Goal: Communication & Community: Answer question/provide support

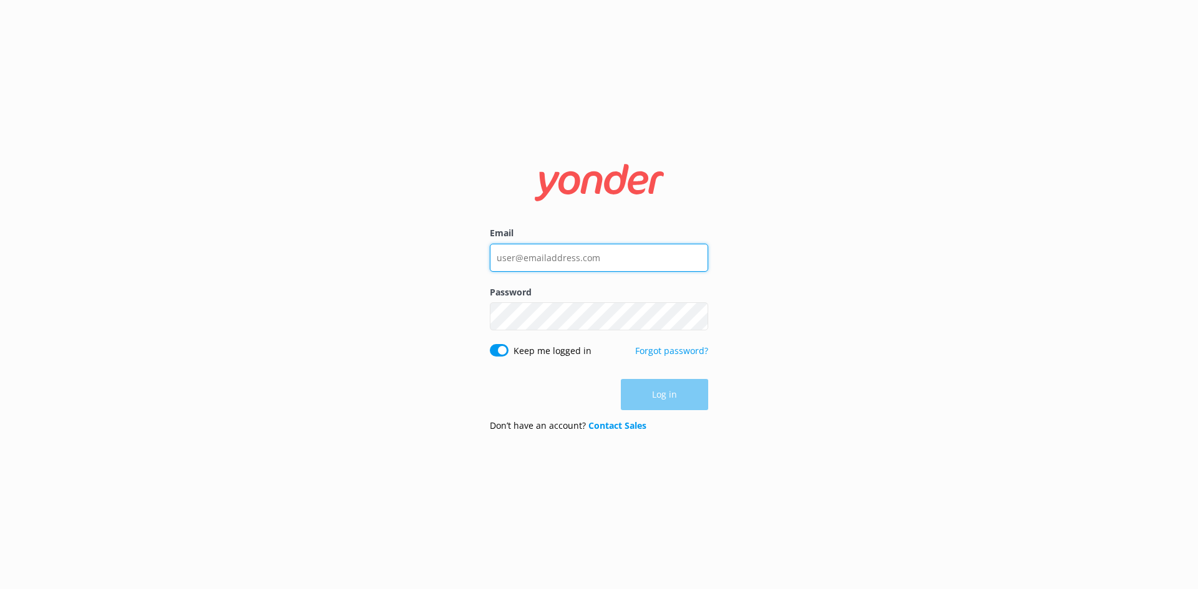
type input "info@hanmersprings.co.nz"
click at [664, 392] on div "Log in" at bounding box center [599, 394] width 218 height 31
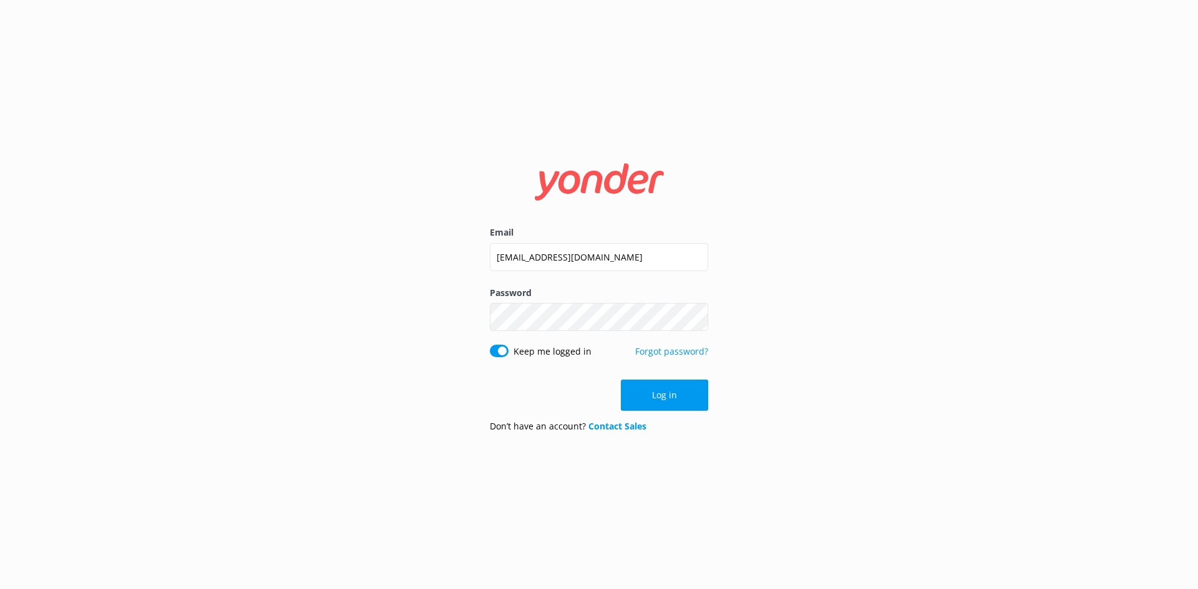
click at [664, 392] on button "Log in" at bounding box center [664, 395] width 87 height 31
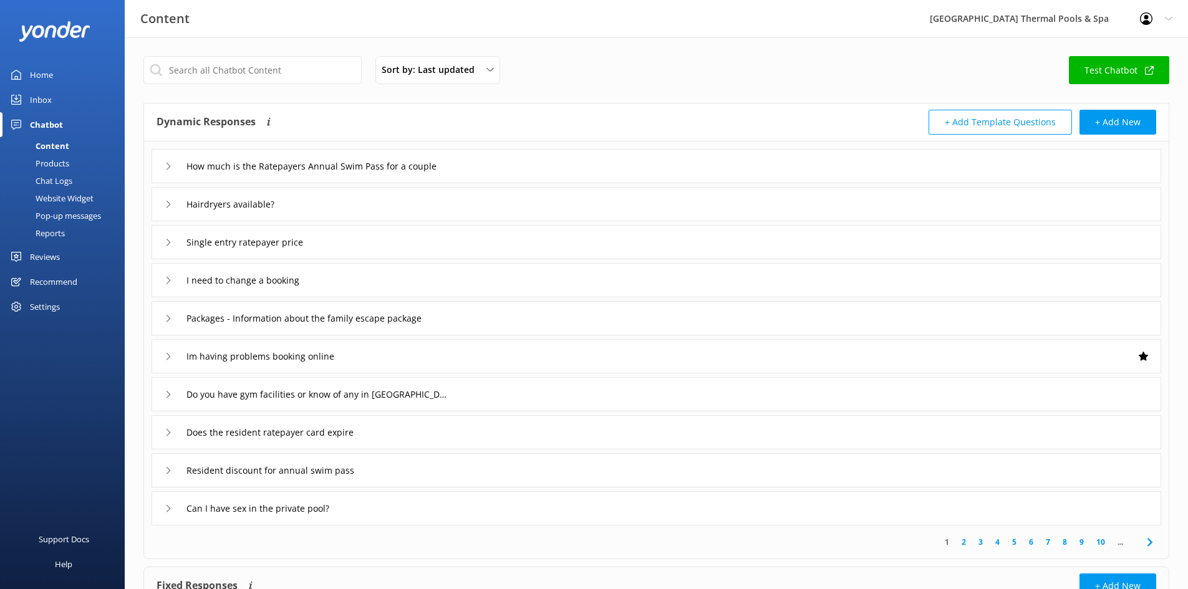
click at [57, 102] on link "Inbox" at bounding box center [62, 99] width 125 height 25
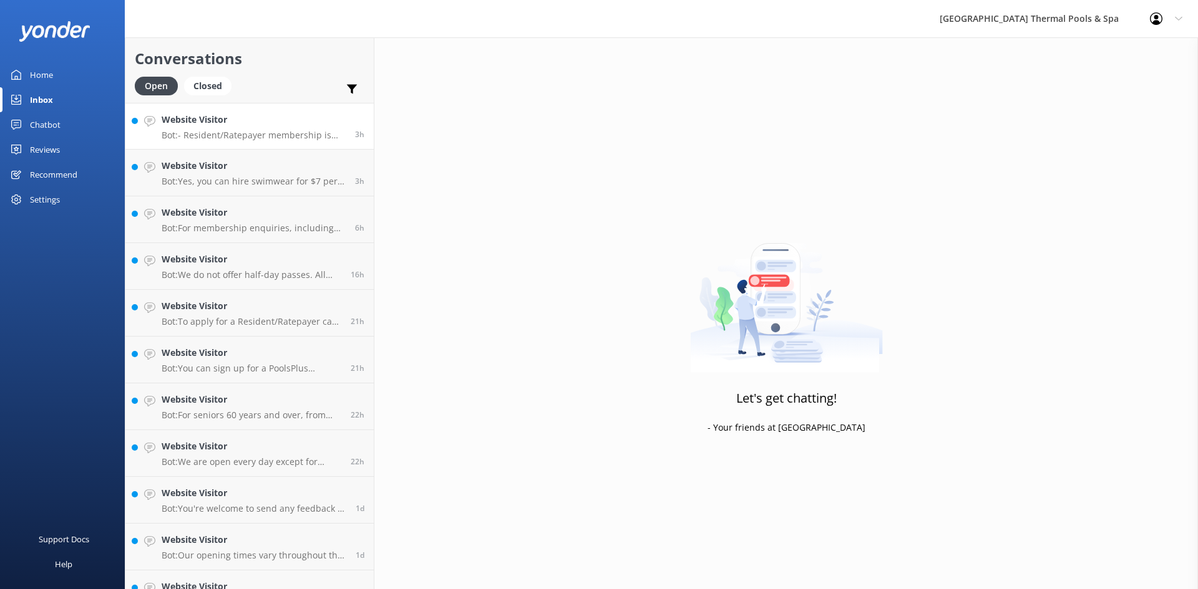
click at [263, 135] on p "Bot: - Resident/Ratepayer membership is available to those with a home address …" at bounding box center [254, 135] width 184 height 11
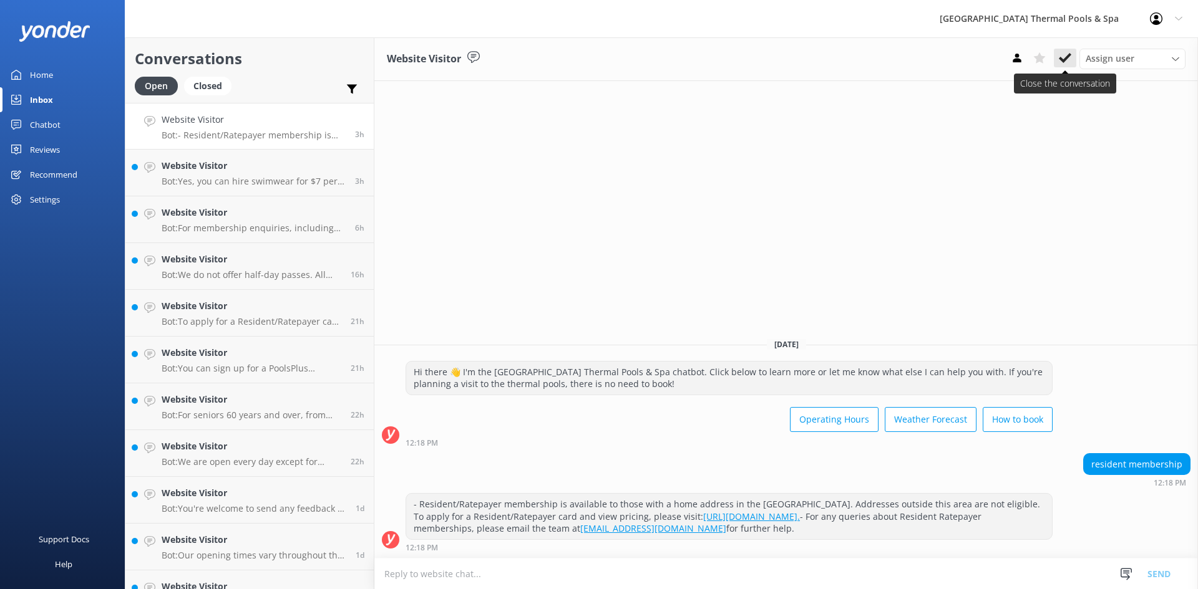
click at [1057, 60] on button at bounding box center [1064, 58] width 22 height 19
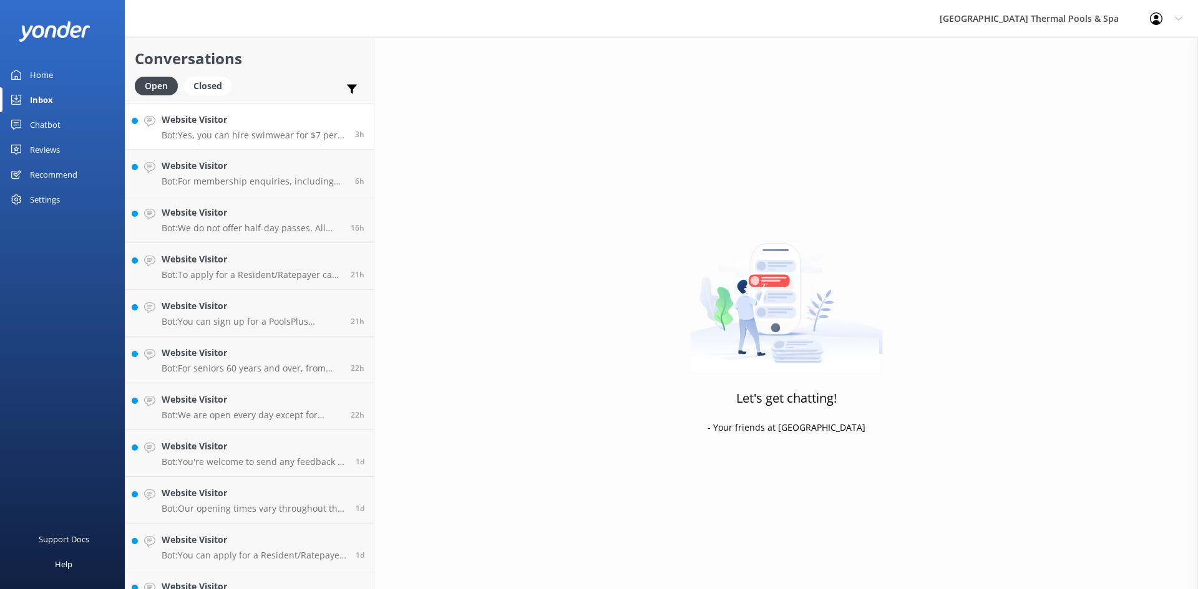
drag, startPoint x: 254, startPoint y: 130, endPoint x: 315, endPoint y: 132, distance: 60.6
click at [254, 131] on p "Bot: Yes, you can hire swimwear for $7 per person, which requires a bond that i…" at bounding box center [254, 135] width 184 height 11
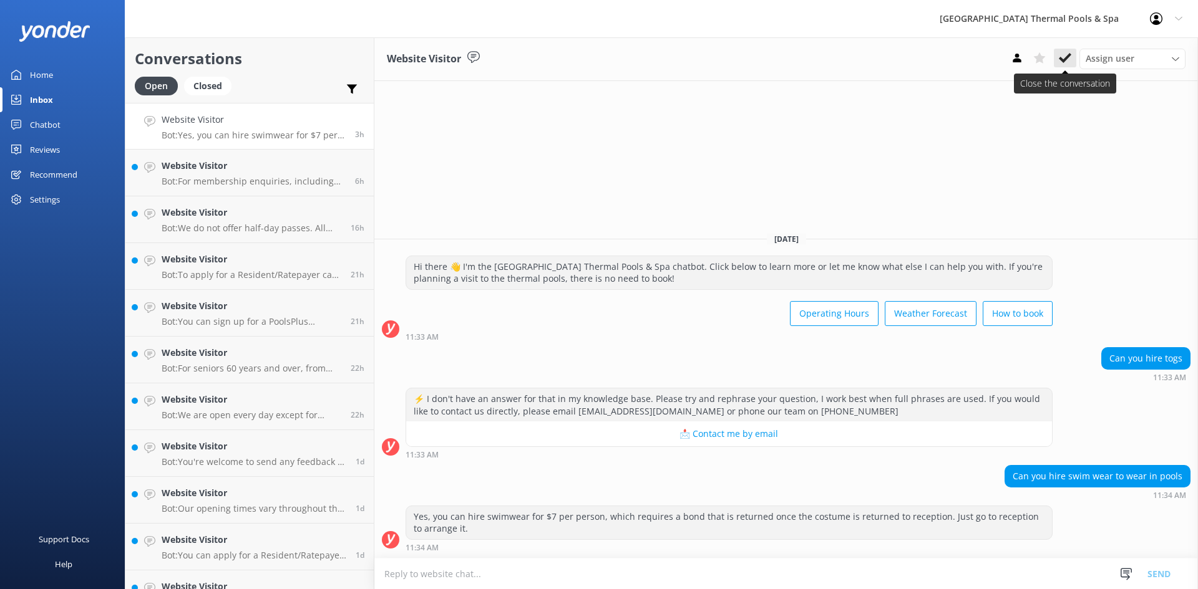
click at [1065, 62] on icon at bounding box center [1064, 58] width 12 height 12
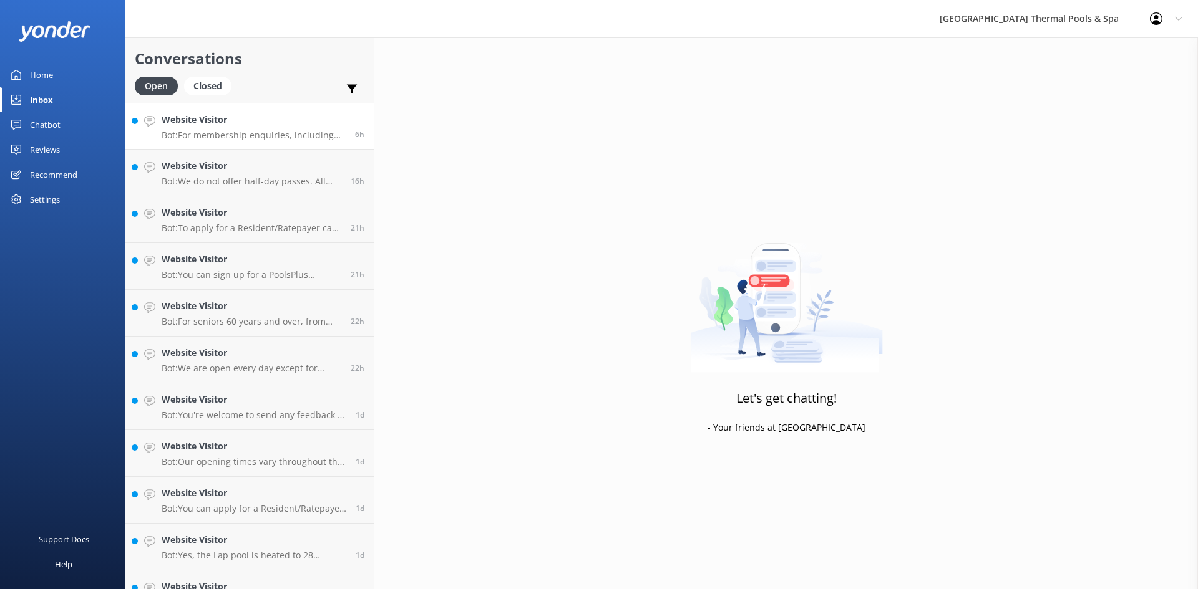
click at [283, 135] on p "Bot: For membership enquiries, including lost PoolsPlus cards, please contact o…" at bounding box center [254, 135] width 184 height 11
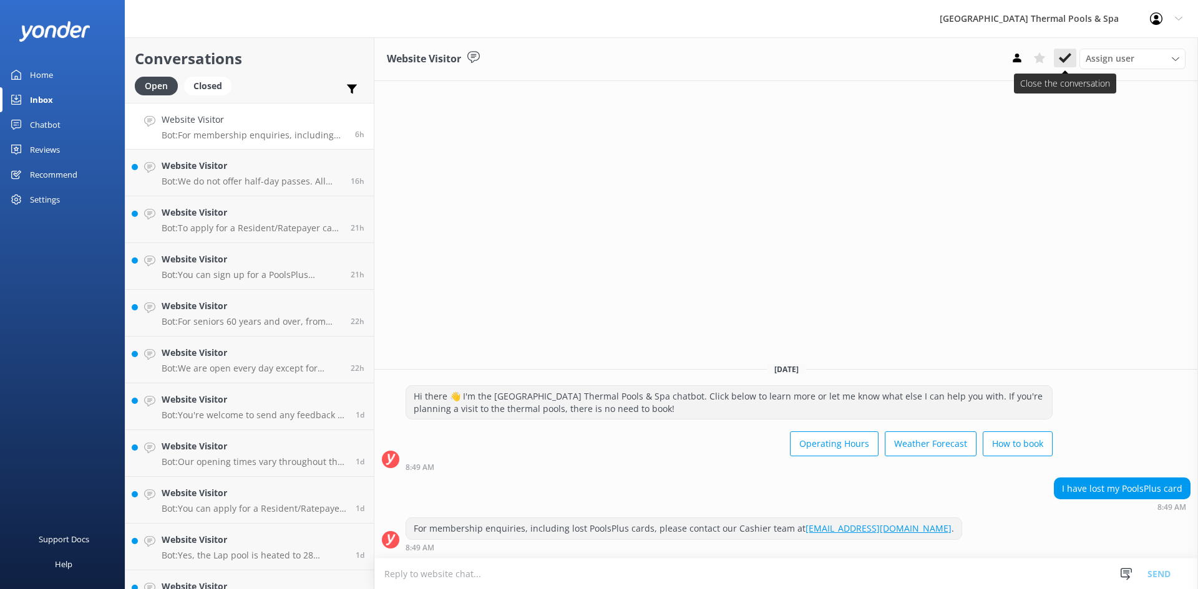
click at [1067, 62] on icon at bounding box center [1064, 58] width 12 height 12
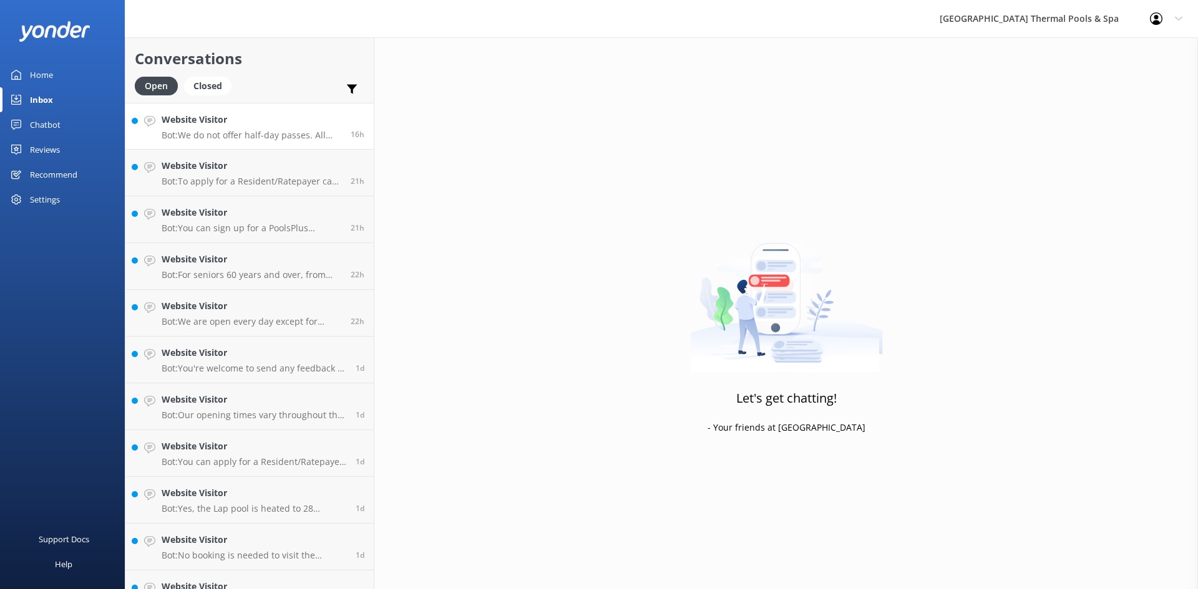
click at [319, 120] on h4 "Website Visitor" at bounding box center [252, 120] width 180 height 14
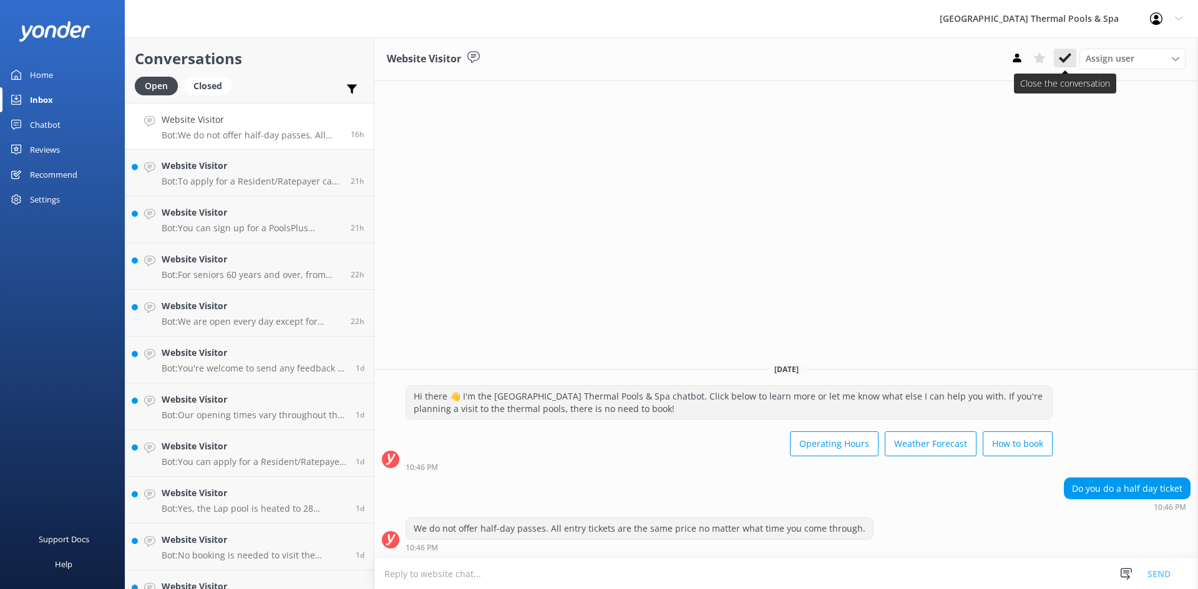
click at [1057, 55] on button at bounding box center [1064, 58] width 22 height 19
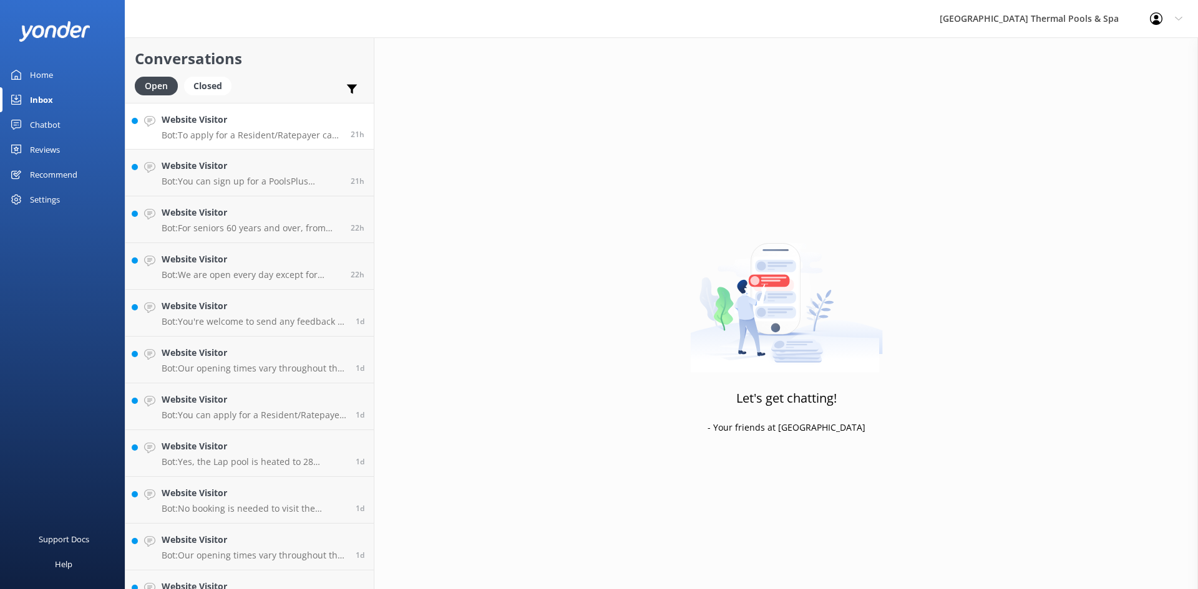
click at [281, 135] on p "Bot: To apply for a Resident/Ratepayer card and view pricing, please visit - [U…" at bounding box center [252, 135] width 180 height 11
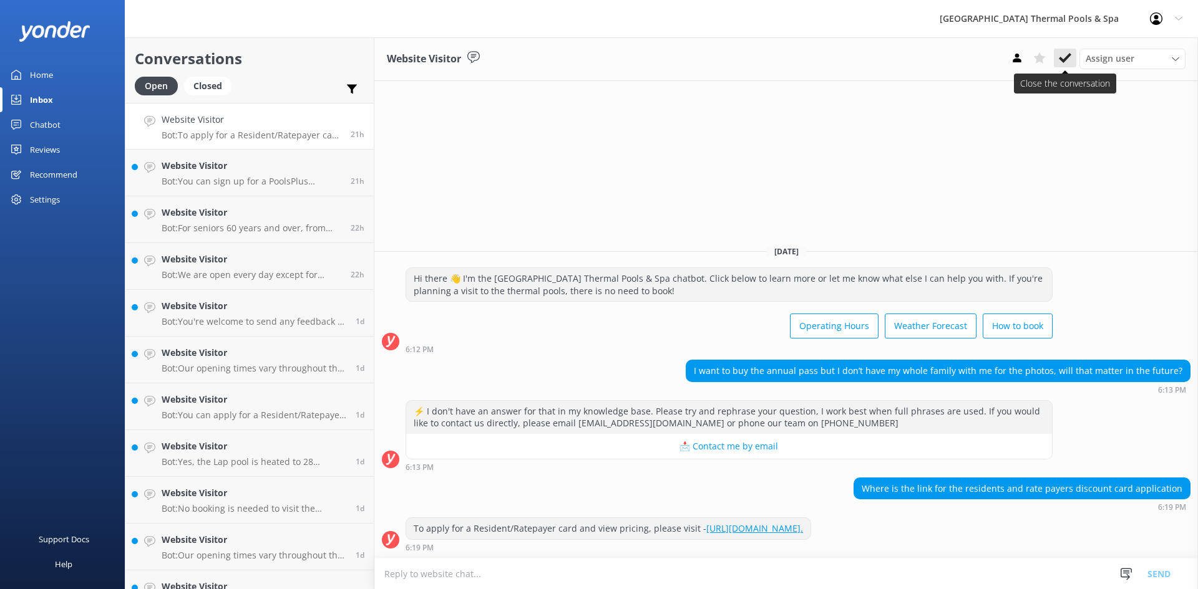
click at [1068, 52] on icon at bounding box center [1064, 58] width 12 height 12
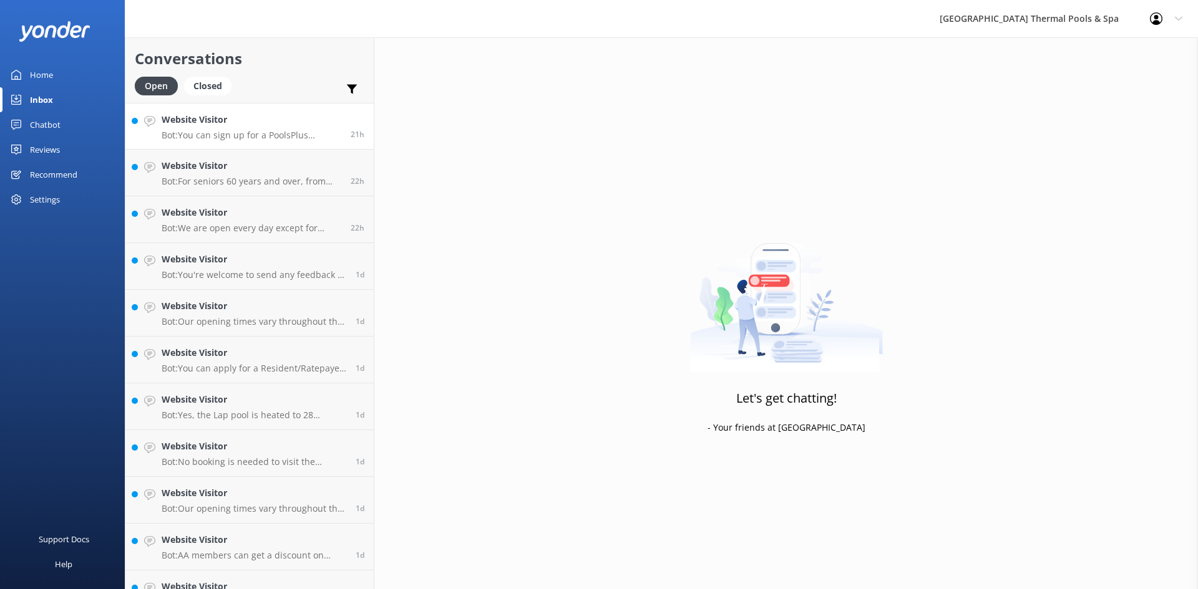
click at [286, 127] on h4 "Website Visitor" at bounding box center [252, 120] width 180 height 14
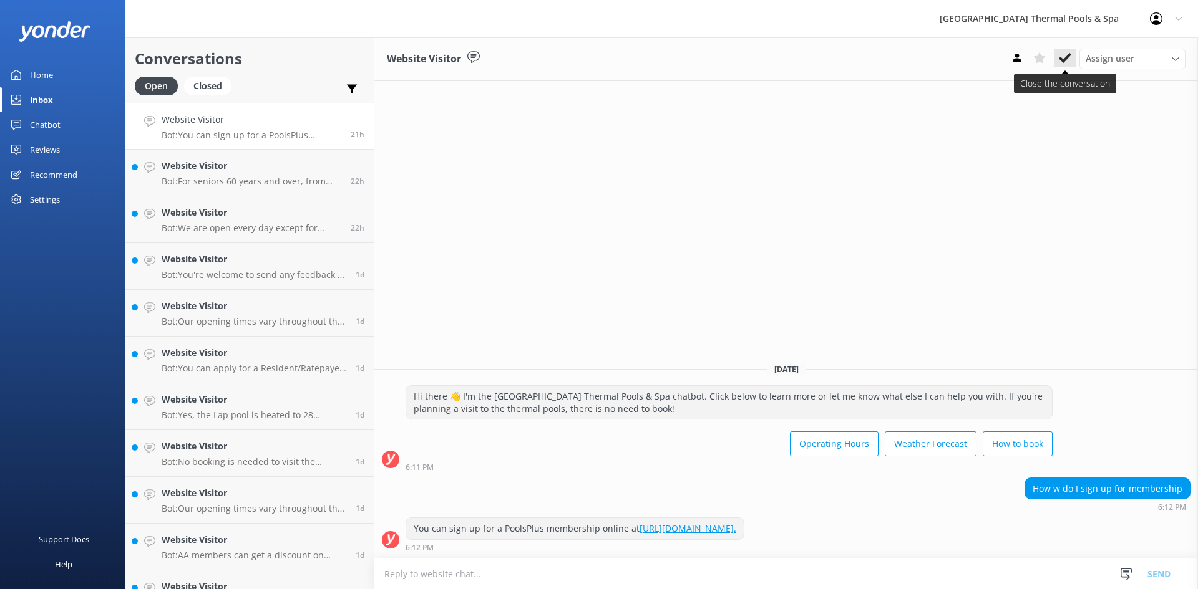
click at [1065, 53] on icon at bounding box center [1064, 58] width 12 height 12
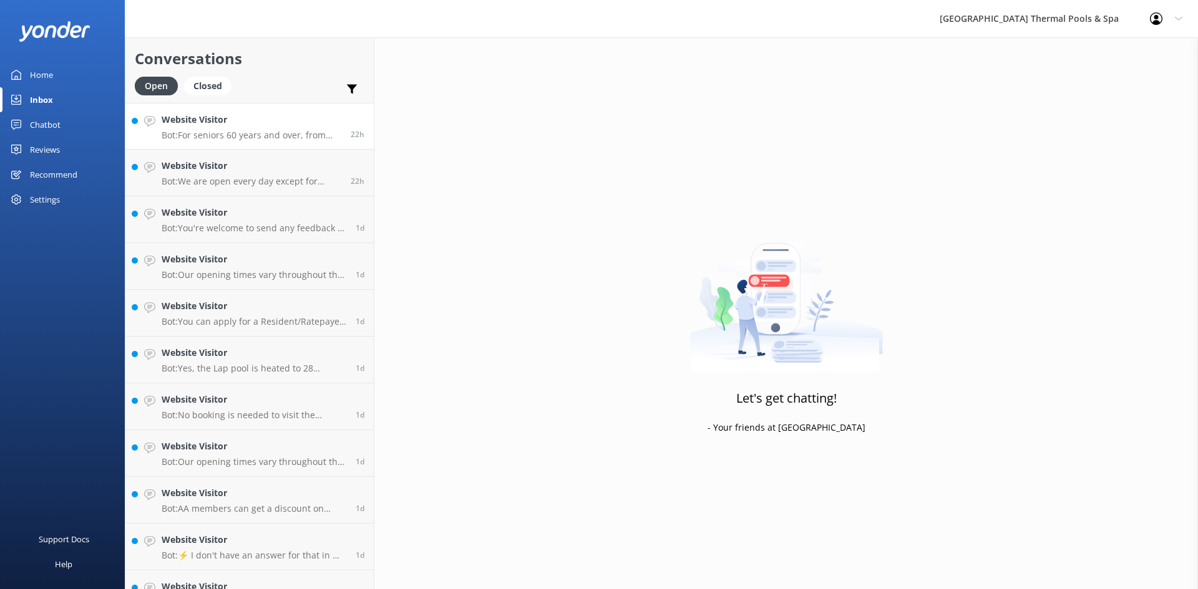
click at [300, 126] on h4 "Website Visitor" at bounding box center [252, 120] width 180 height 14
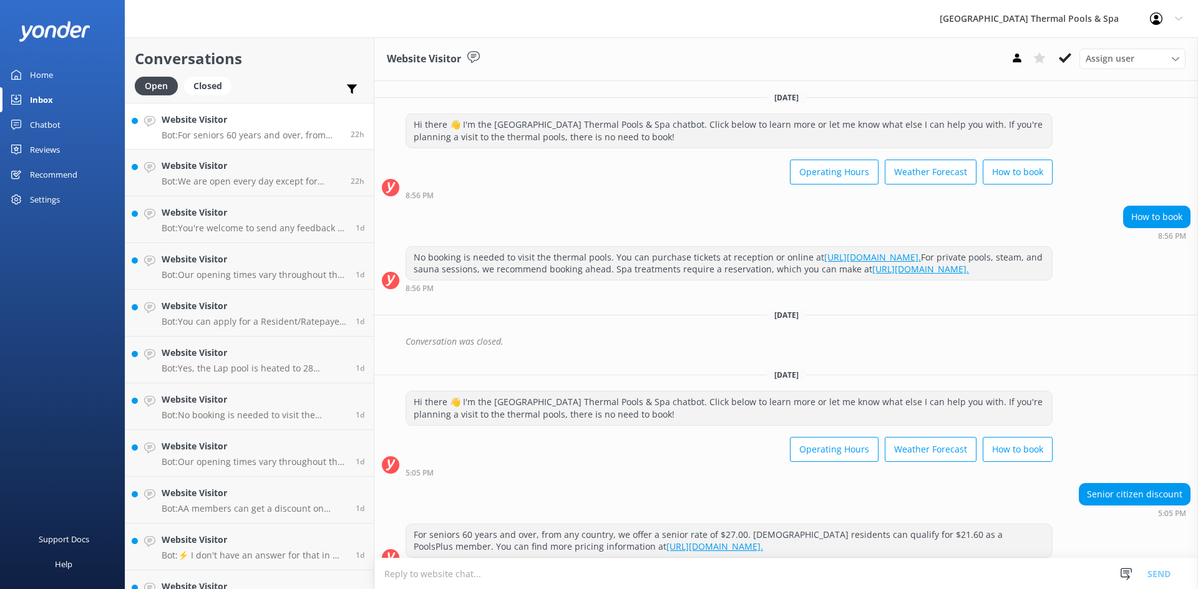
scroll to position [30, 0]
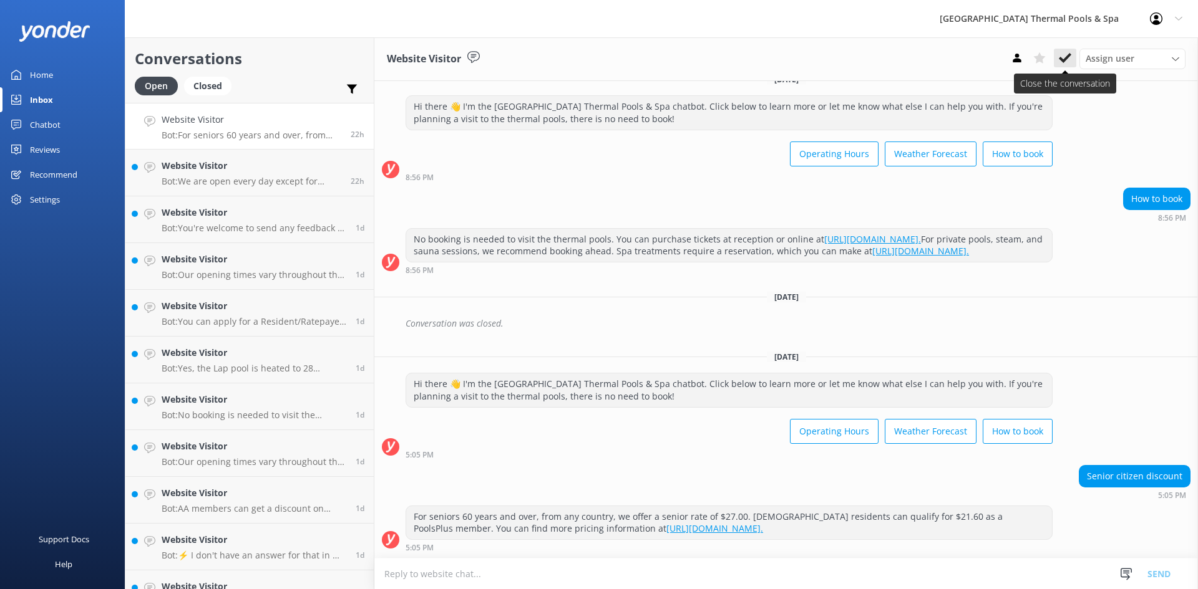
click at [1063, 52] on icon at bounding box center [1064, 58] width 12 height 12
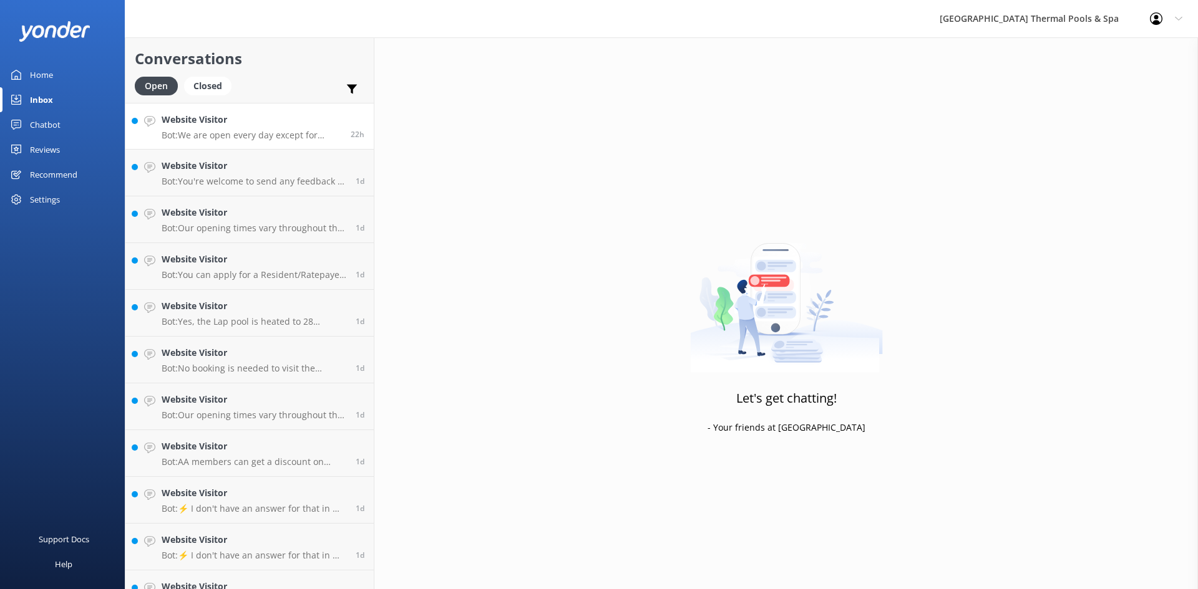
click at [299, 117] on h4 "Website Visitor" at bounding box center [252, 120] width 180 height 14
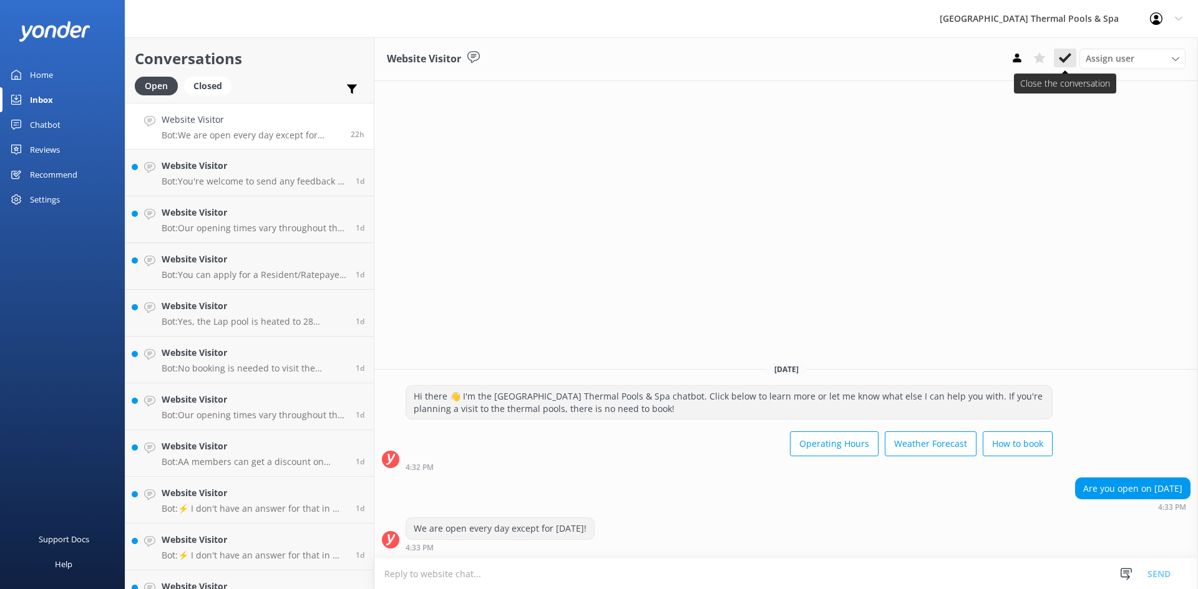
click at [1067, 59] on use at bounding box center [1064, 58] width 12 height 10
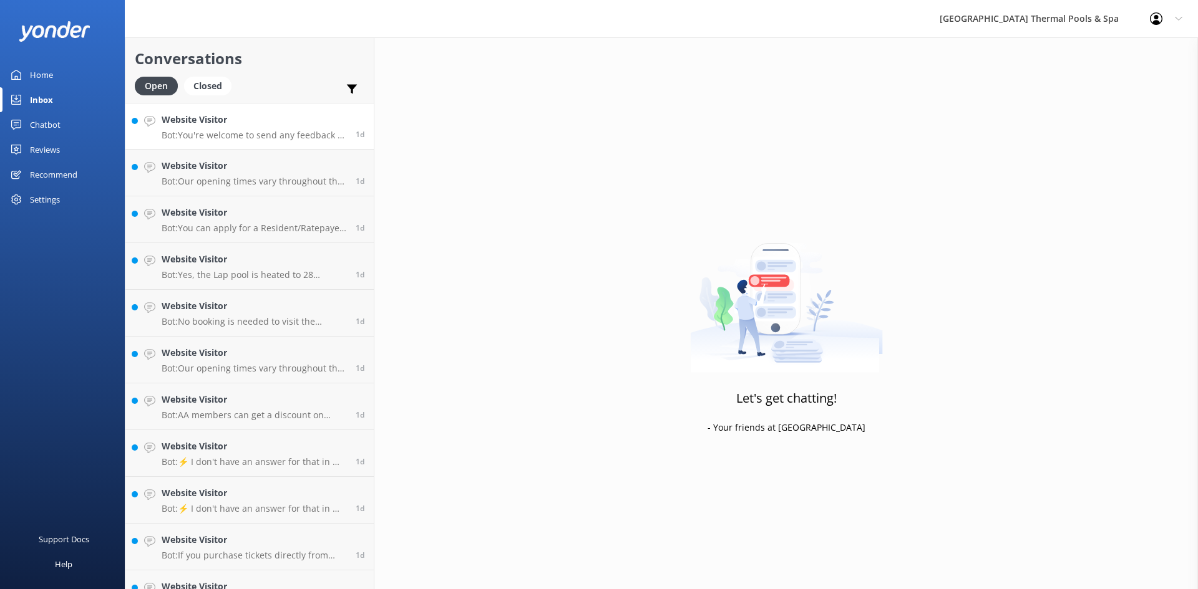
click at [244, 134] on p "Bot: You're welcome to send any feedback to [EMAIL_ADDRESS][DOMAIN_NAME]. You c…" at bounding box center [254, 135] width 185 height 11
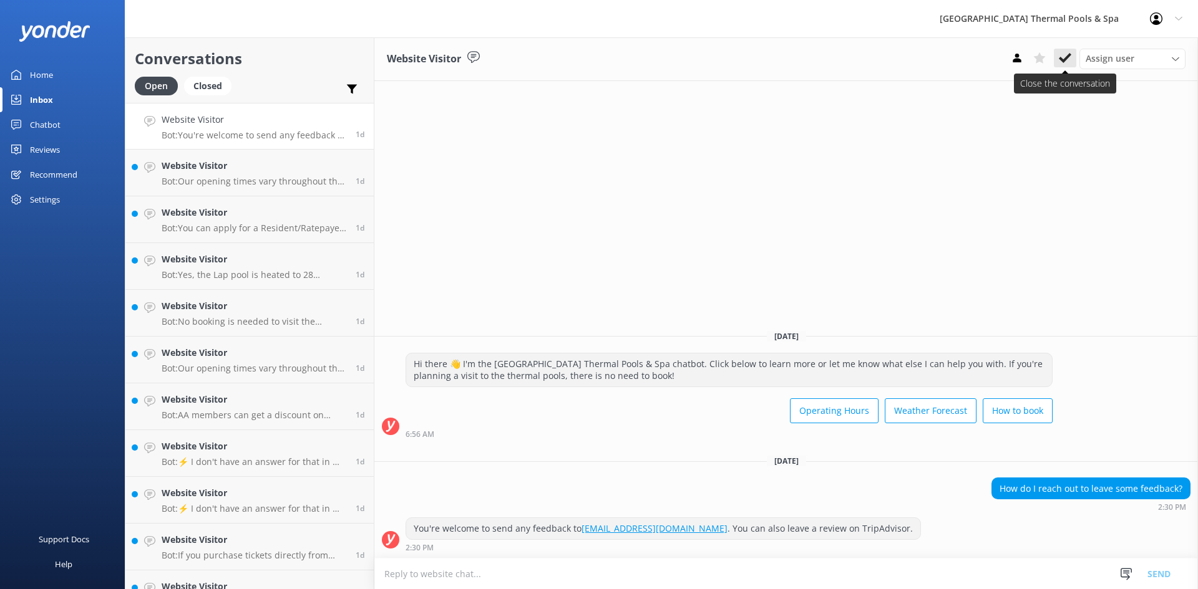
click at [1058, 65] on button at bounding box center [1064, 58] width 22 height 19
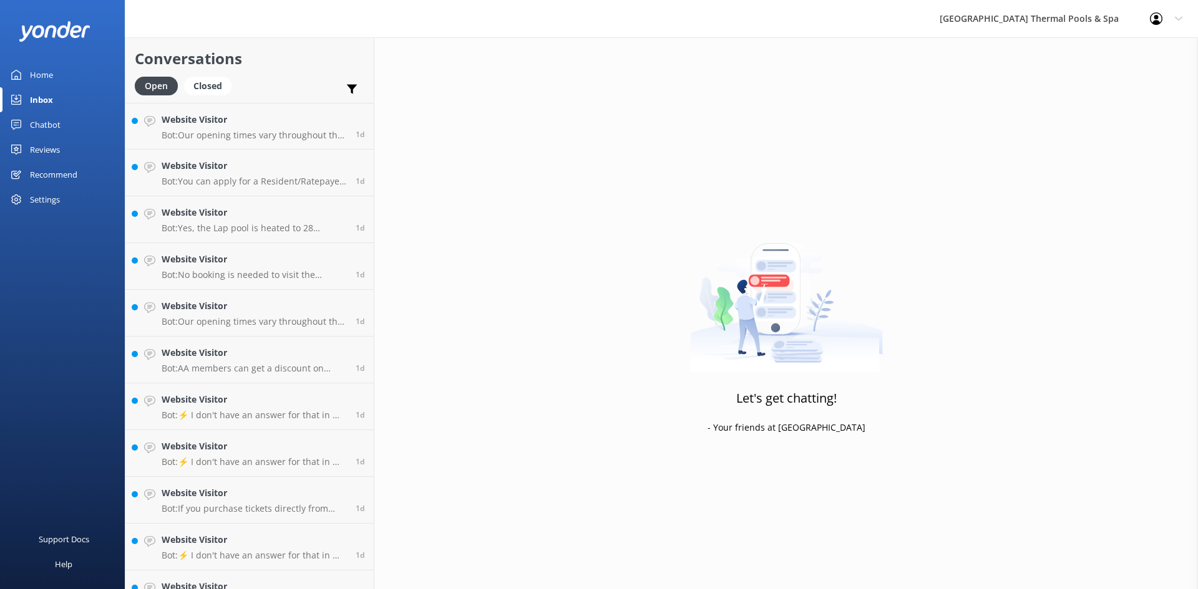
click at [289, 127] on h4 "Website Visitor" at bounding box center [254, 120] width 185 height 14
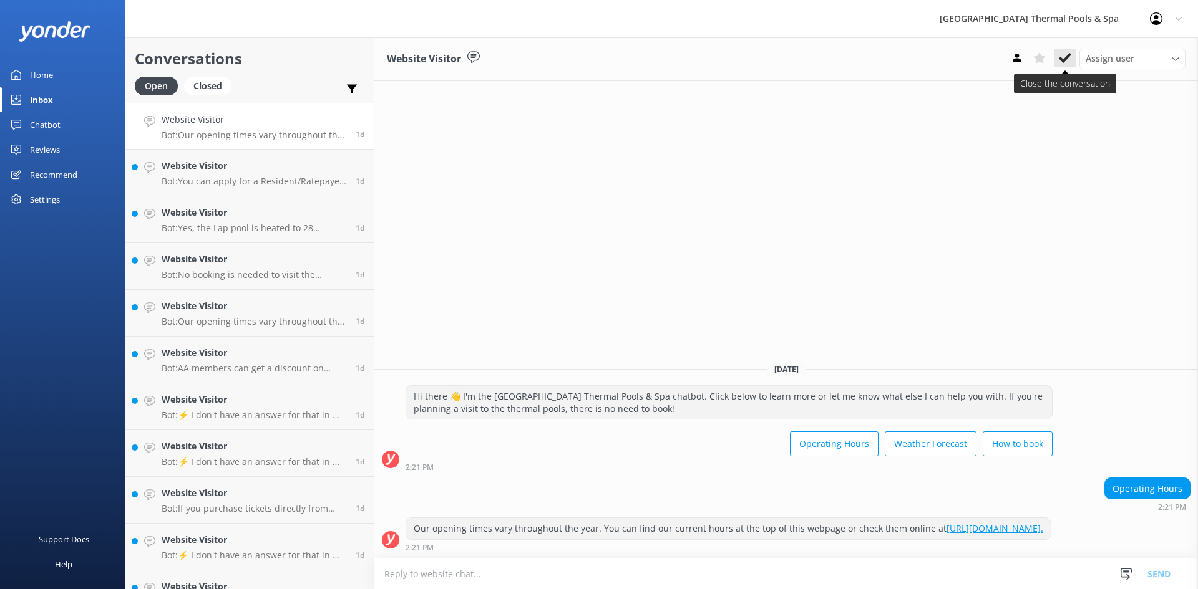
click at [1062, 52] on icon at bounding box center [1064, 58] width 12 height 12
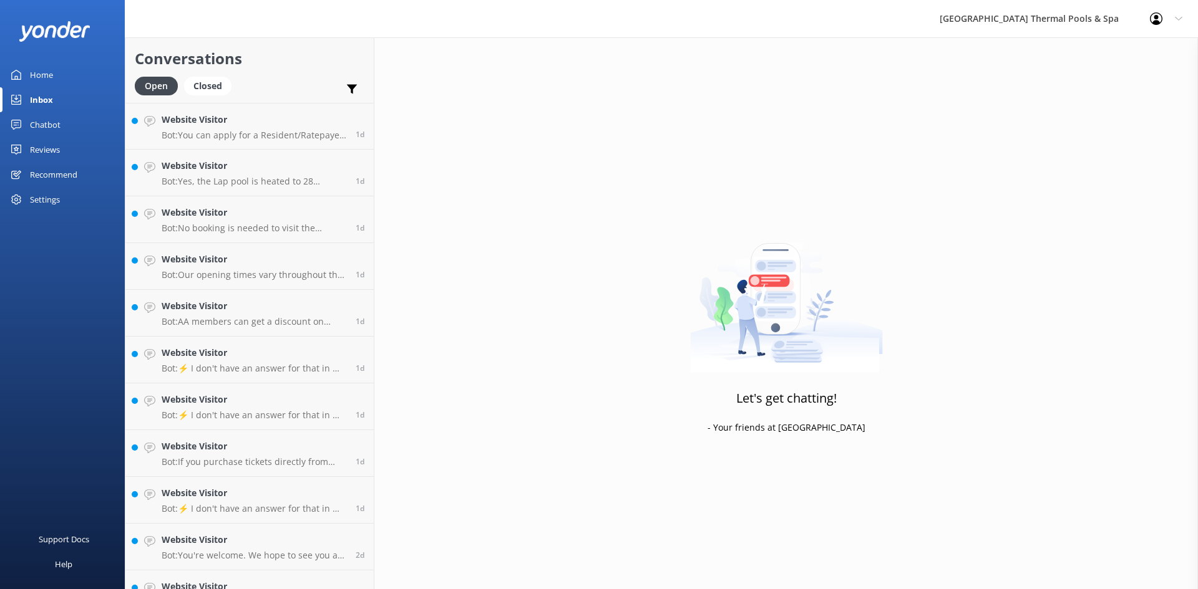
click at [298, 130] on p "Bot: You can apply for a Resident/Ratepayer card by visiting [URL][DOMAIN_NAME]." at bounding box center [254, 135] width 185 height 11
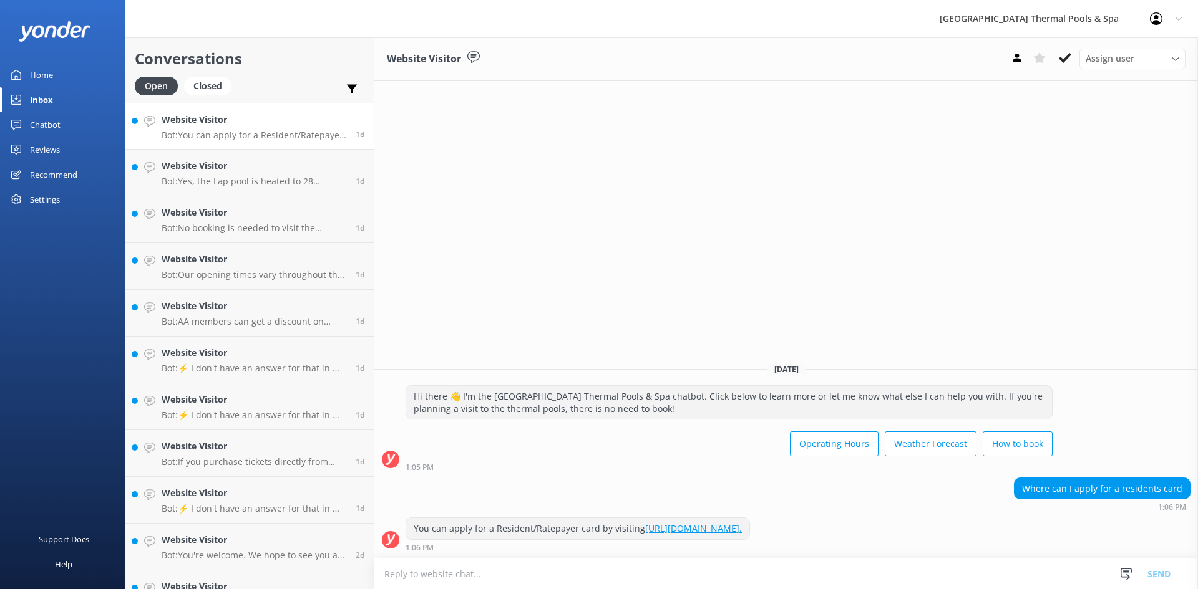
click at [1067, 61] on icon at bounding box center [1064, 58] width 12 height 12
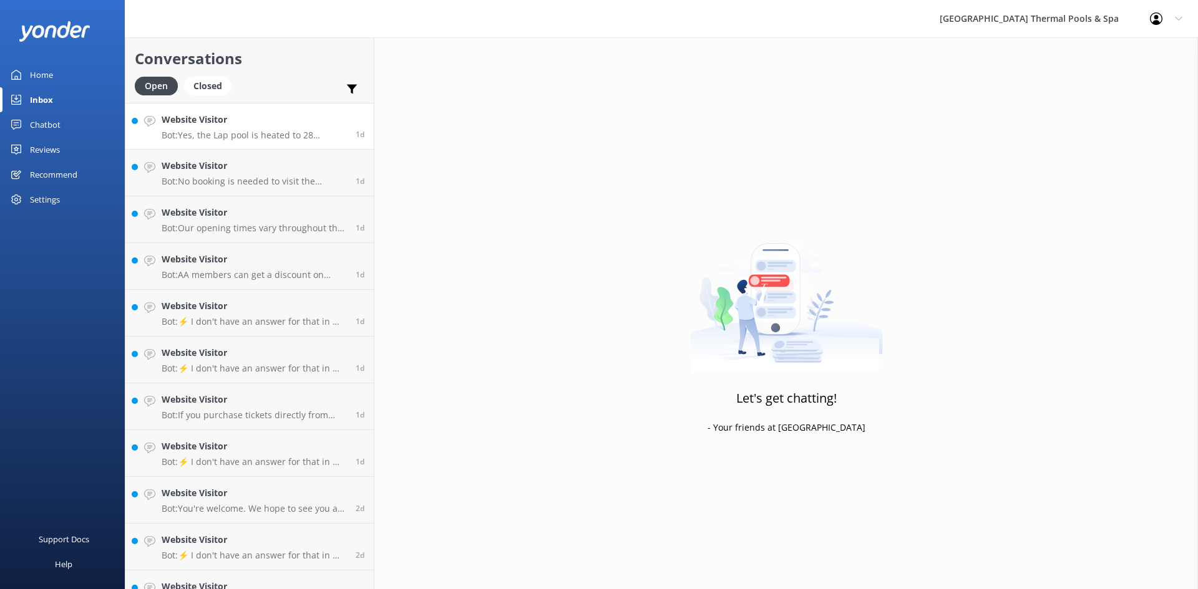
click at [185, 126] on h4 "Website Visitor" at bounding box center [254, 120] width 185 height 14
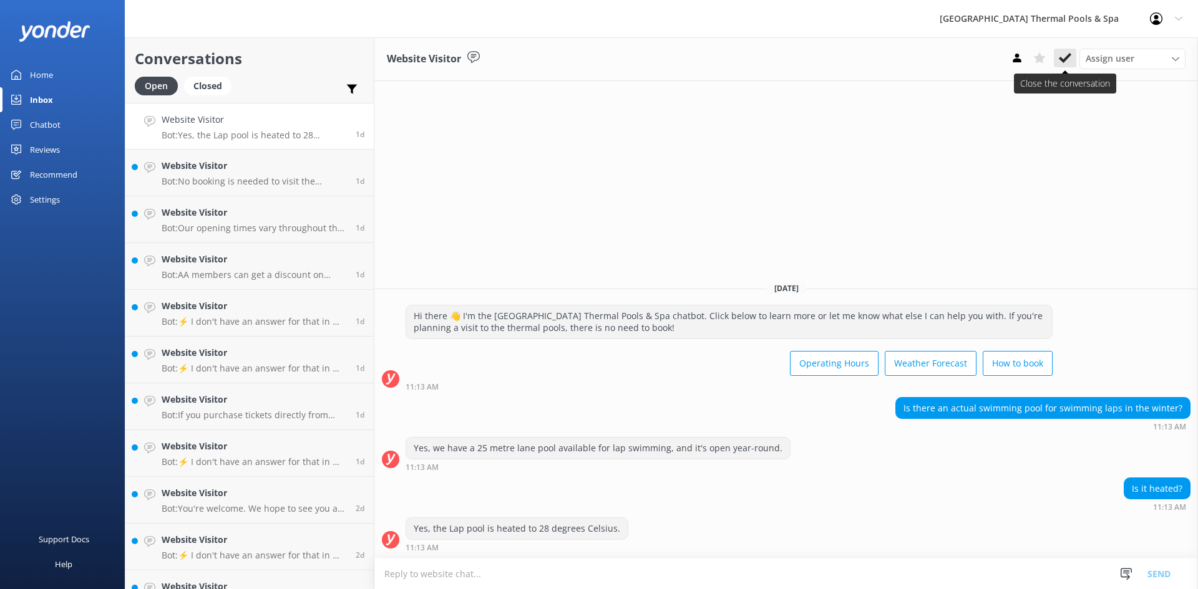
click at [1060, 59] on use at bounding box center [1064, 58] width 12 height 10
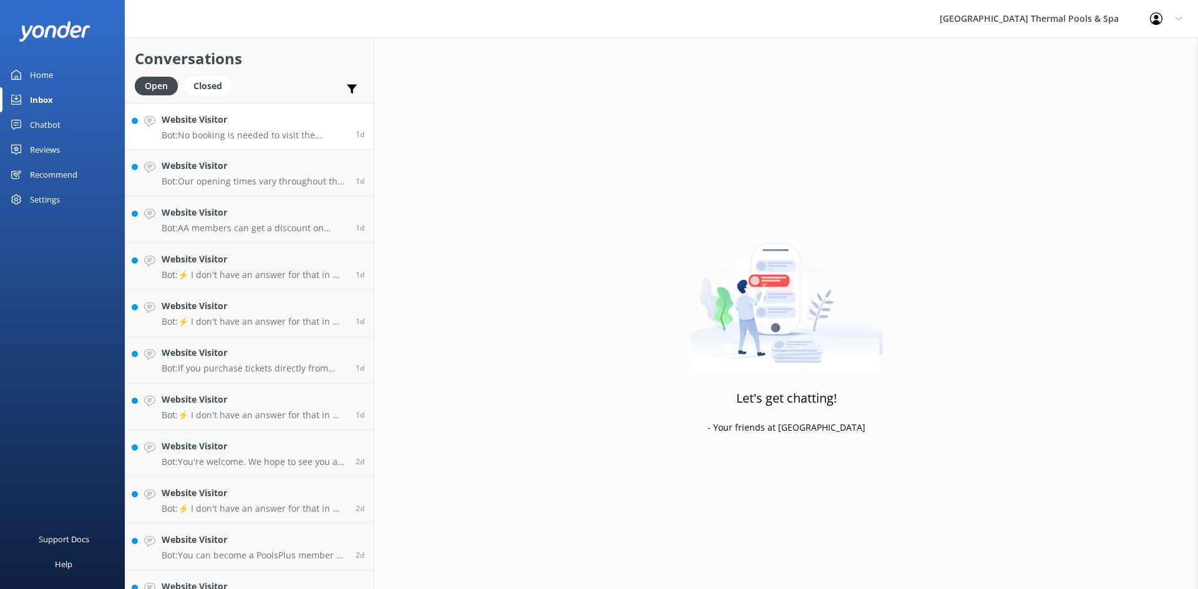
click at [237, 132] on p "Bot: No booking is needed to visit the thermal pools. You can purchase tickets …" at bounding box center [254, 135] width 185 height 11
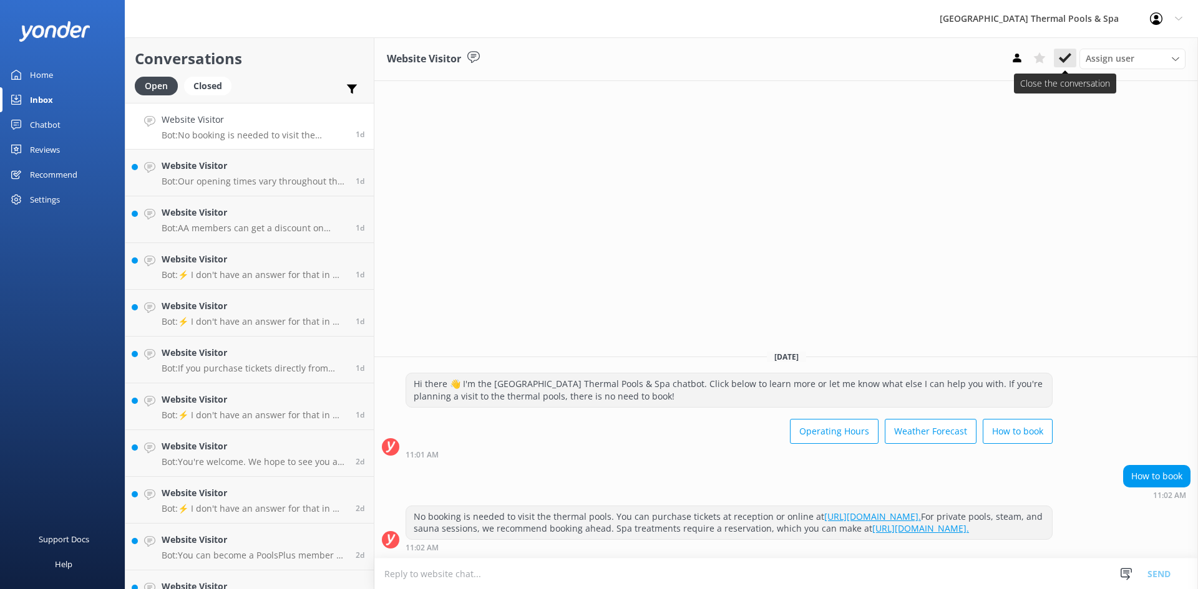
click at [1067, 67] on button at bounding box center [1064, 58] width 22 height 19
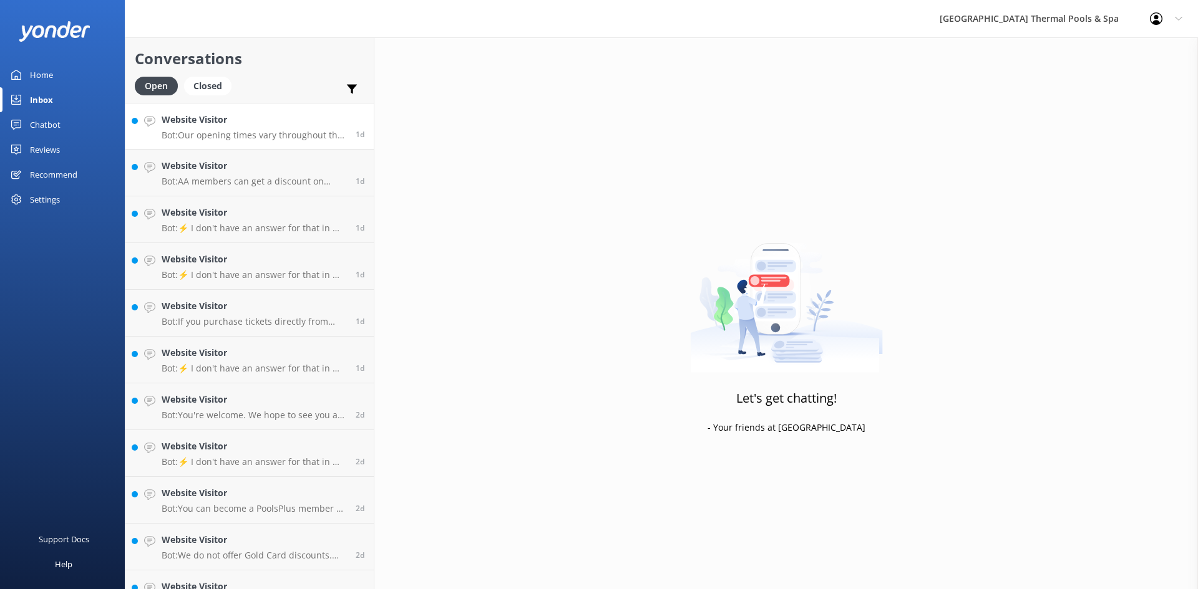
click at [304, 145] on link "Website Visitor Bot: Our opening times vary throughout the year. You can find o…" at bounding box center [249, 126] width 248 height 47
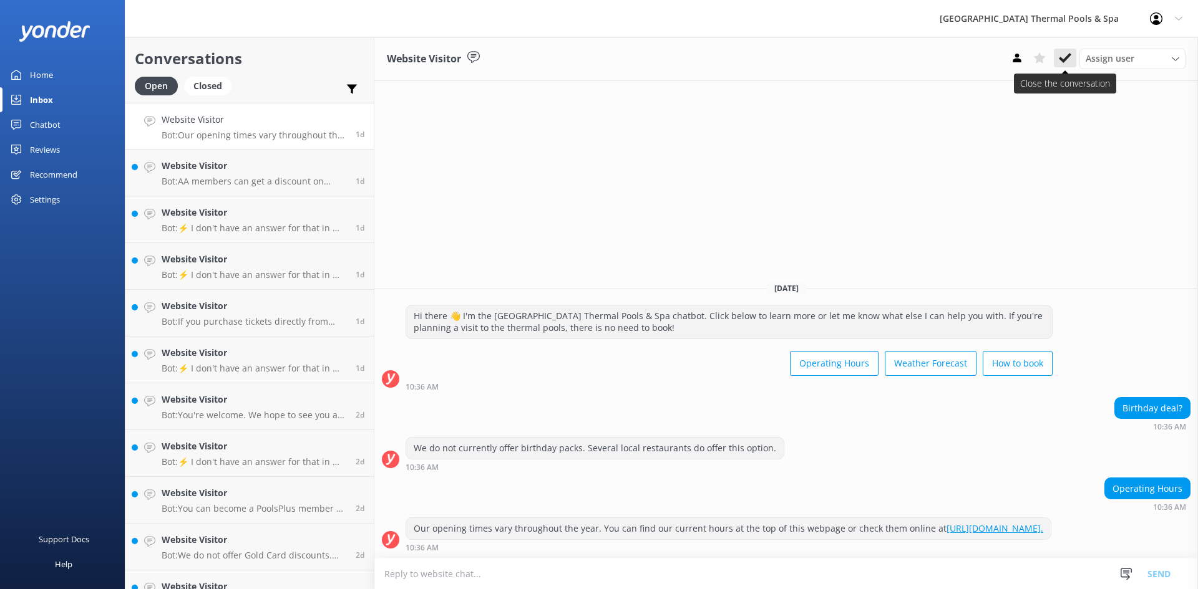
click at [1075, 65] on div "Assign user [PERSON_NAME] iSITE [PERSON_NAME] Sacha [PERSON_NAME]" at bounding box center [1095, 59] width 180 height 20
click at [1067, 62] on icon at bounding box center [1064, 58] width 12 height 12
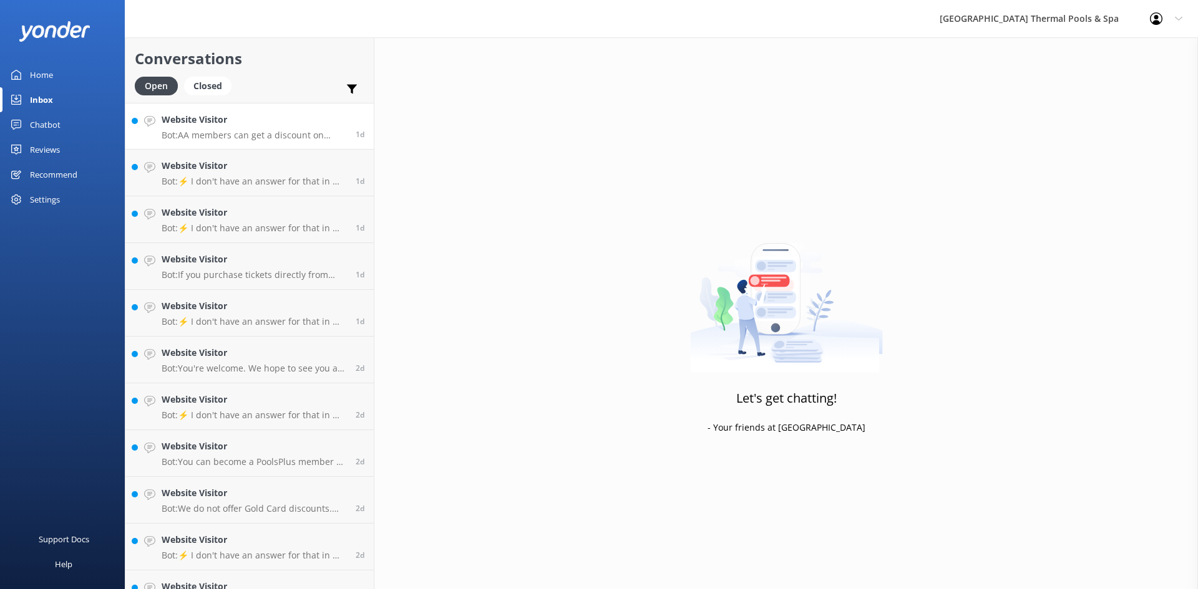
click at [251, 135] on p "Bot: AA members can get a discount on Single Entry tickets by retrieving a disc…" at bounding box center [254, 135] width 185 height 11
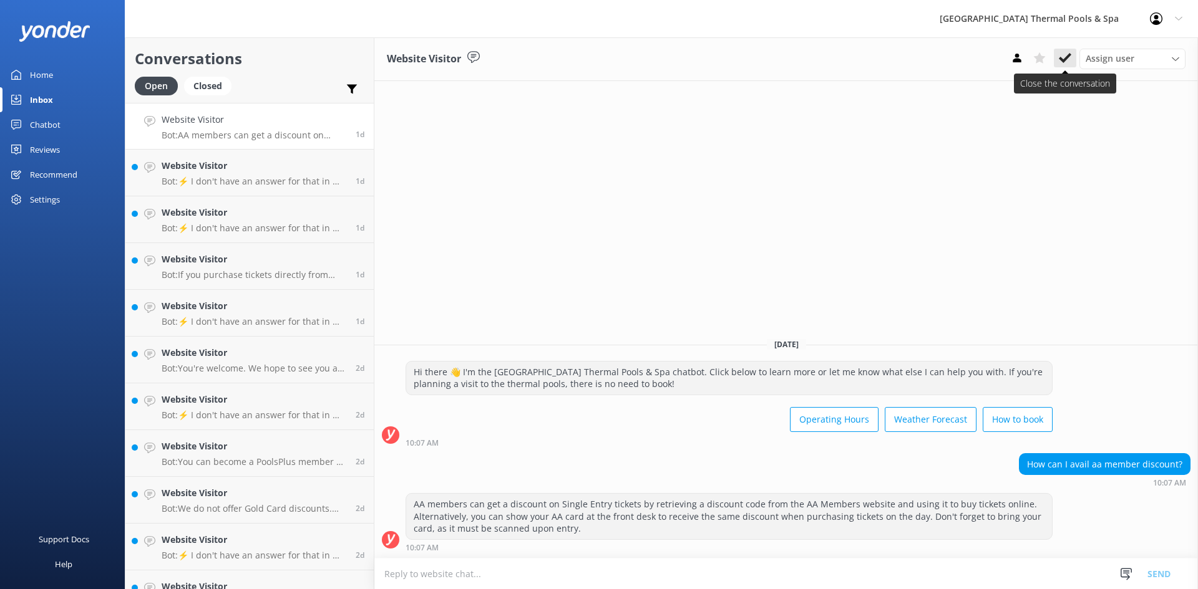
click at [1068, 59] on icon at bounding box center [1064, 58] width 12 height 12
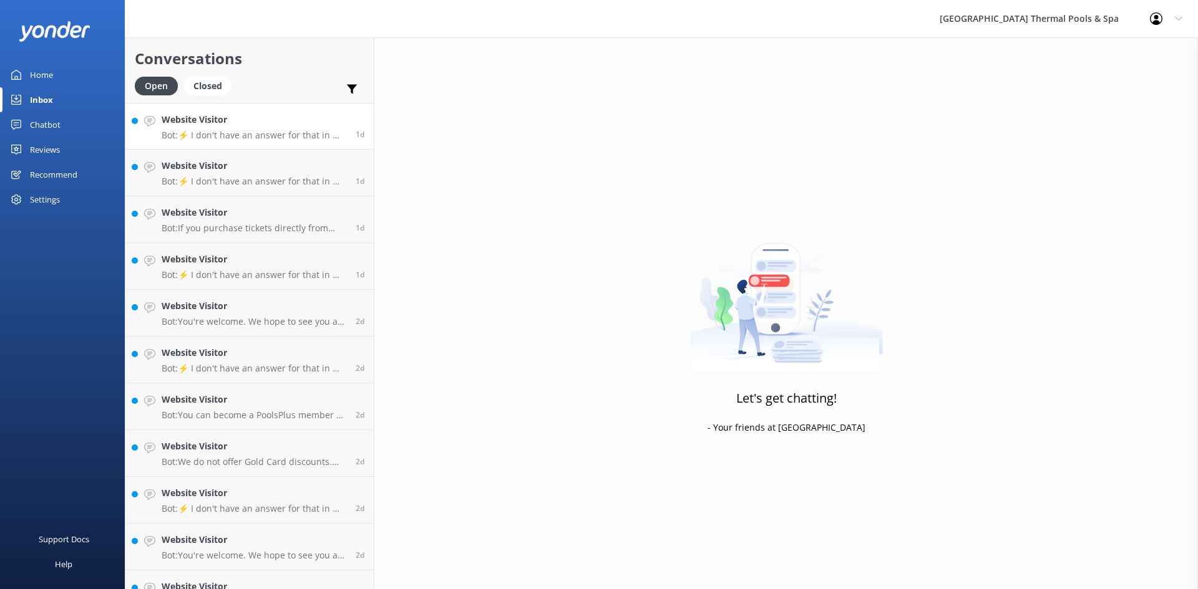
click at [210, 137] on p "Bot: ⚡ I don't have an answer for that in my knowledge base. Please try and rep…" at bounding box center [254, 135] width 185 height 11
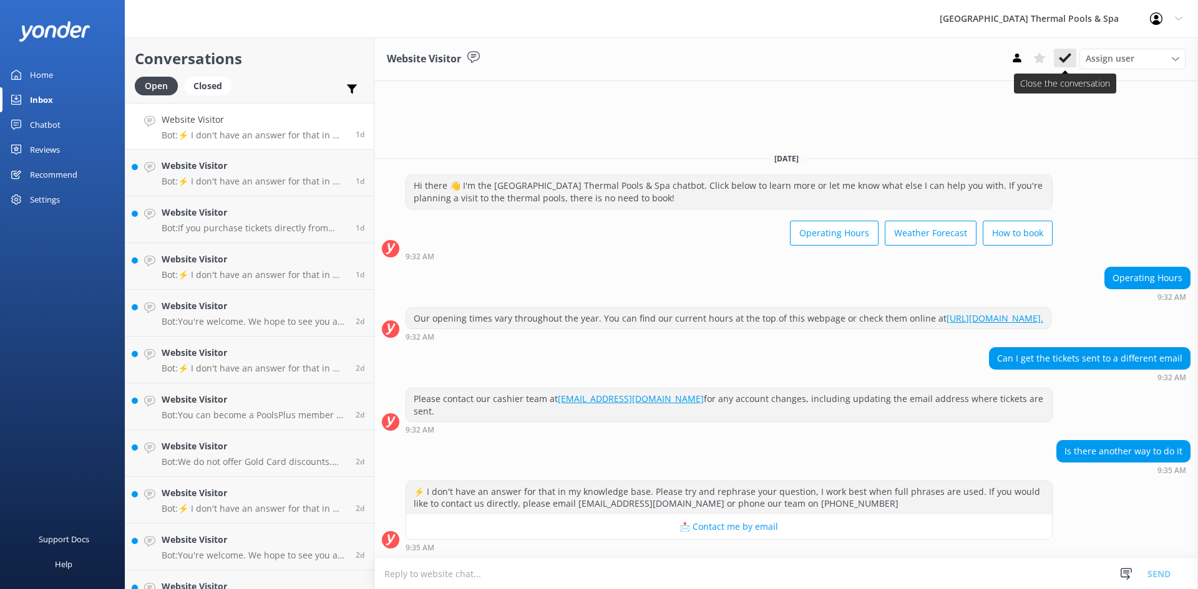
click at [1063, 54] on icon at bounding box center [1064, 58] width 12 height 12
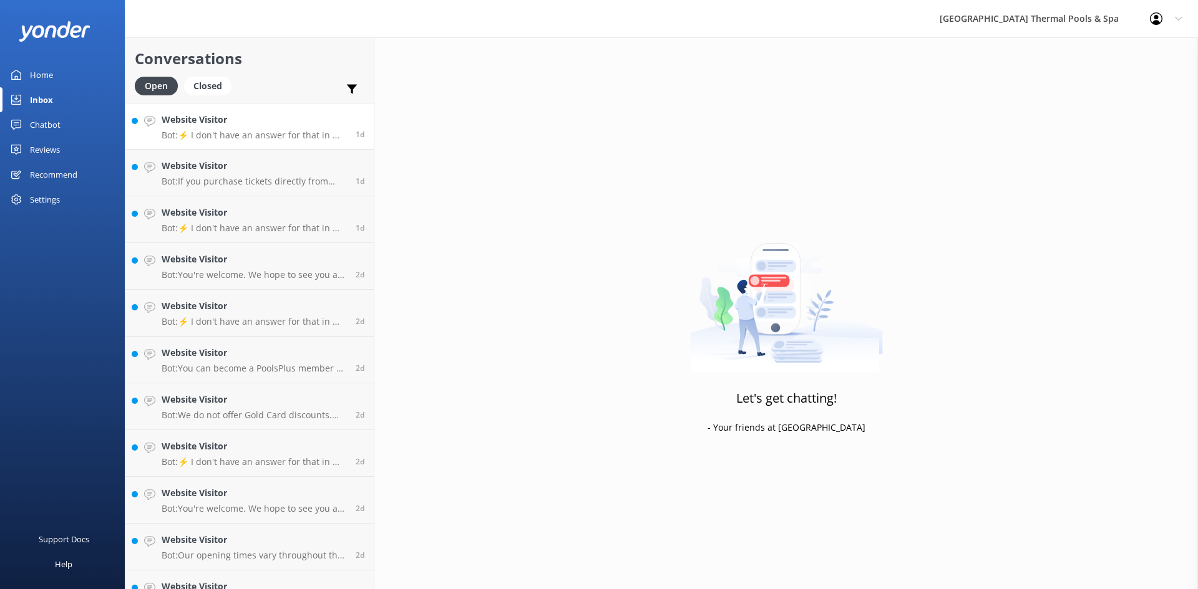
click at [282, 133] on p "Bot: ⚡ I don't have an answer for that in my knowledge base. Please try and rep…" at bounding box center [254, 135] width 185 height 11
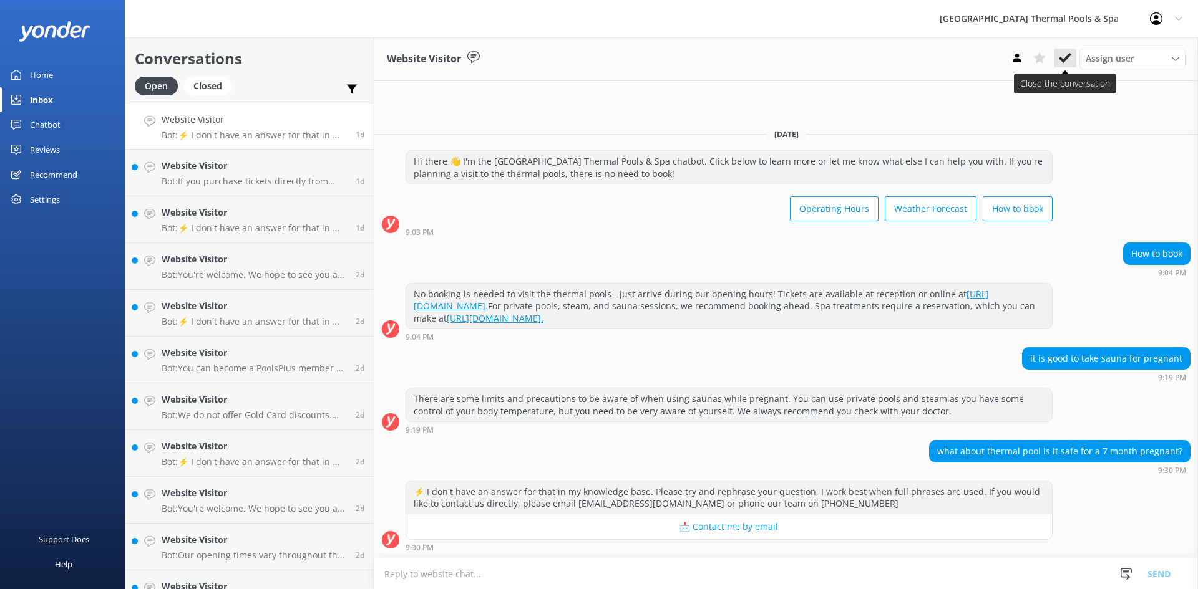
click at [1065, 59] on use at bounding box center [1064, 58] width 12 height 10
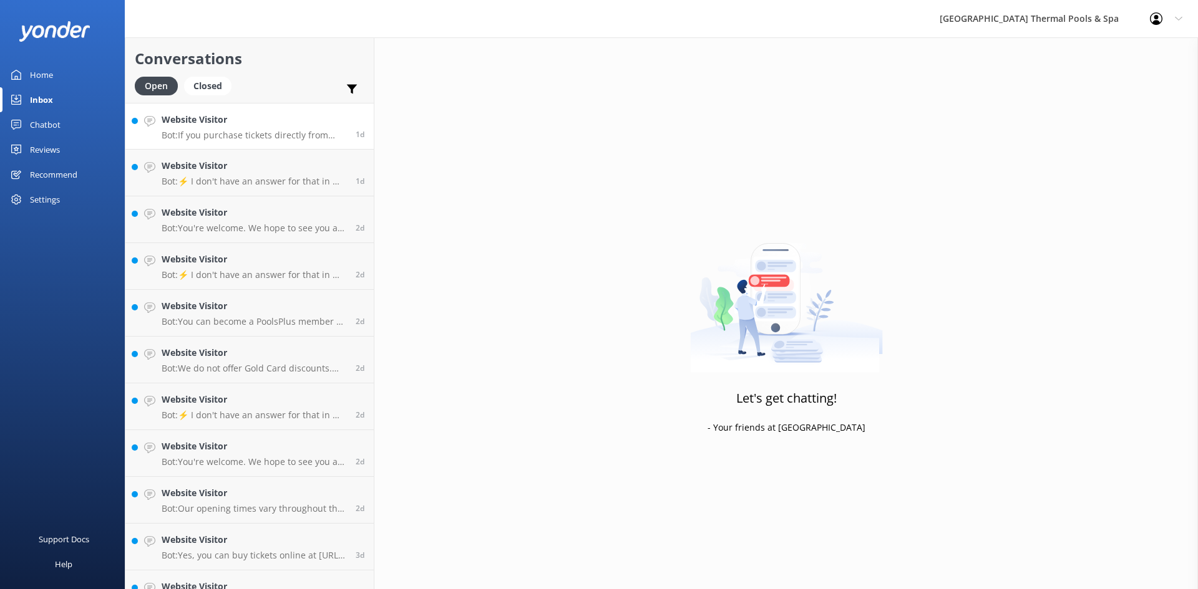
click at [316, 119] on h4 "Website Visitor" at bounding box center [254, 120] width 185 height 14
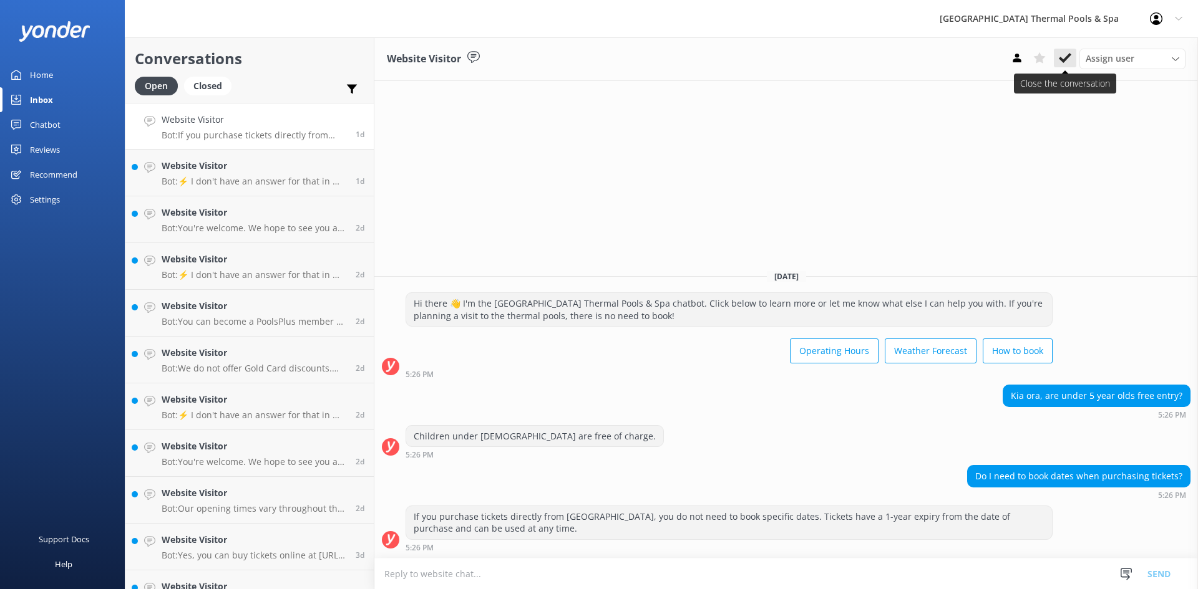
click at [1066, 55] on icon at bounding box center [1064, 58] width 12 height 12
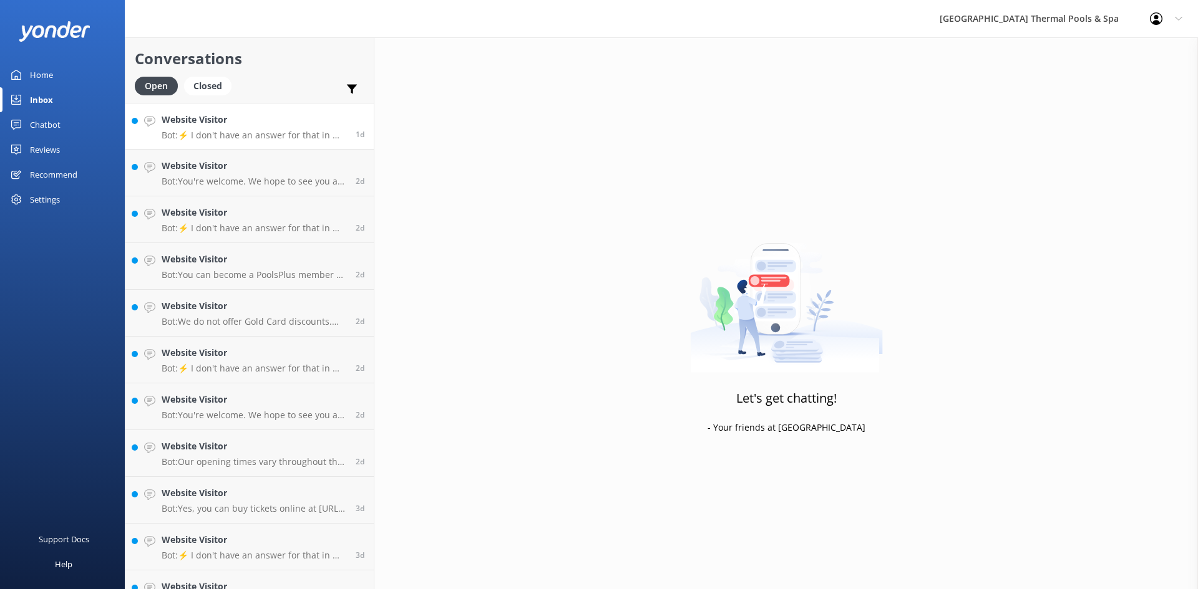
click at [306, 128] on div "Website Visitor Bot: ⚡ I don't have an answer for that in my knowledge base. Pl…" at bounding box center [254, 126] width 185 height 27
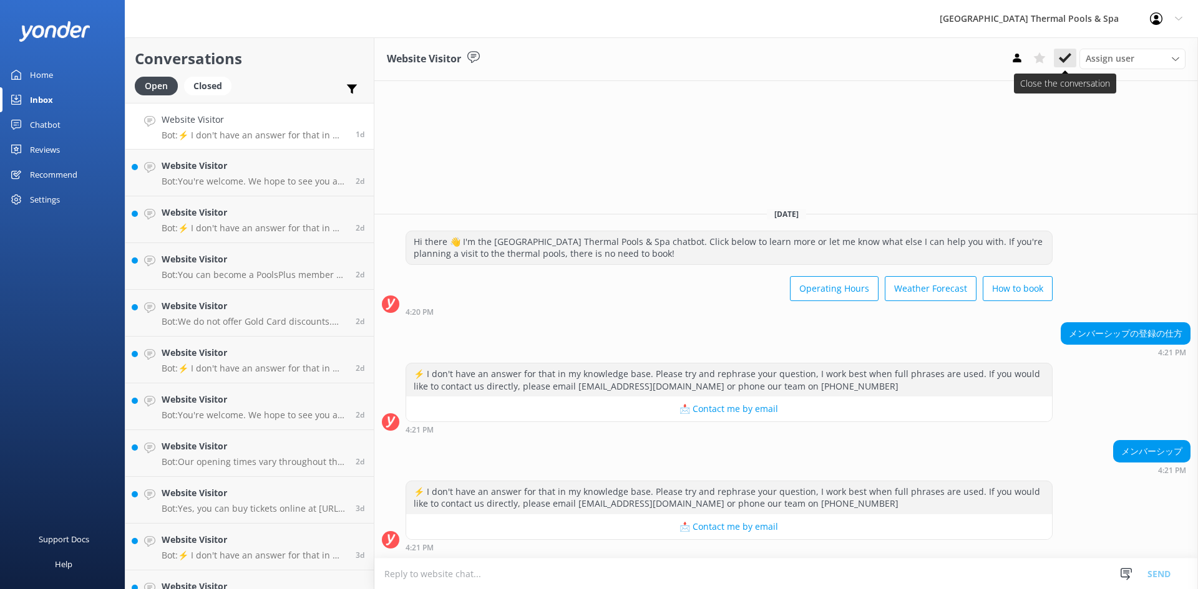
click at [1062, 60] on use at bounding box center [1064, 58] width 12 height 10
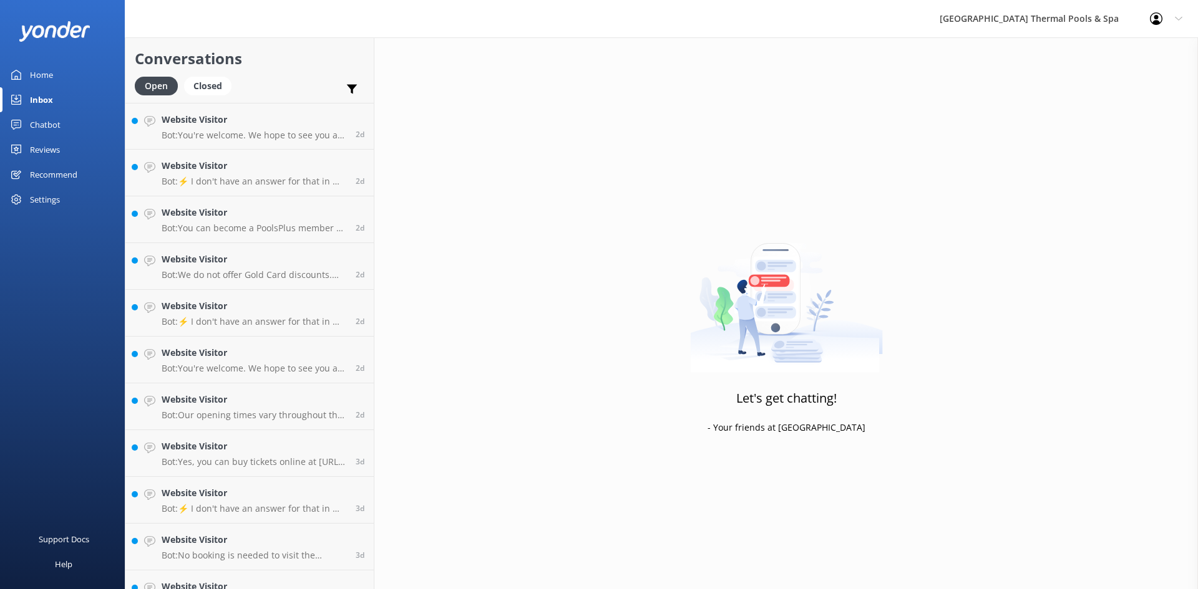
click at [254, 125] on h4 "Website Visitor" at bounding box center [254, 120] width 185 height 14
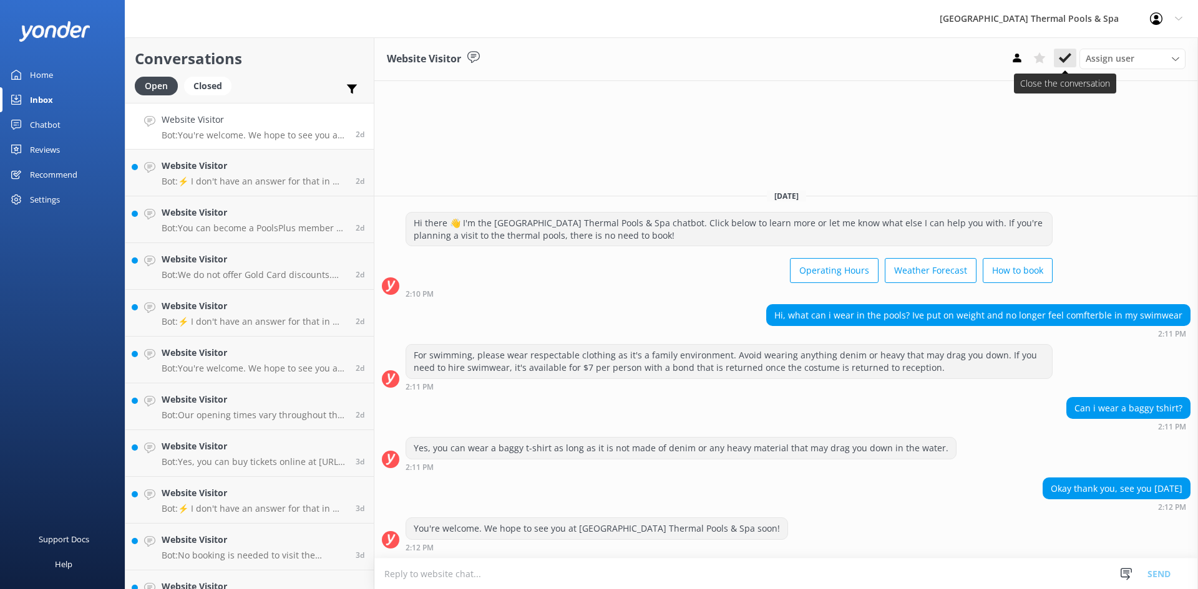
click at [1058, 56] on icon at bounding box center [1064, 58] width 12 height 12
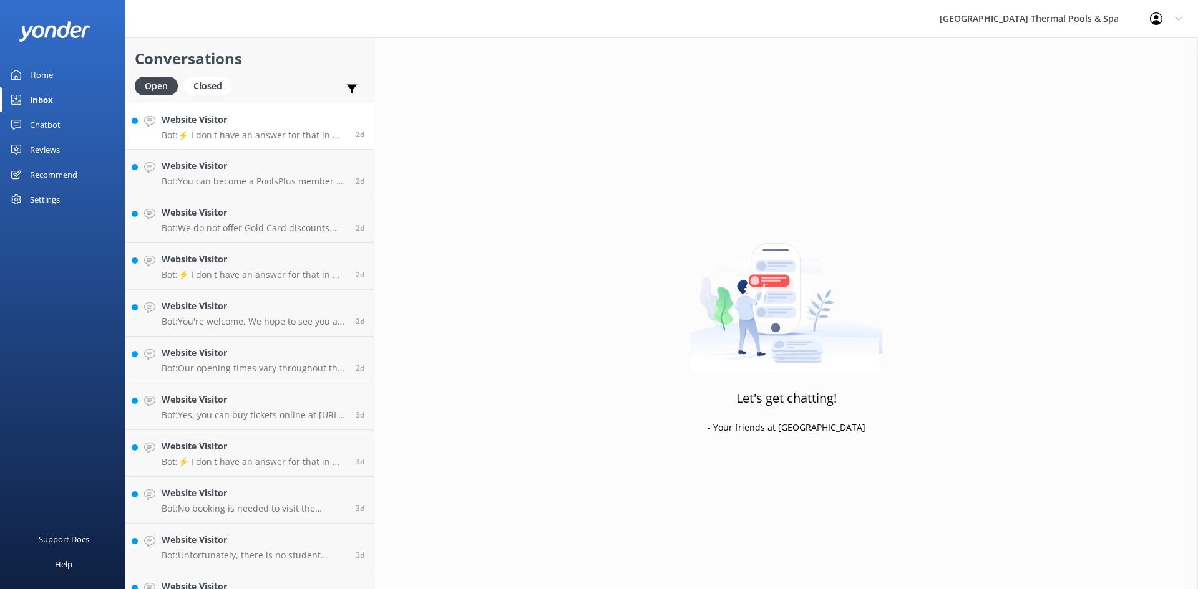
click at [201, 133] on p "Bot: ⚡ I don't have an answer for that in my knowledge base. Please try and rep…" at bounding box center [254, 135] width 185 height 11
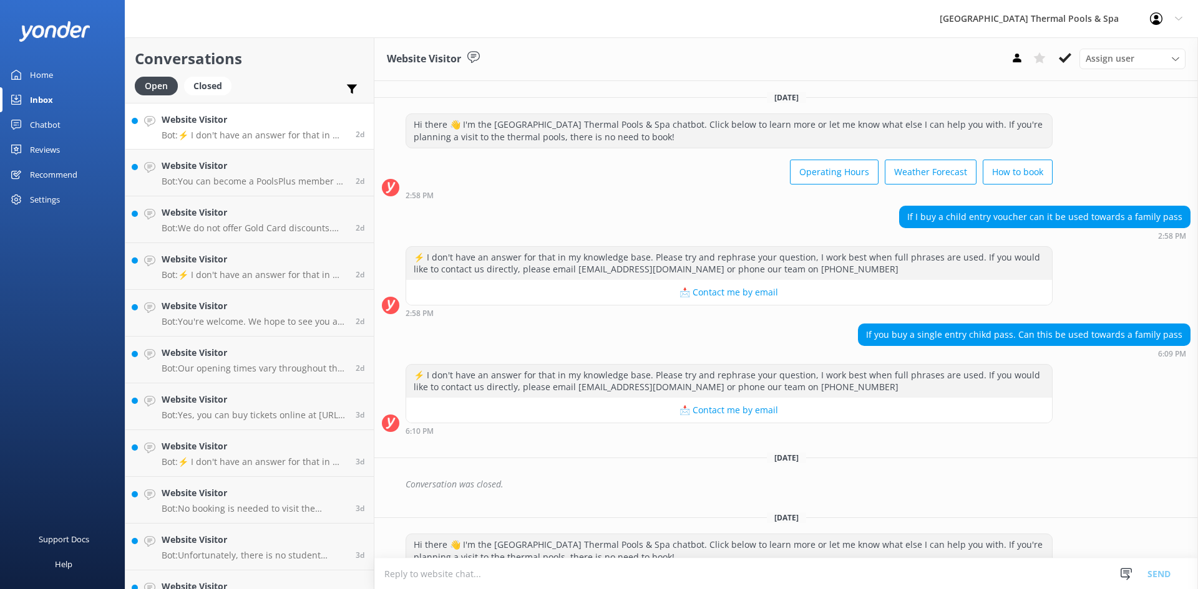
scroll to position [186, 0]
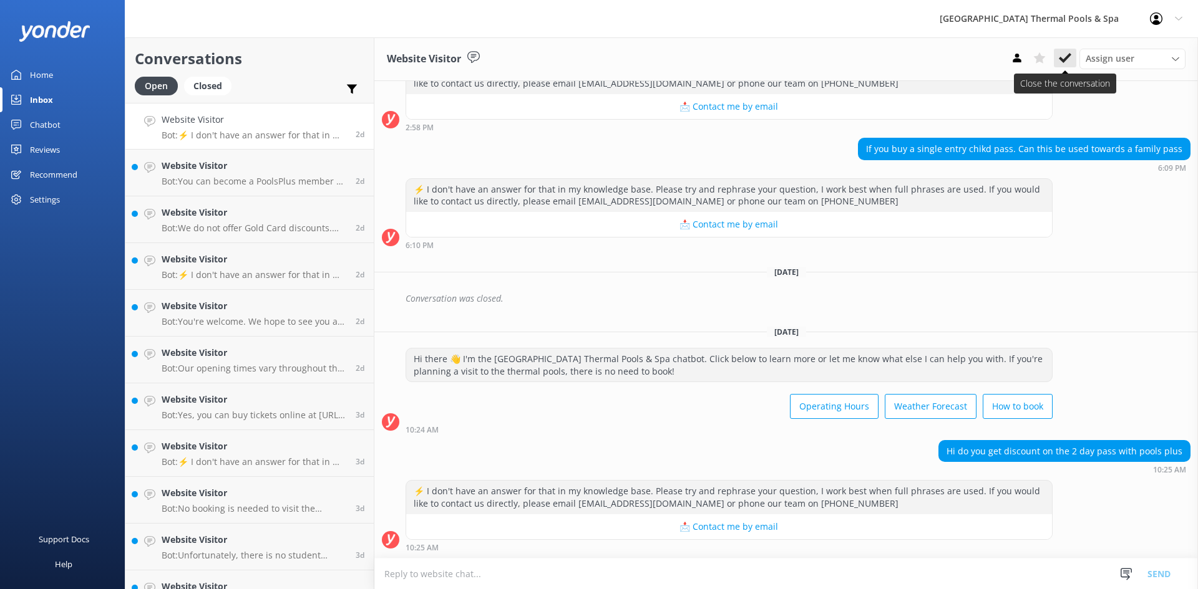
click at [1060, 54] on icon at bounding box center [1064, 58] width 12 height 12
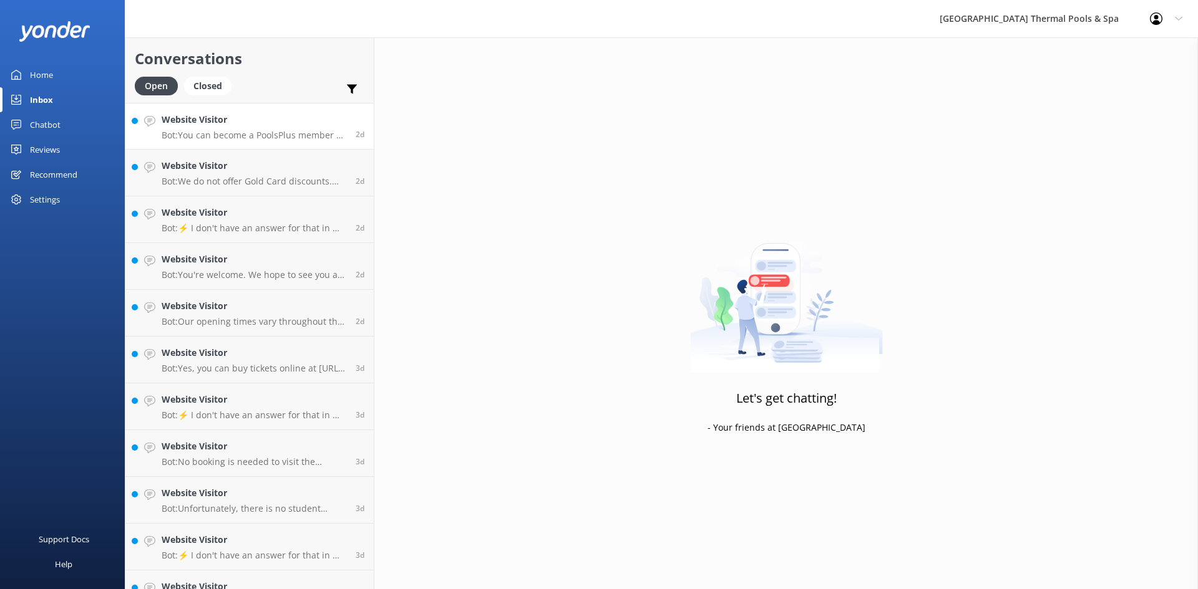
click at [271, 127] on h4 "Website Visitor" at bounding box center [254, 120] width 185 height 14
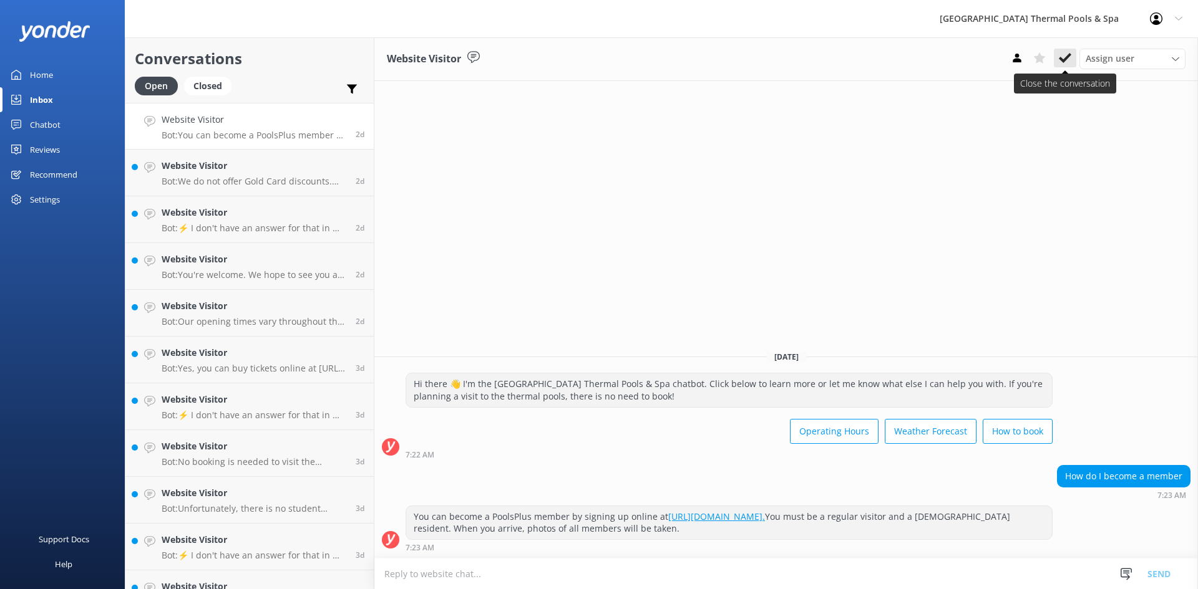
click at [1062, 59] on icon at bounding box center [1064, 58] width 12 height 12
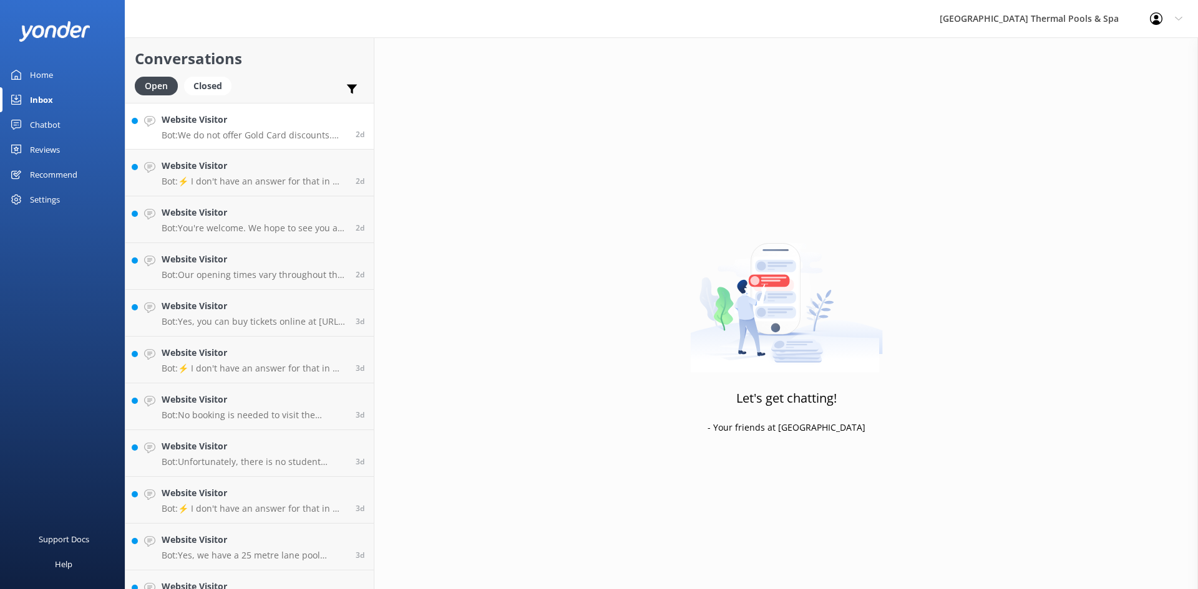
click at [266, 123] on h4 "Website Visitor" at bounding box center [254, 120] width 185 height 14
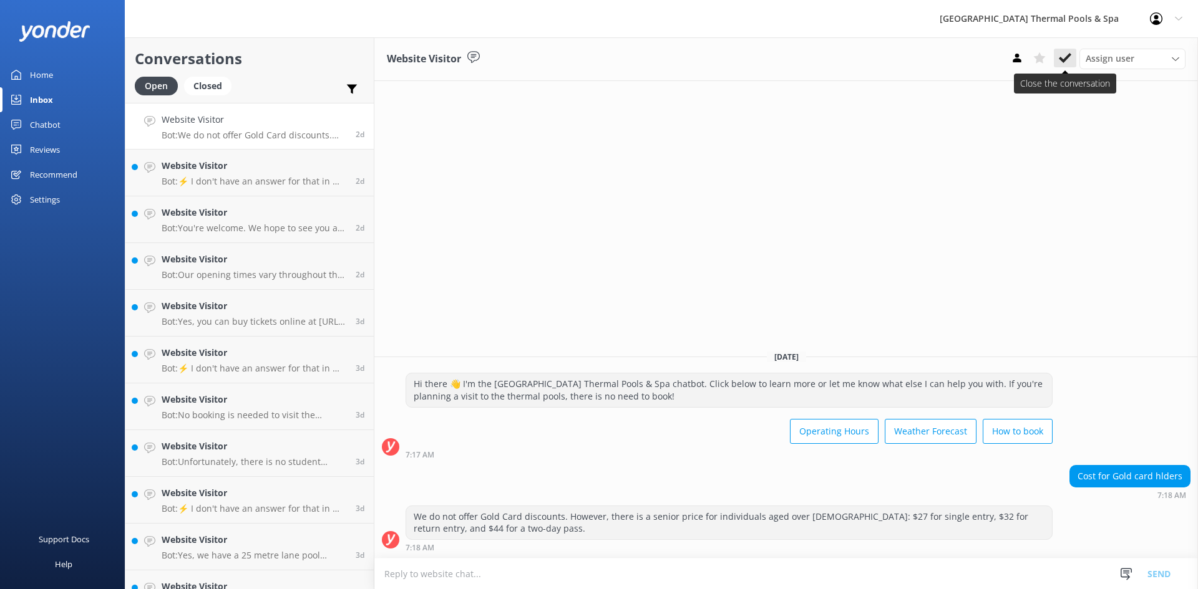
click at [1068, 62] on icon at bounding box center [1064, 58] width 12 height 12
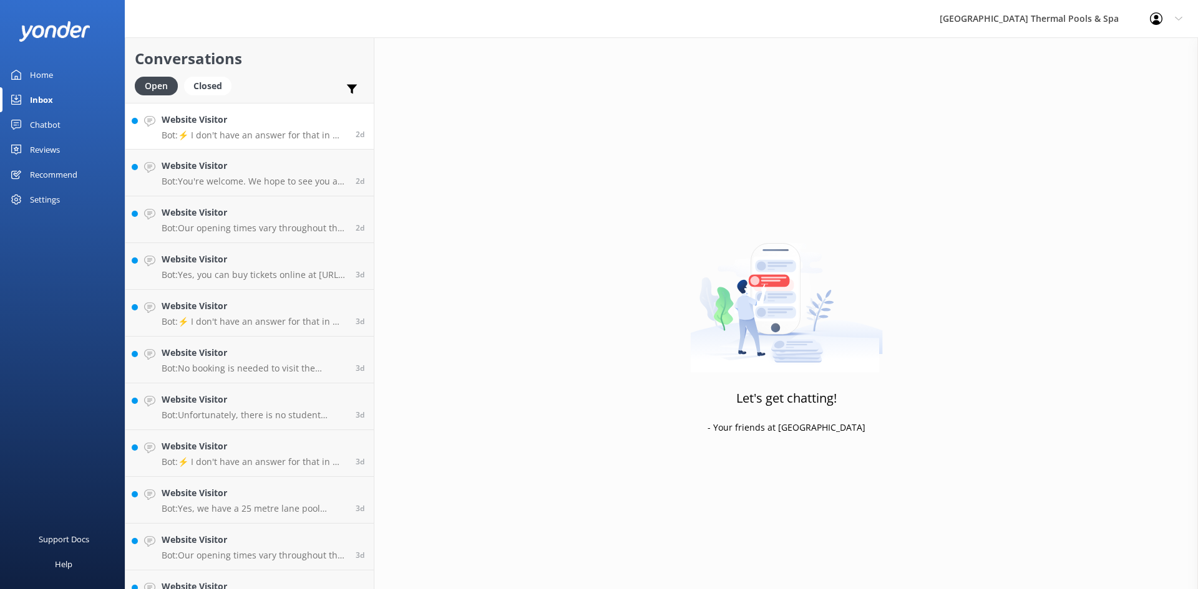
click at [235, 126] on h4 "Website Visitor" at bounding box center [254, 120] width 185 height 14
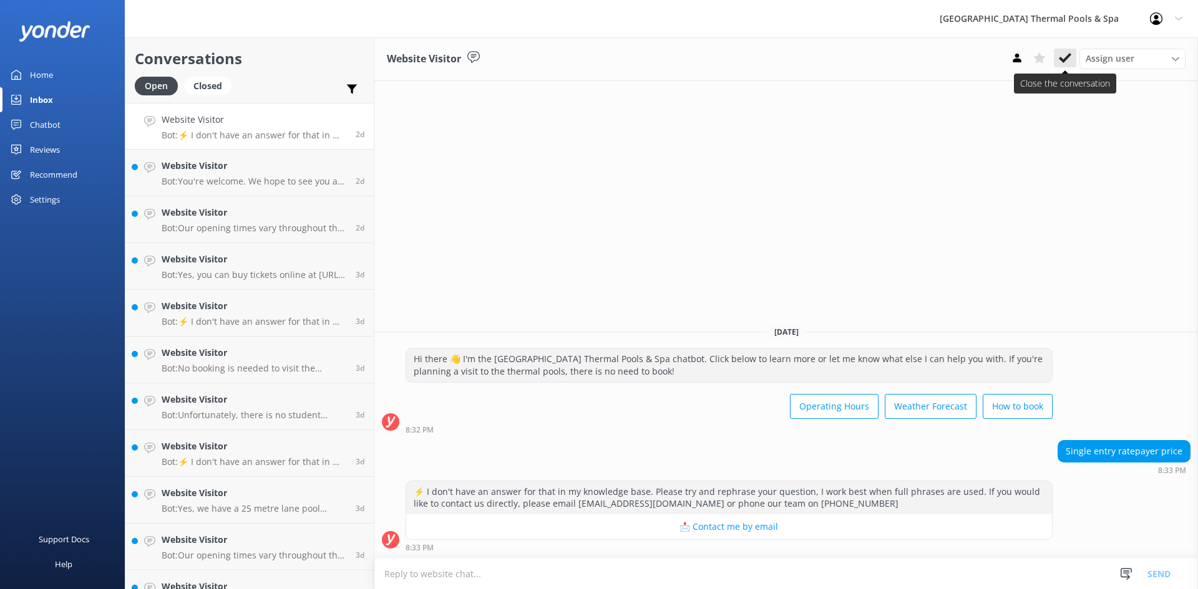
click at [1068, 59] on icon at bounding box center [1064, 58] width 12 height 12
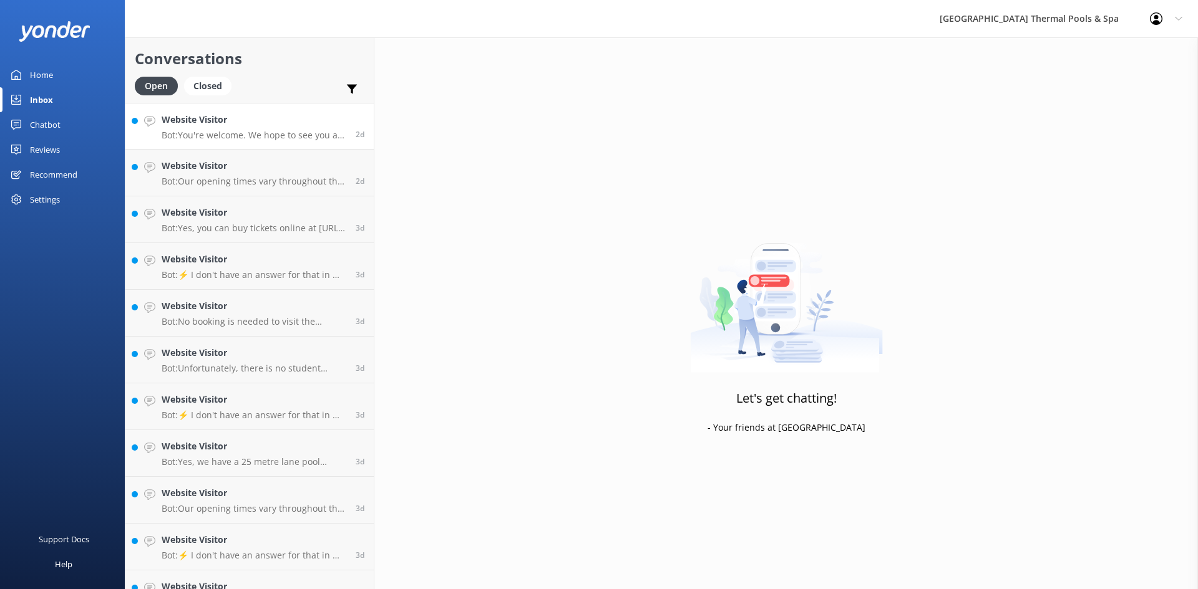
click at [259, 134] on p "Bot: You're welcome. We hope to see you at [GEOGRAPHIC_DATA] Thermal Pools & Sp…" at bounding box center [254, 135] width 185 height 11
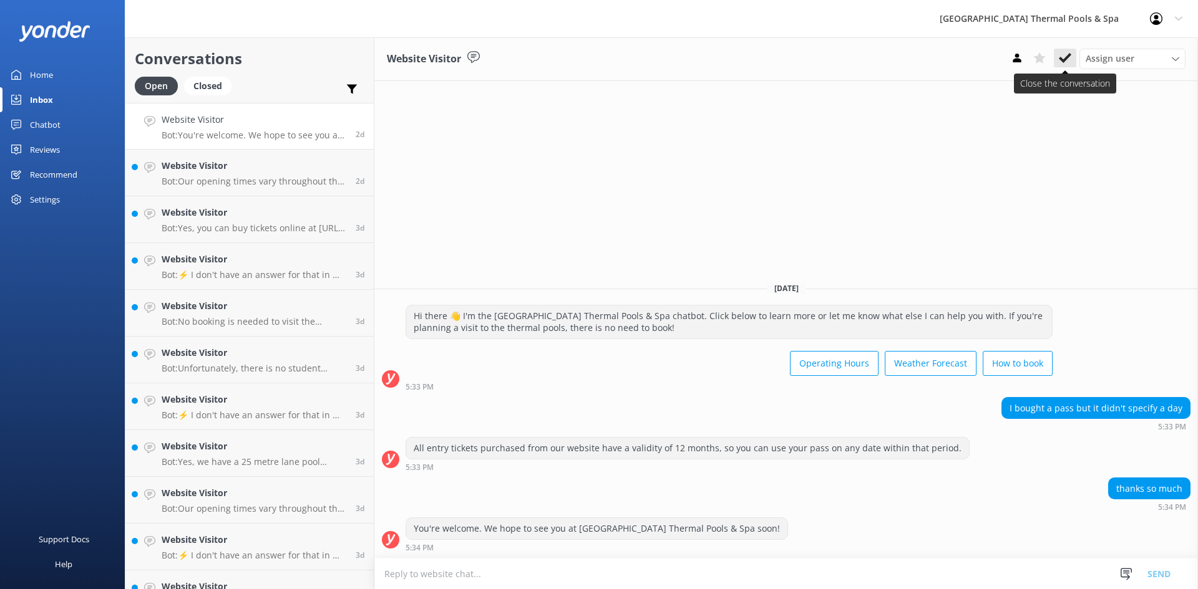
click at [1070, 50] on button at bounding box center [1064, 58] width 22 height 19
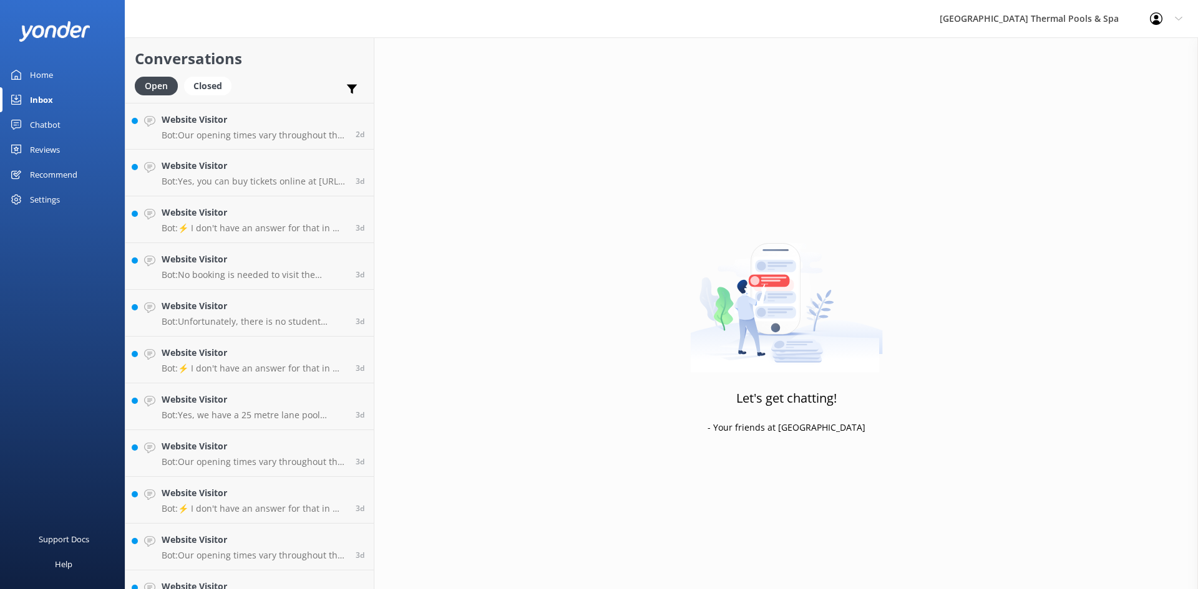
click at [233, 121] on h4 "Website Visitor" at bounding box center [254, 120] width 185 height 14
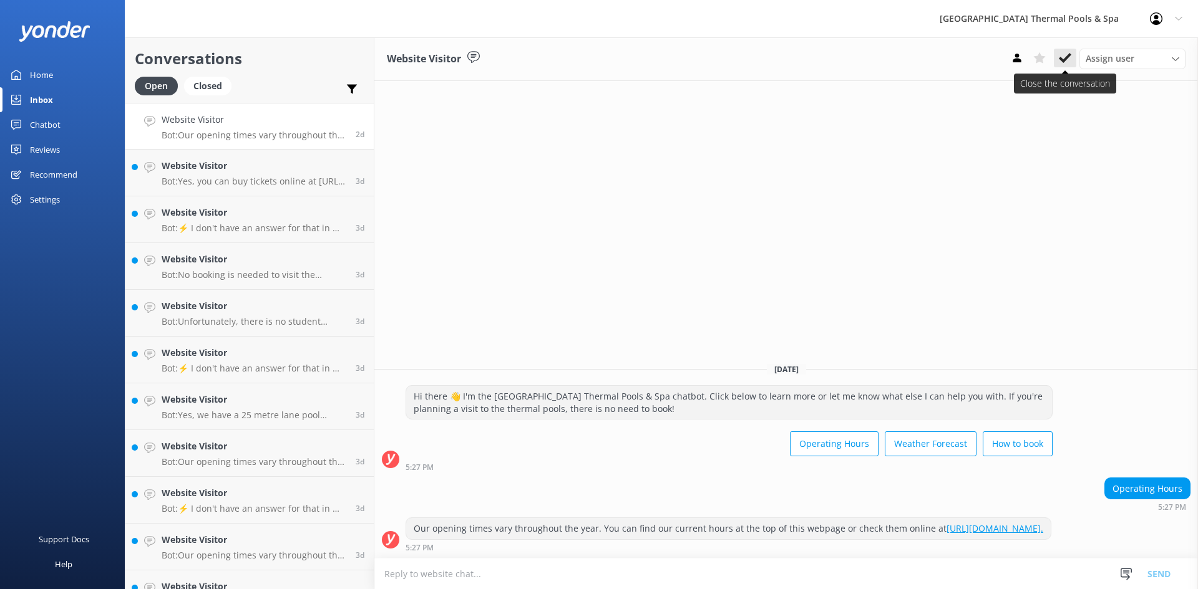
click at [1058, 57] on button at bounding box center [1064, 58] width 22 height 19
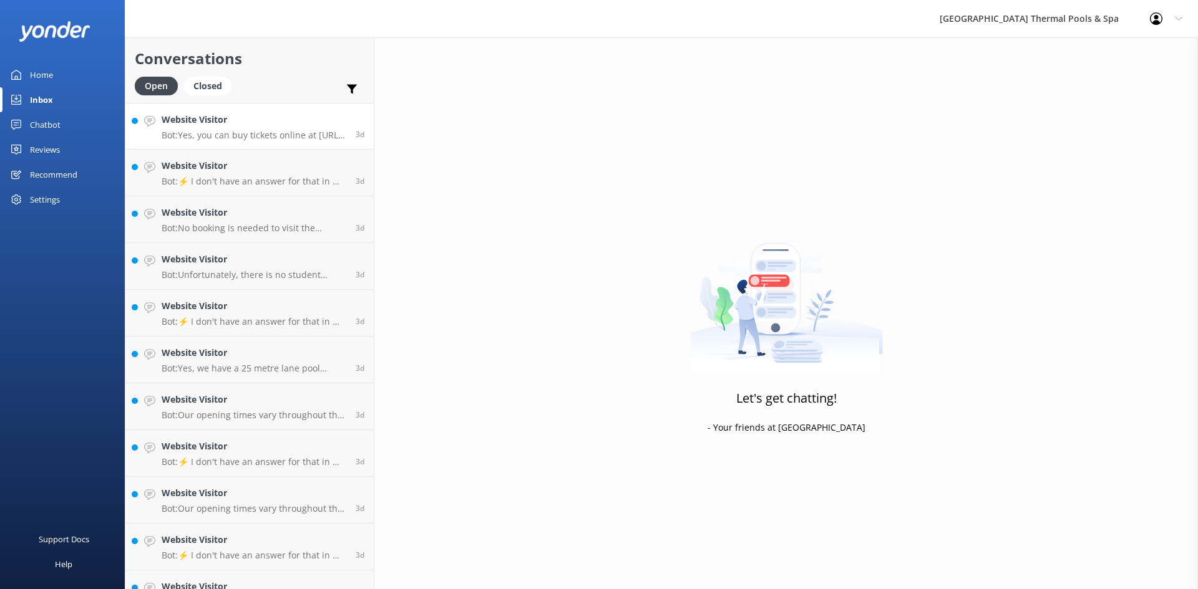
click at [215, 126] on h4 "Website Visitor" at bounding box center [254, 120] width 185 height 14
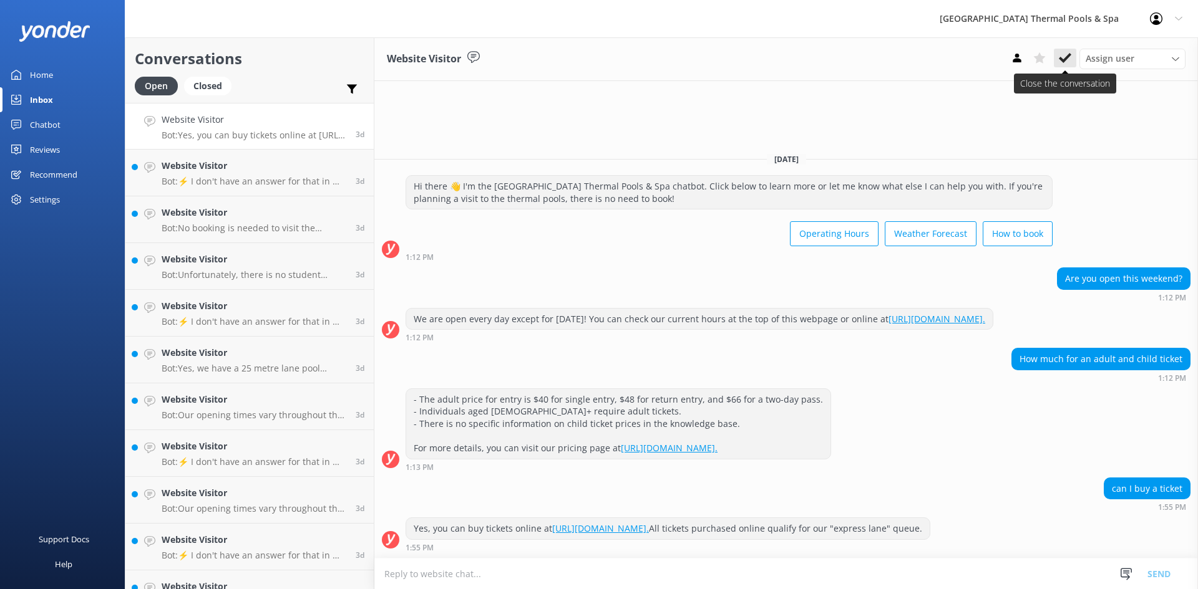
click at [1065, 58] on use at bounding box center [1064, 58] width 12 height 10
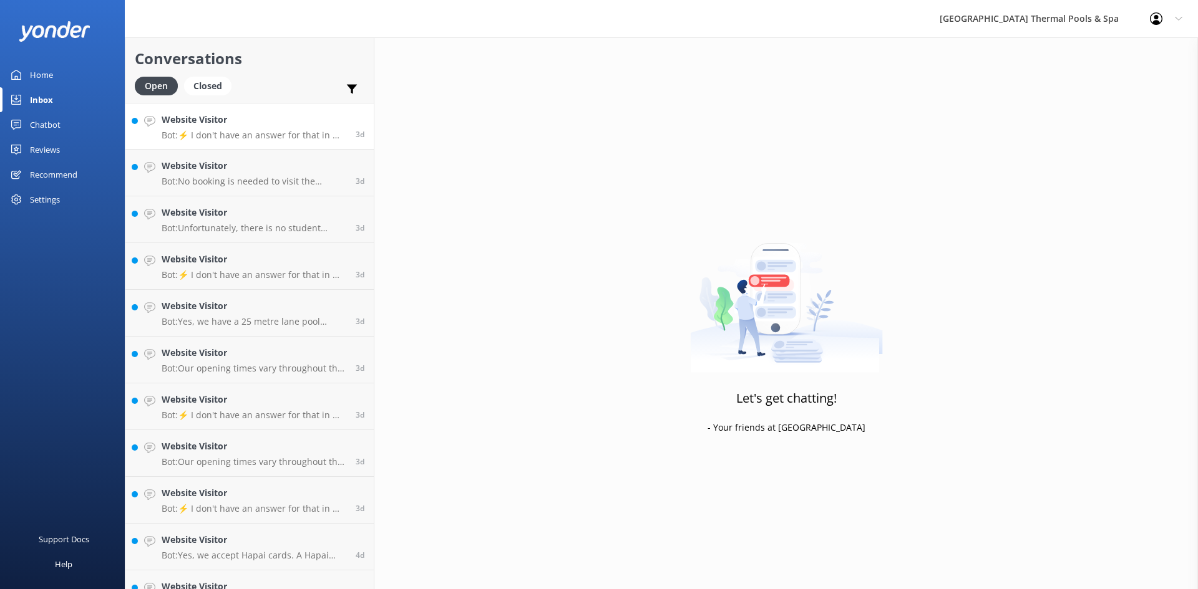
click at [273, 128] on div "Website Visitor Bot: ⚡ I don't have an answer for that in my knowledge base. Pl…" at bounding box center [254, 126] width 185 height 27
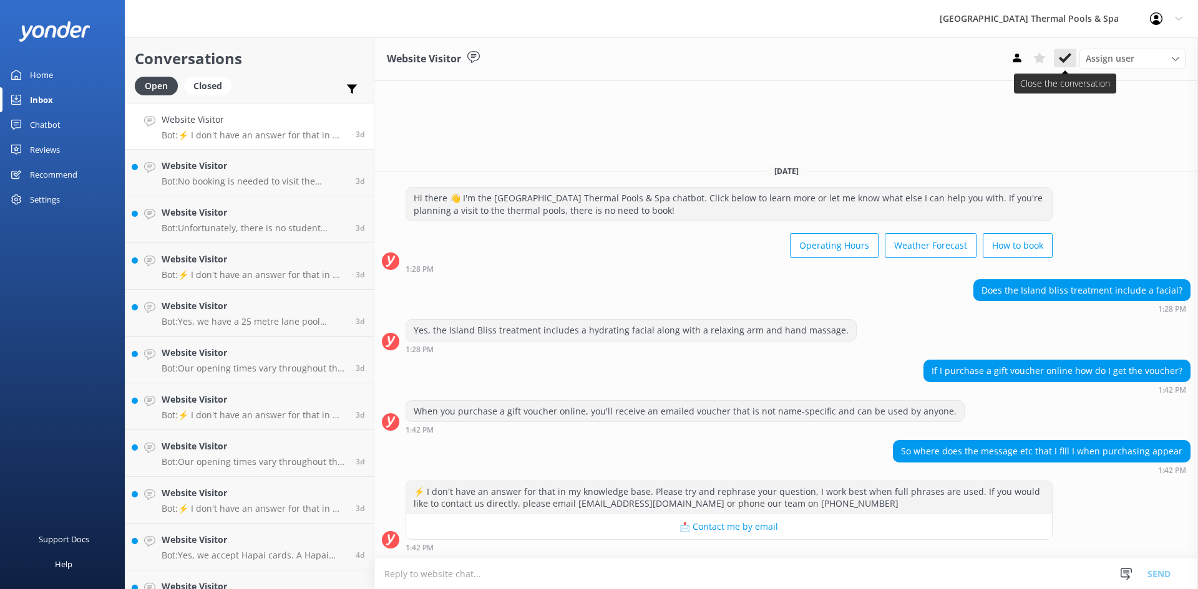
click at [1061, 56] on icon at bounding box center [1064, 58] width 12 height 12
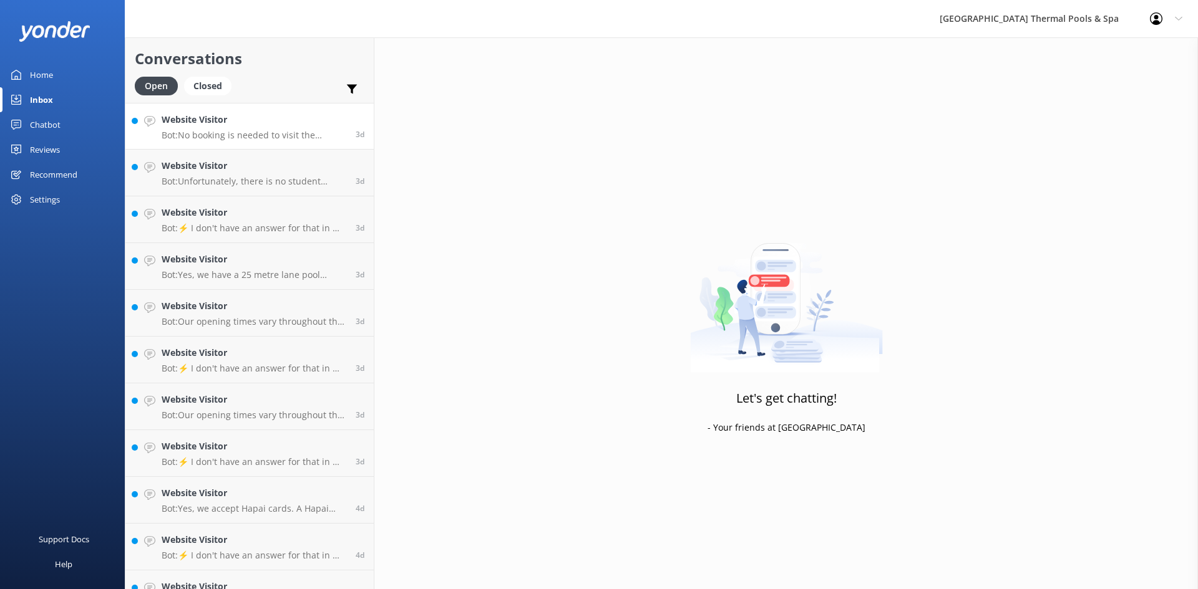
click at [239, 125] on h4 "Website Visitor" at bounding box center [254, 120] width 185 height 14
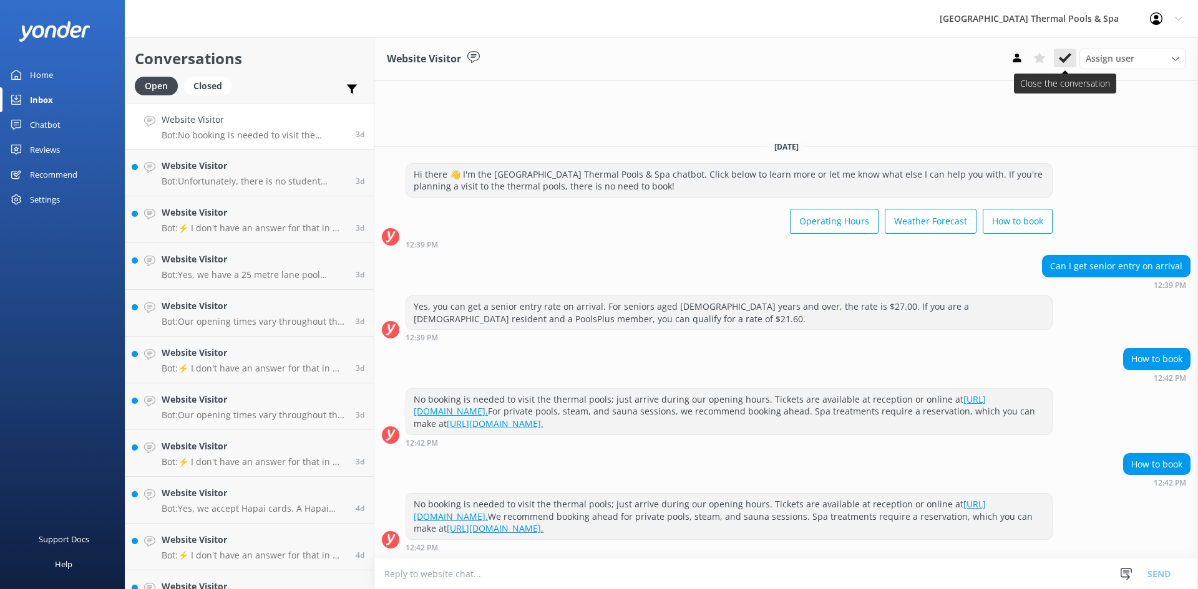
click at [1065, 57] on use at bounding box center [1064, 58] width 12 height 10
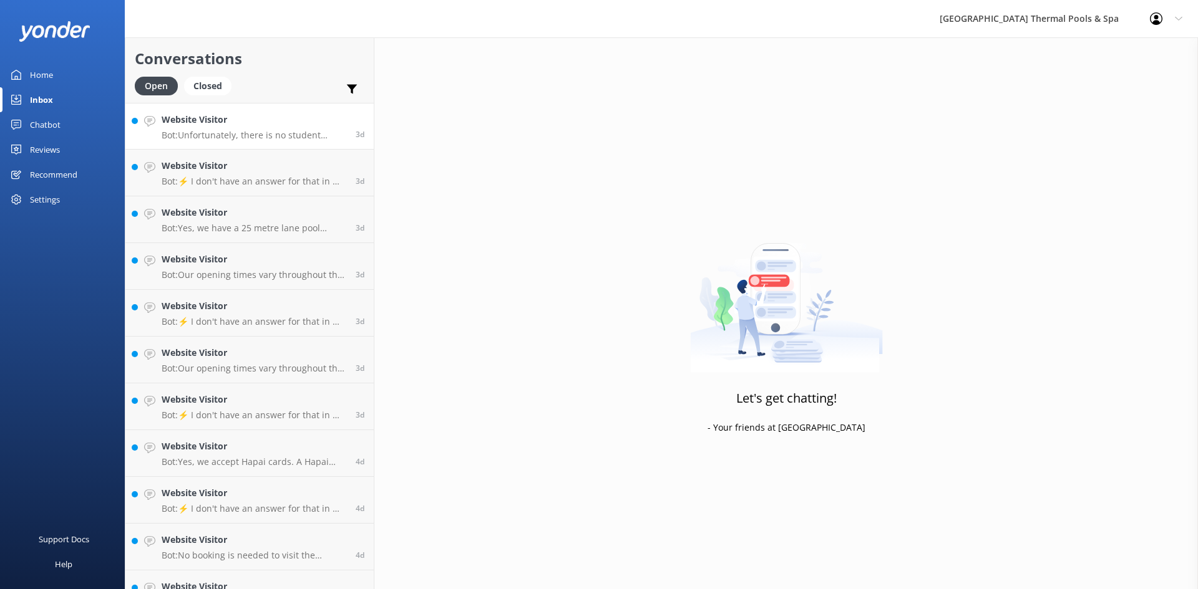
click at [284, 133] on p "Bot: Unfortunately, there is no student discount. However, there is a free sign…" at bounding box center [254, 135] width 185 height 11
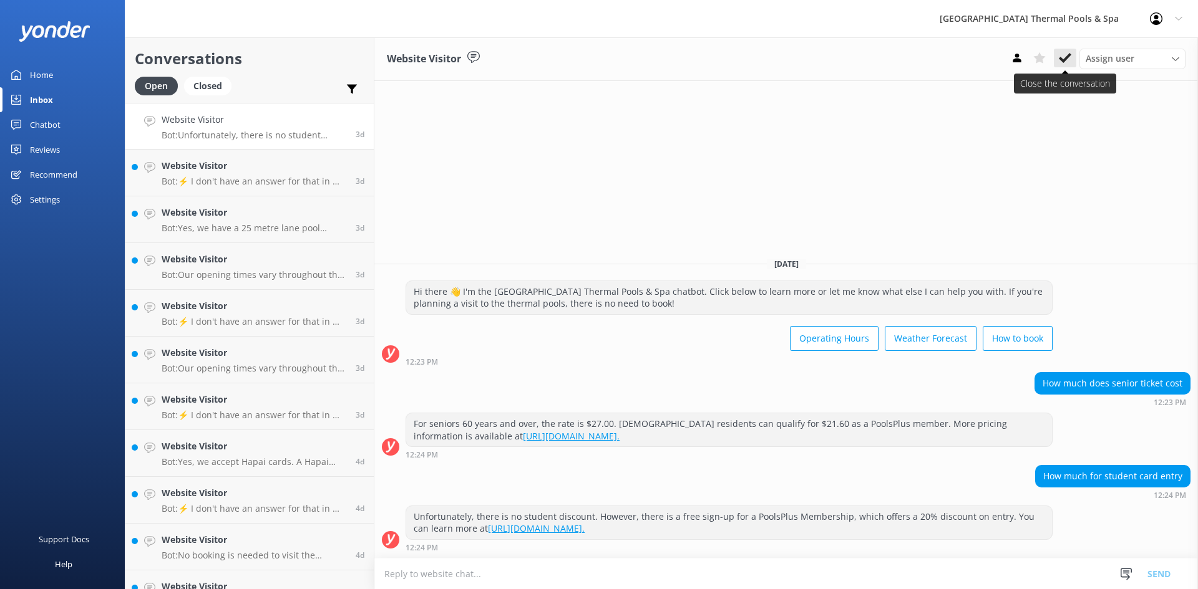
click at [1070, 62] on icon at bounding box center [1064, 58] width 12 height 12
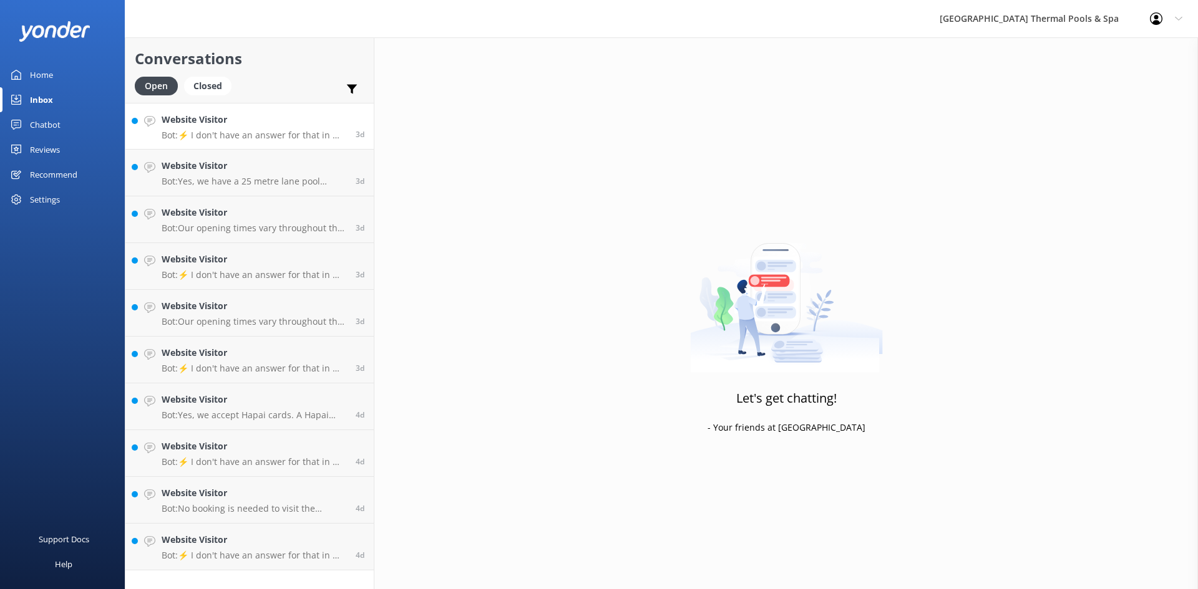
drag, startPoint x: 248, startPoint y: 117, endPoint x: 277, endPoint y: 117, distance: 28.7
click at [248, 117] on h4 "Website Visitor" at bounding box center [254, 120] width 185 height 14
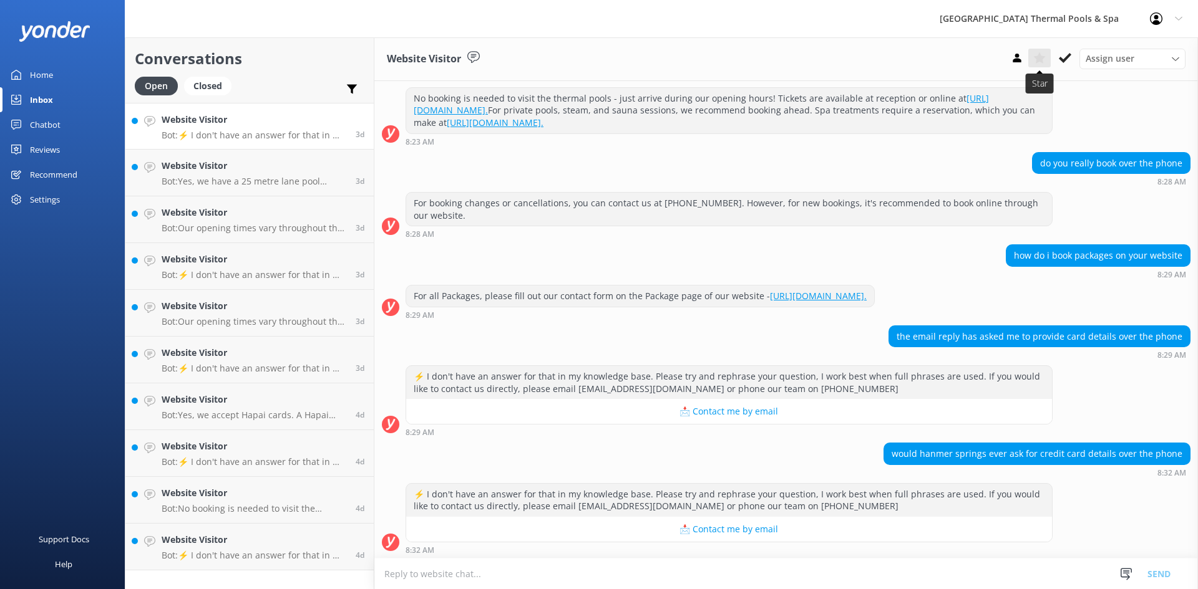
scroll to position [162, 0]
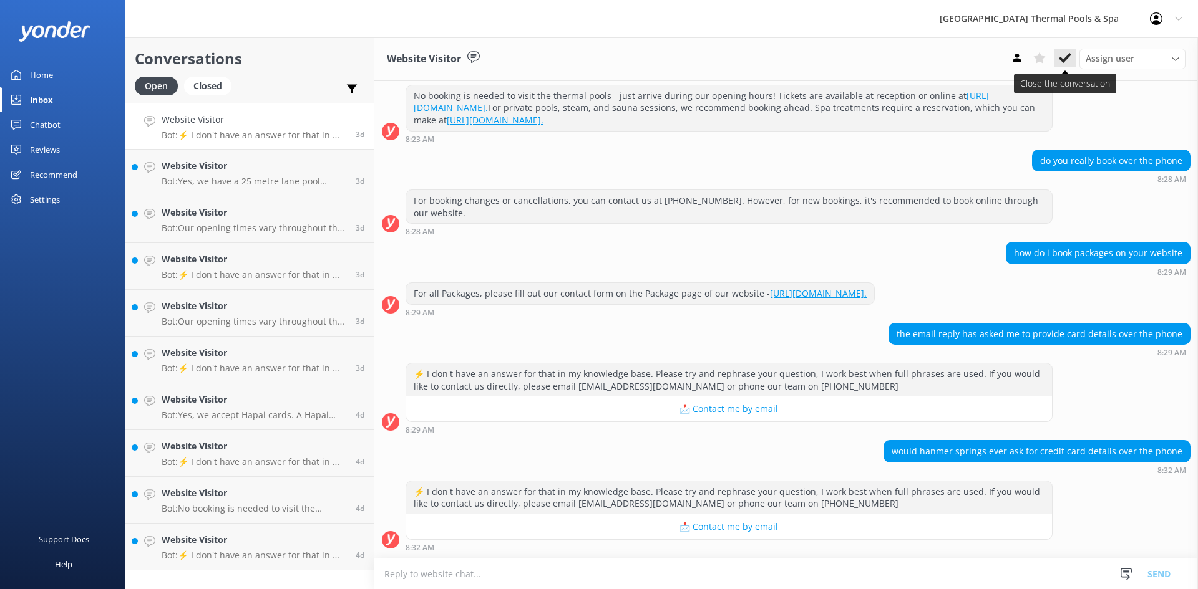
click at [1057, 62] on button at bounding box center [1064, 58] width 22 height 19
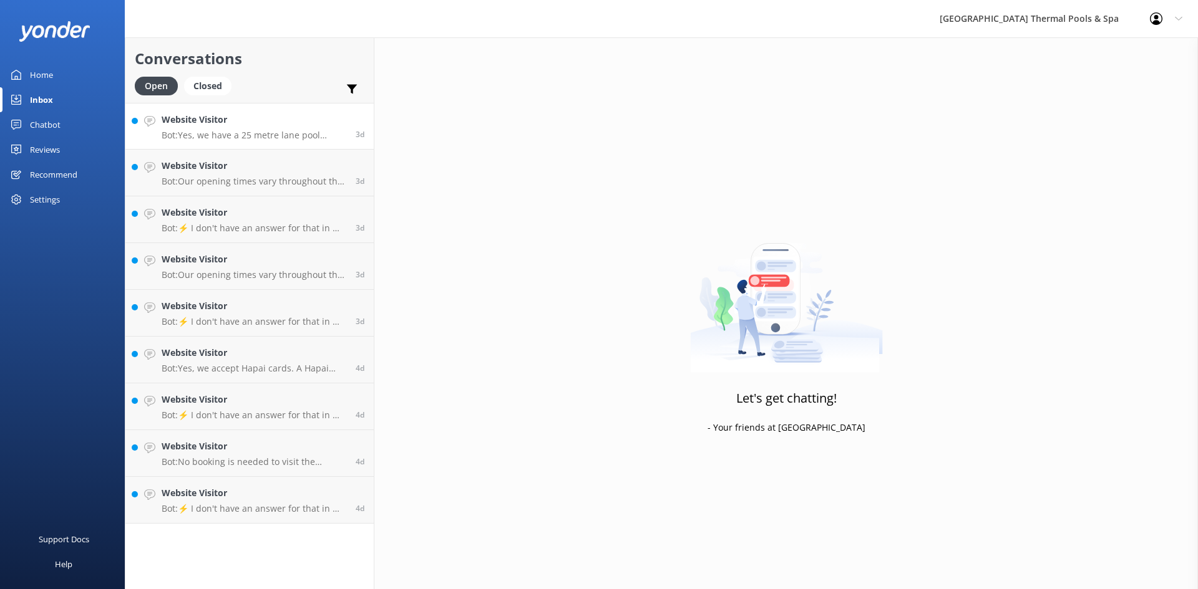
click at [312, 122] on h4 "Website Visitor" at bounding box center [254, 120] width 185 height 14
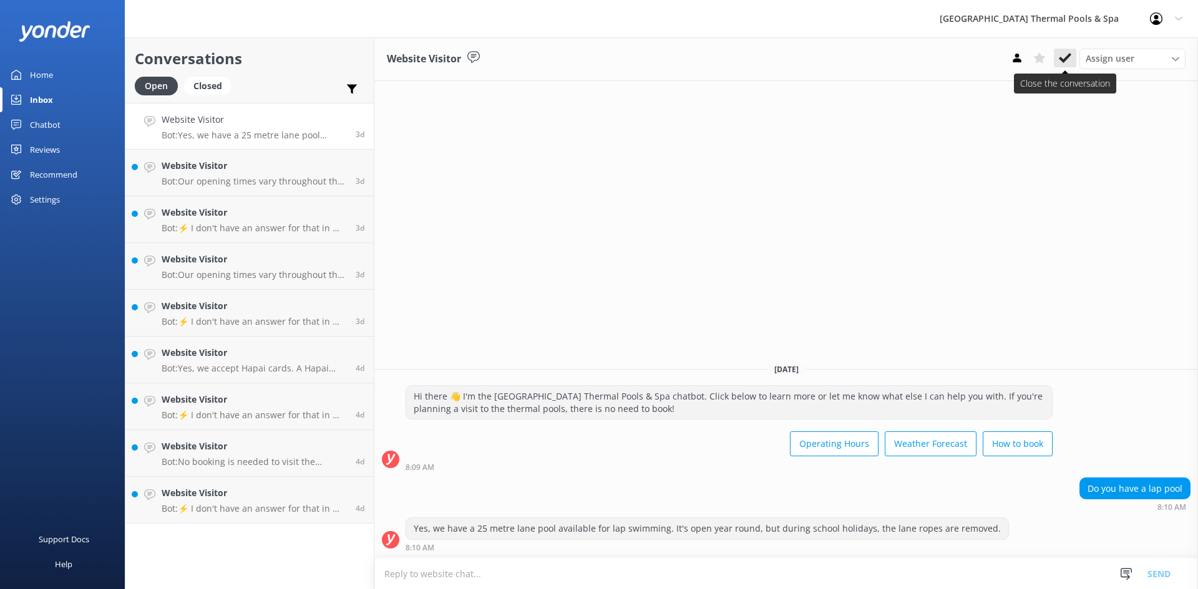
click at [1068, 62] on icon at bounding box center [1064, 58] width 12 height 12
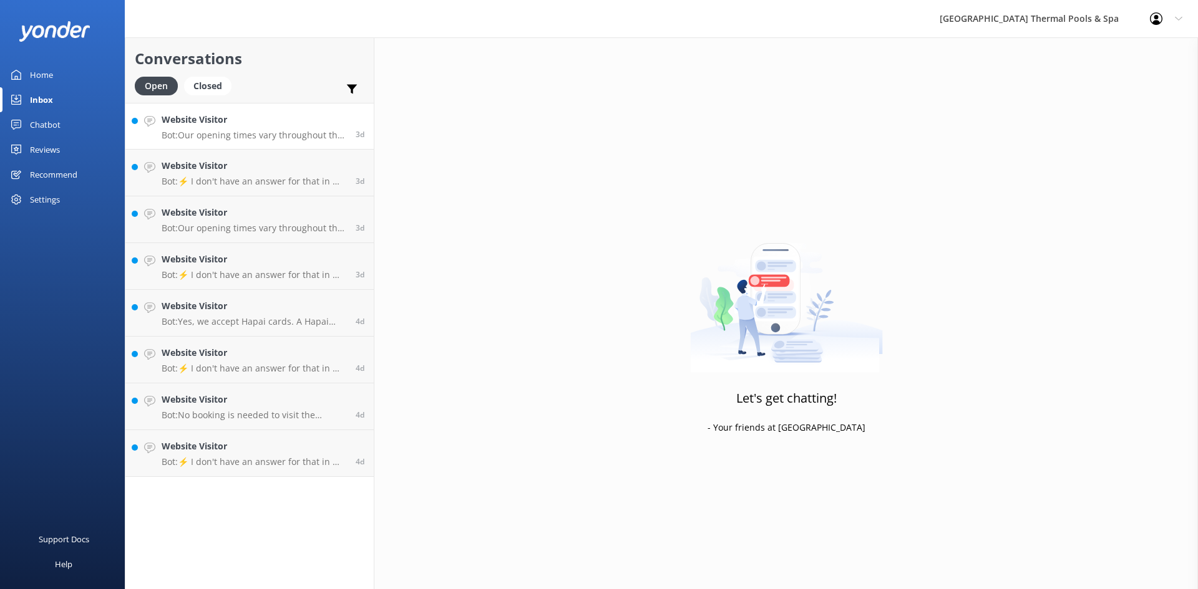
click at [329, 128] on div "Website Visitor Bot: Our opening times vary throughout the year. You can find o…" at bounding box center [254, 126] width 185 height 27
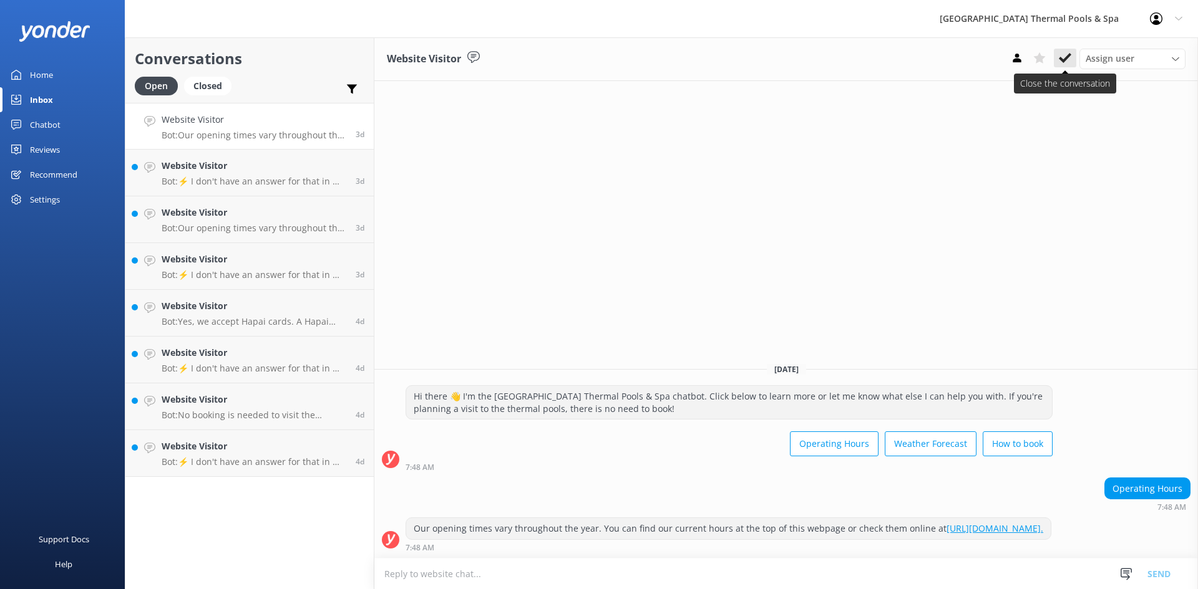
click at [1061, 57] on icon at bounding box center [1064, 58] width 12 height 12
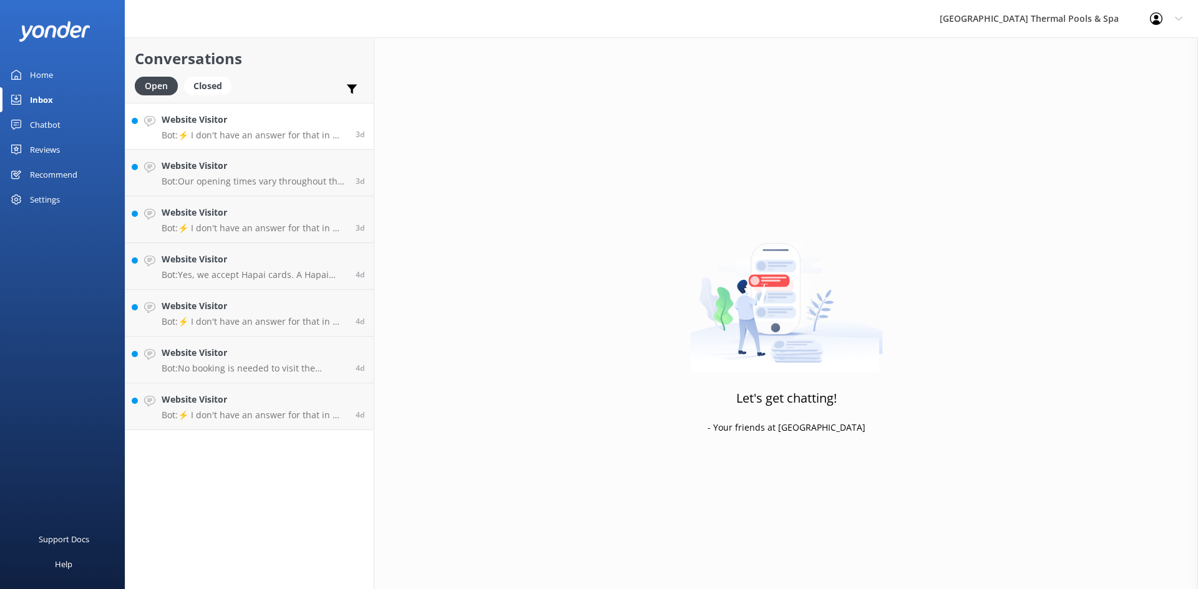
click at [300, 128] on div "Website Visitor Bot: ⚡ I don't have an answer for that in my knowledge base. Pl…" at bounding box center [254, 126] width 185 height 27
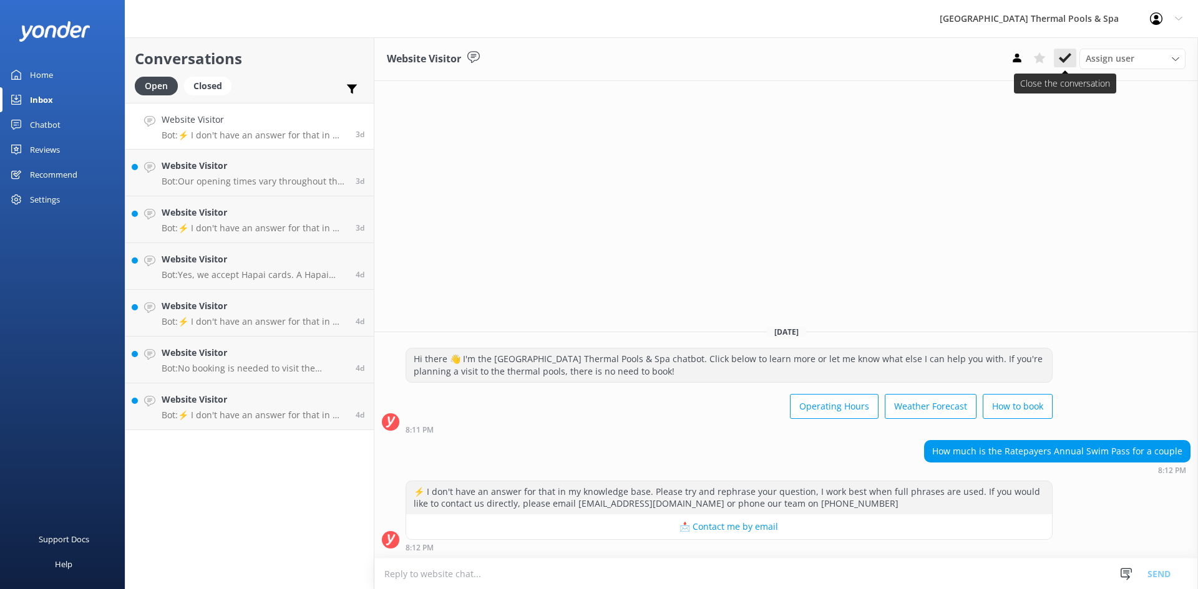
click at [1058, 67] on button at bounding box center [1064, 58] width 22 height 19
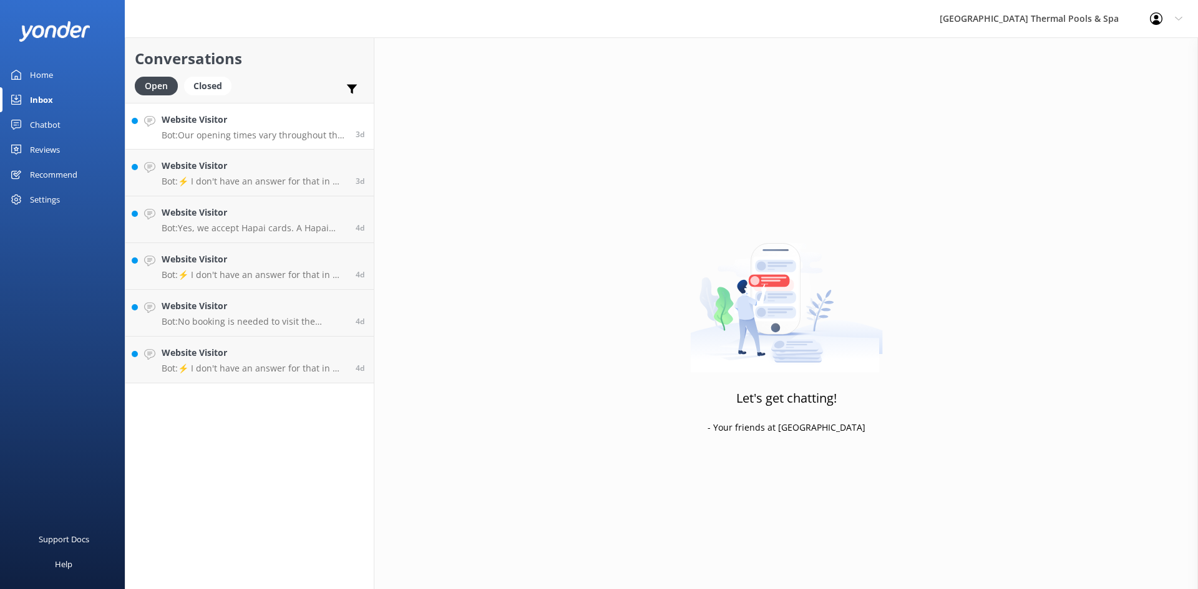
click at [278, 139] on p "Bot: Our opening times vary throughout the year. You can find our current hours…" at bounding box center [254, 135] width 185 height 11
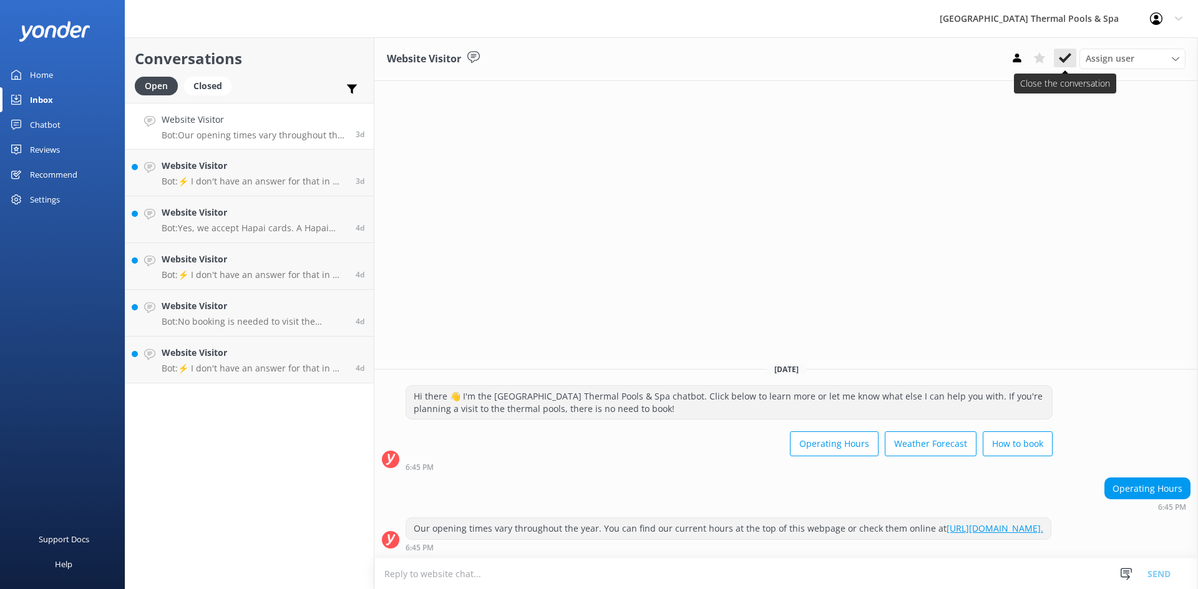
click at [1064, 64] on icon at bounding box center [1064, 58] width 12 height 12
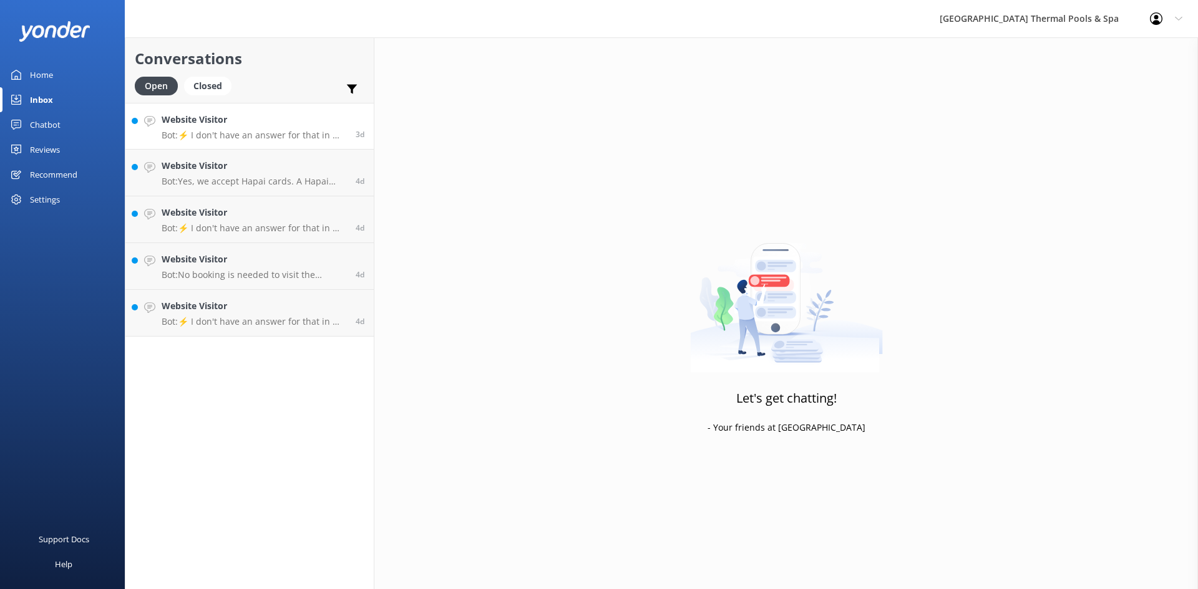
click at [306, 116] on h4 "Website Visitor" at bounding box center [254, 120] width 185 height 14
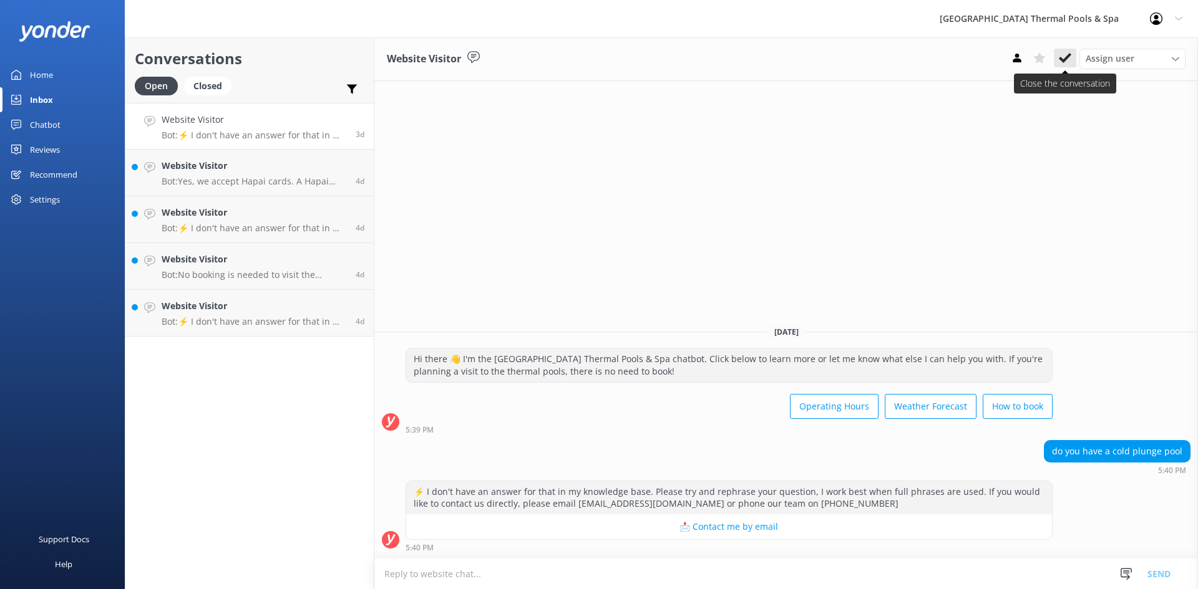
click at [1068, 67] on button at bounding box center [1064, 58] width 22 height 19
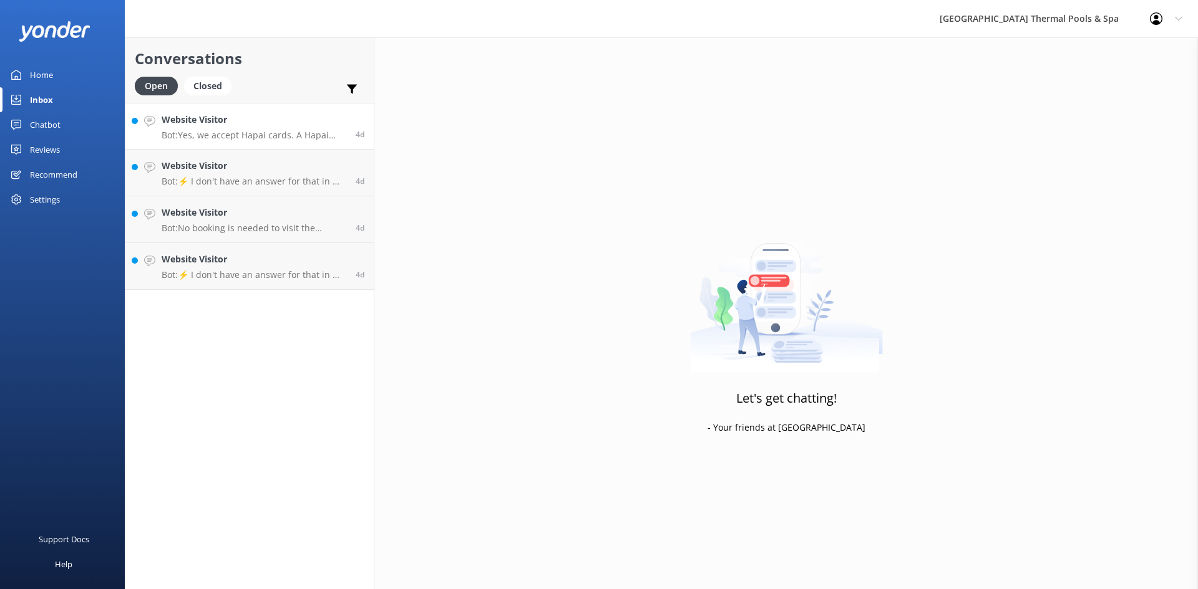
click at [295, 129] on div "Website Visitor Bot: Yes, we accept Hapai cards. A Hapai card enables you to ge…" at bounding box center [254, 126] width 185 height 27
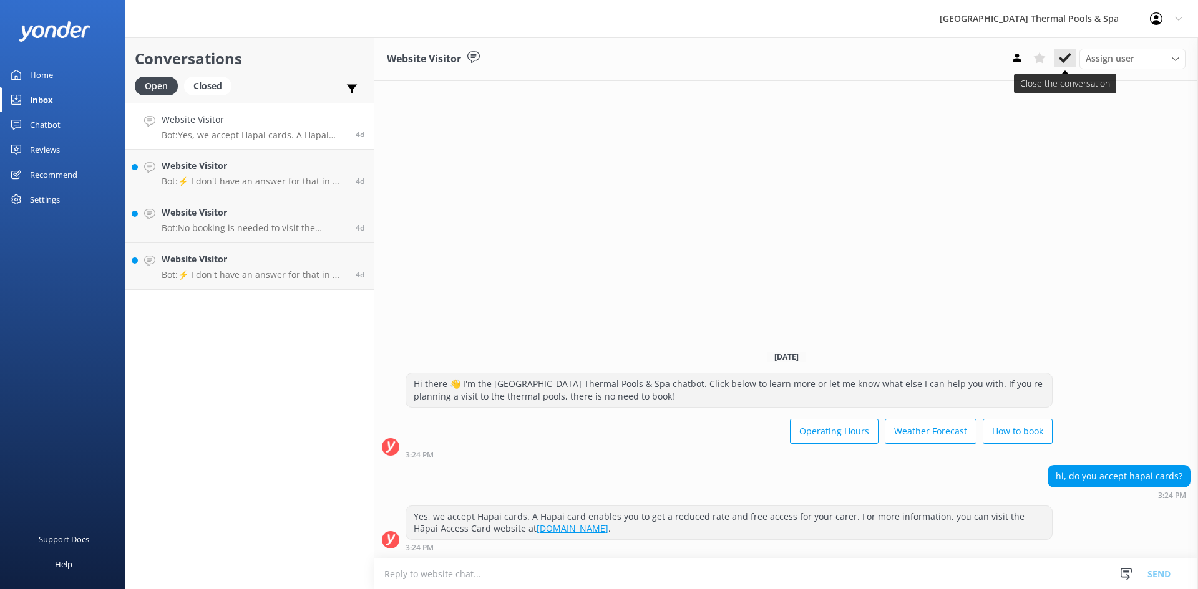
click at [1069, 64] on icon at bounding box center [1064, 58] width 12 height 12
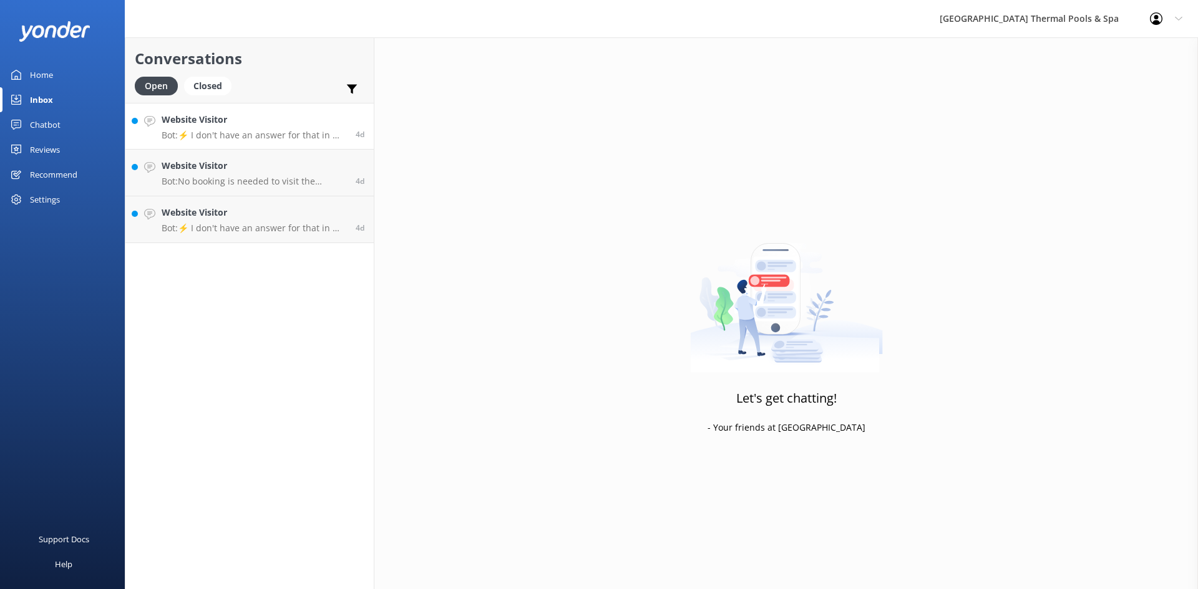
click at [332, 133] on p "Bot: ⚡ I don't have an answer for that in my knowledge base. Please try and rep…" at bounding box center [254, 135] width 185 height 11
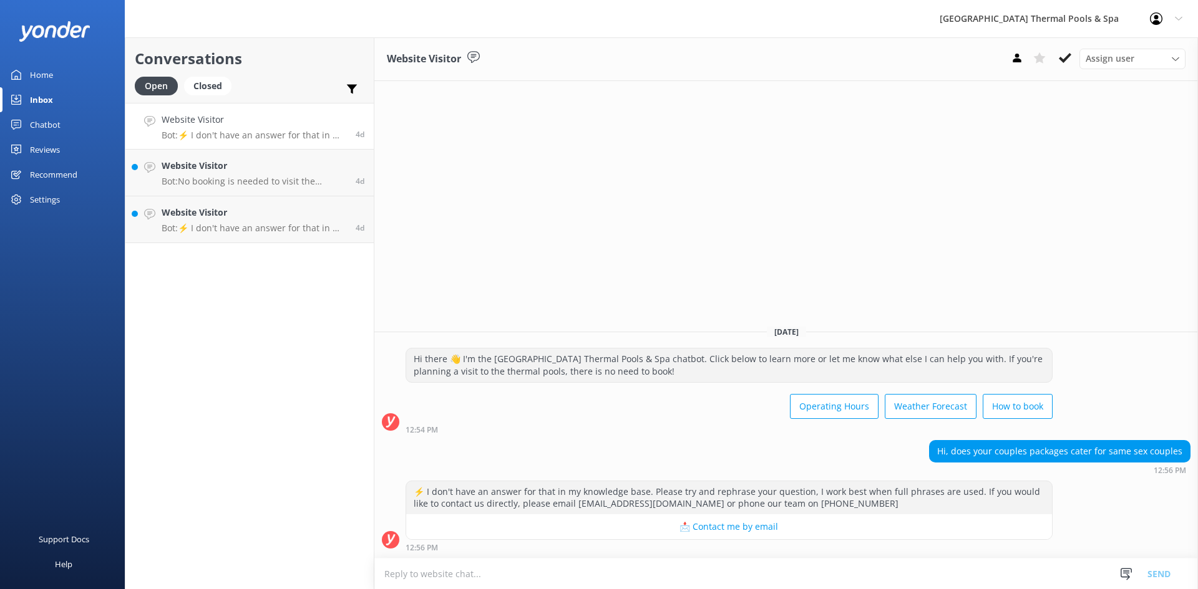
click at [784, 566] on textarea at bounding box center [785, 574] width 823 height 31
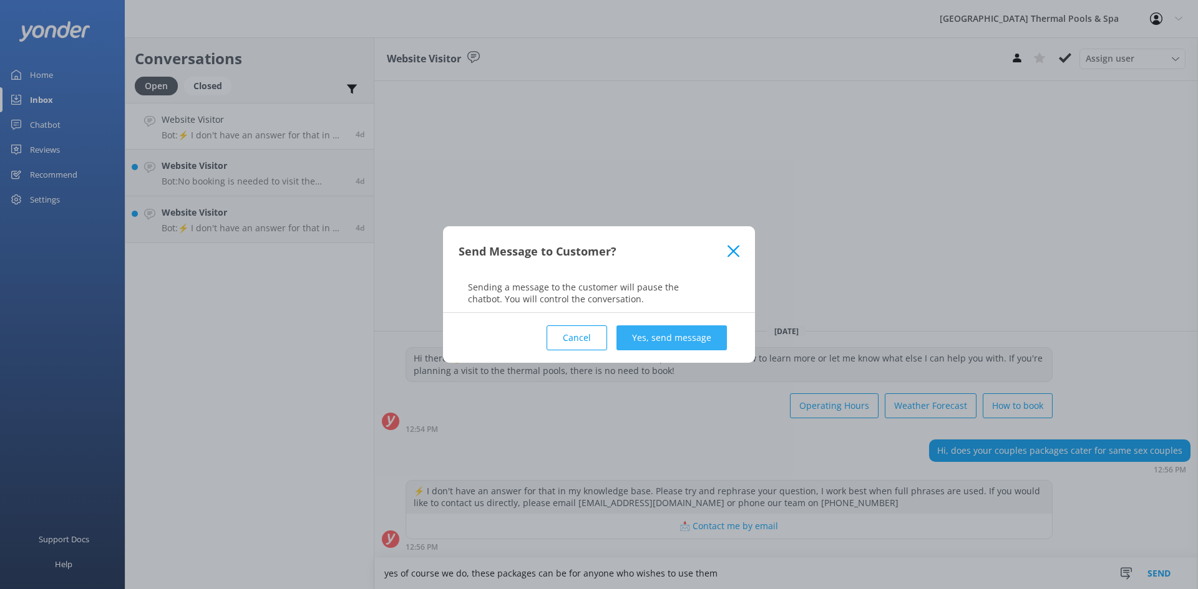
type textarea "yes of course we do, these packages can be for anyone who wishes to use them"
click at [652, 340] on button "Yes, send message" at bounding box center [671, 338] width 110 height 25
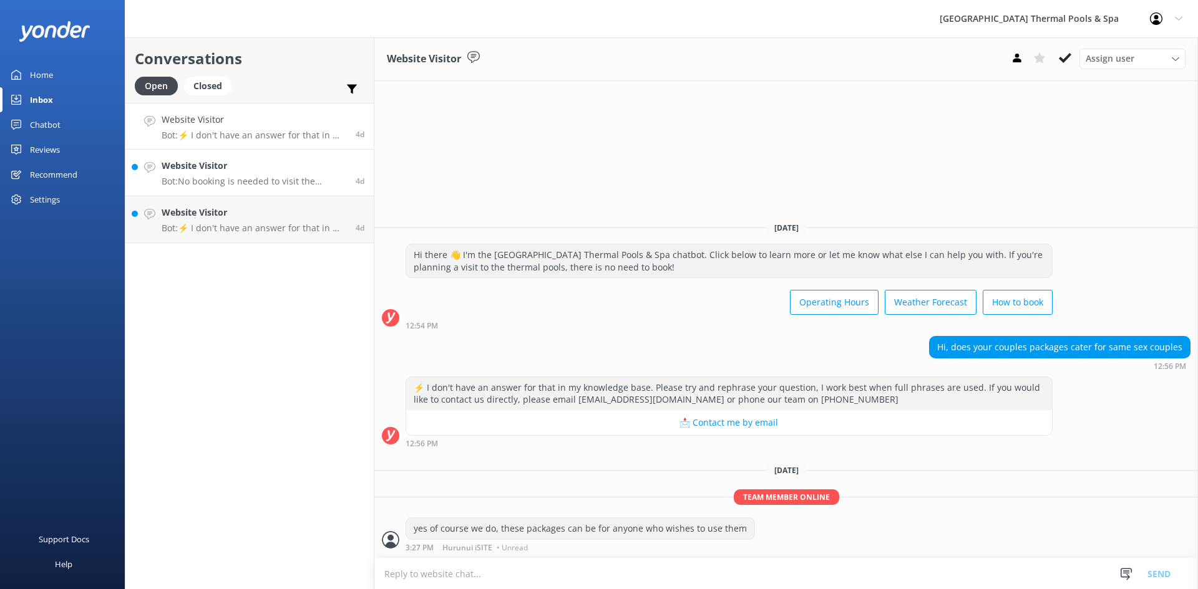
click at [269, 160] on h4 "Website Visitor" at bounding box center [254, 166] width 185 height 14
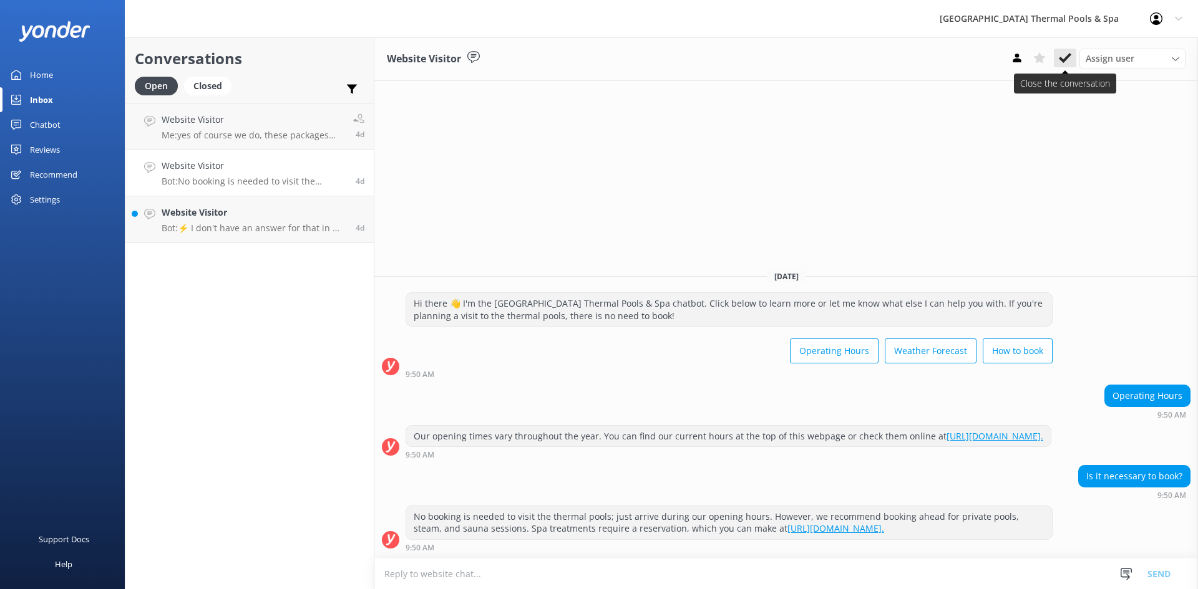
click at [1067, 60] on icon at bounding box center [1064, 58] width 12 height 12
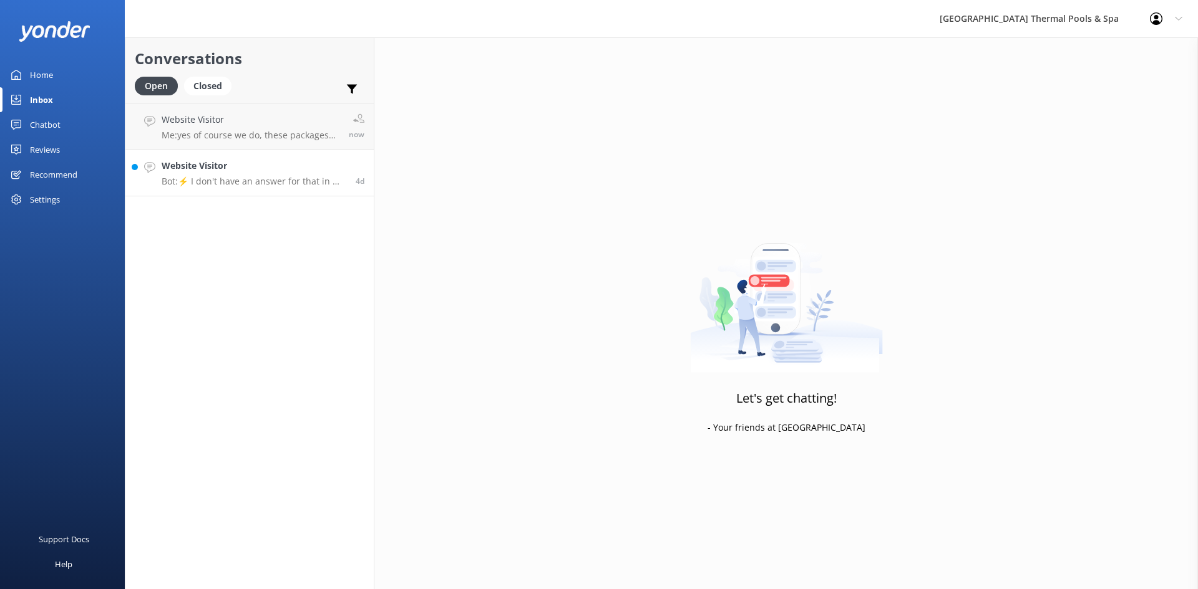
click at [251, 172] on h4 "Website Visitor" at bounding box center [254, 166] width 185 height 14
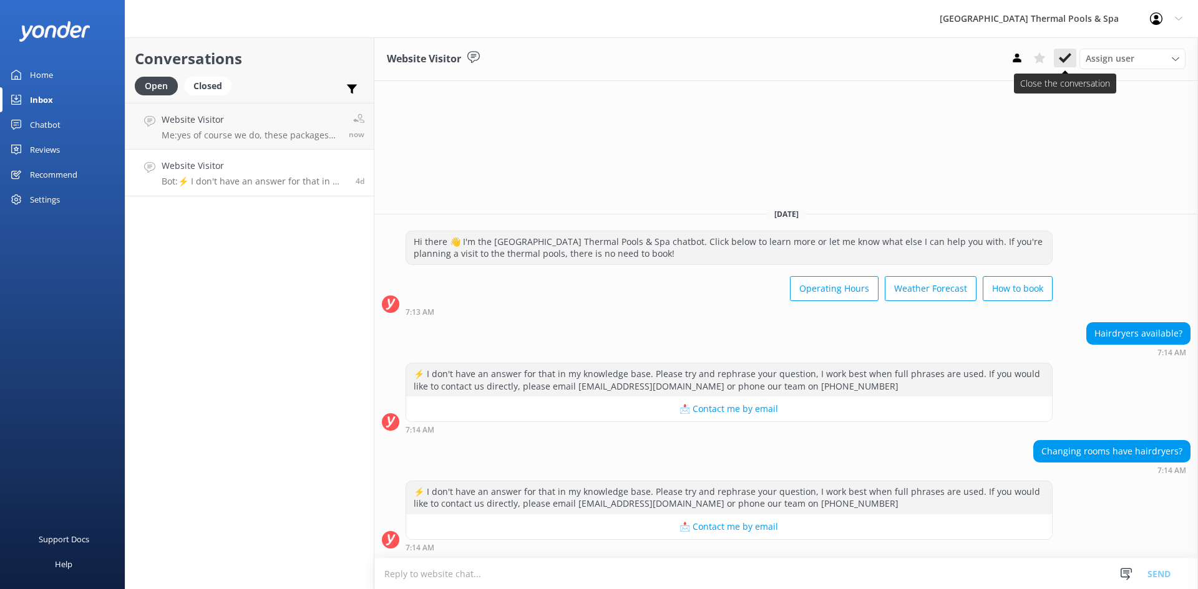
click at [1062, 65] on button at bounding box center [1064, 58] width 22 height 19
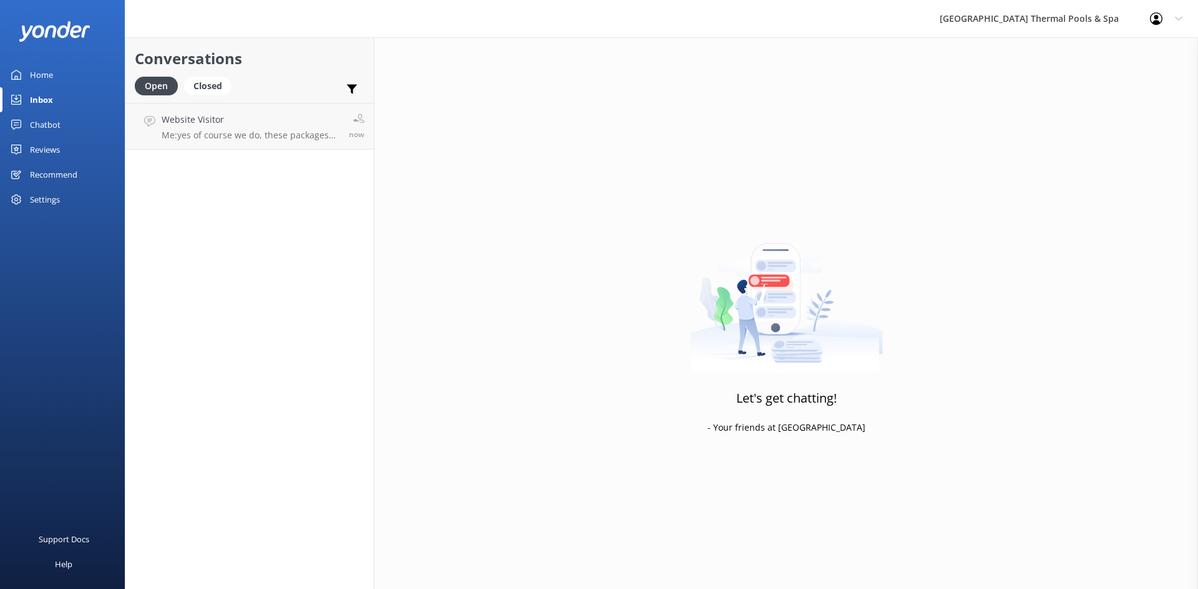
click at [28, 76] on link "Home" at bounding box center [62, 74] width 125 height 25
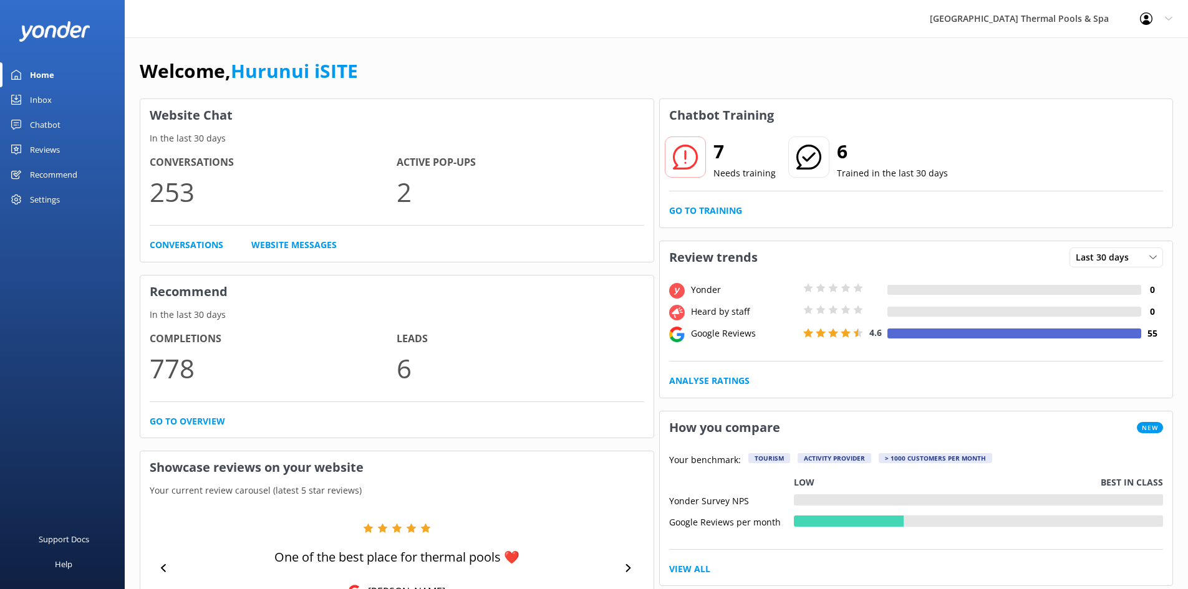
click at [697, 199] on div "7 Needs training 6 Trained in the last 30 days Go to Training" at bounding box center [916, 180] width 513 height 96
click at [700, 206] on link "Go to Training" at bounding box center [705, 211] width 73 height 14
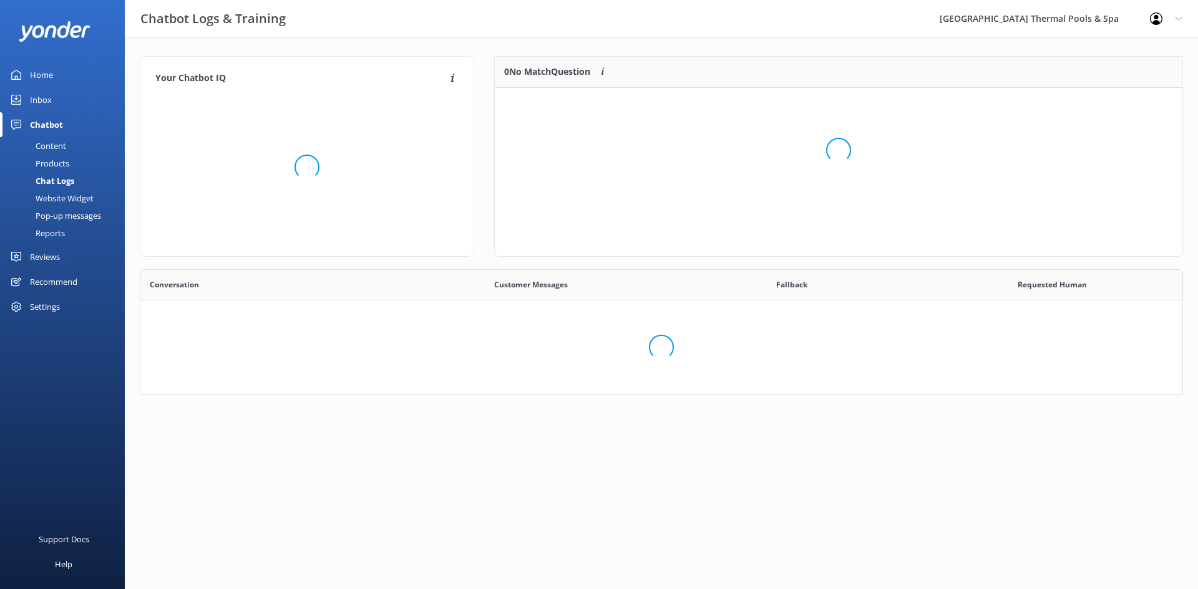
scroll to position [428, 1023]
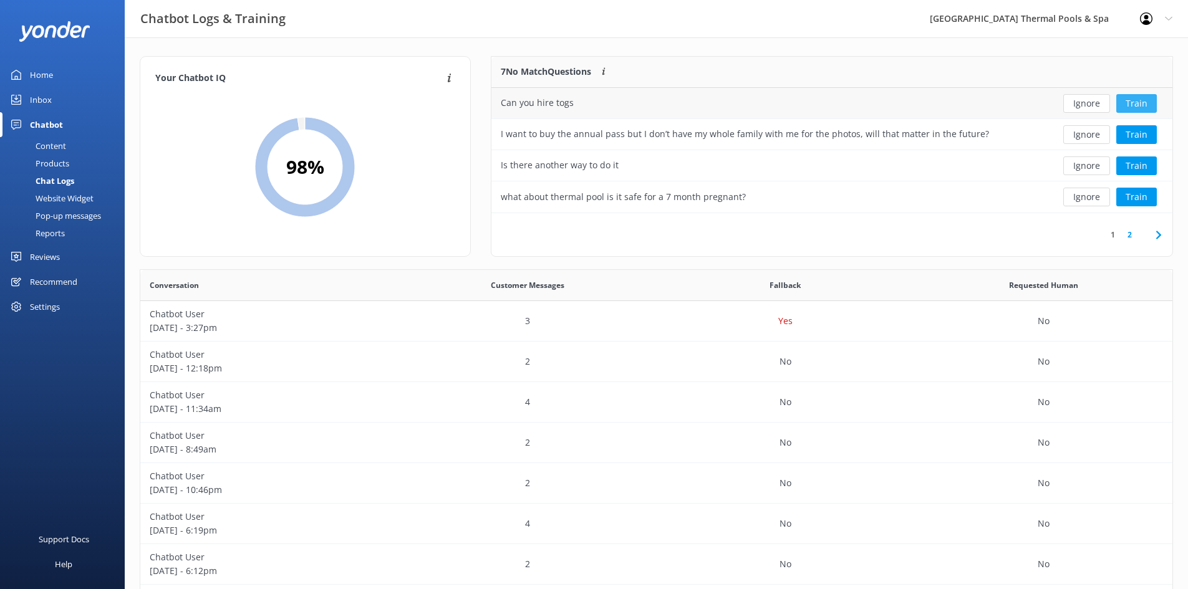
click at [1136, 104] on button "Train" at bounding box center [1136, 103] width 41 height 19
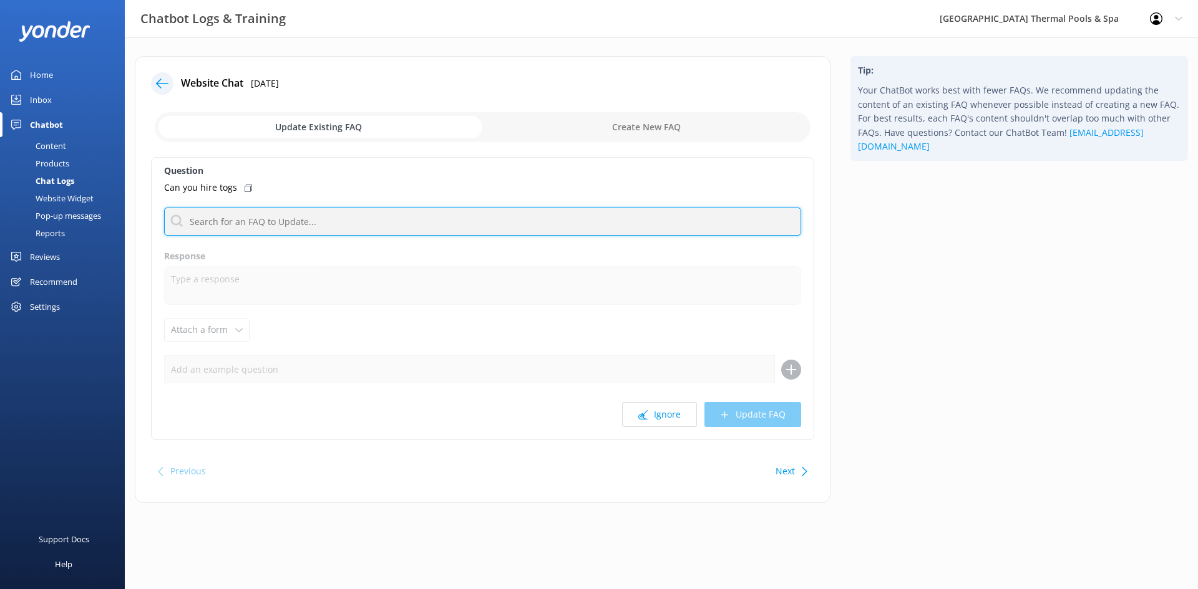
click at [294, 216] on input "text" at bounding box center [482, 222] width 637 height 28
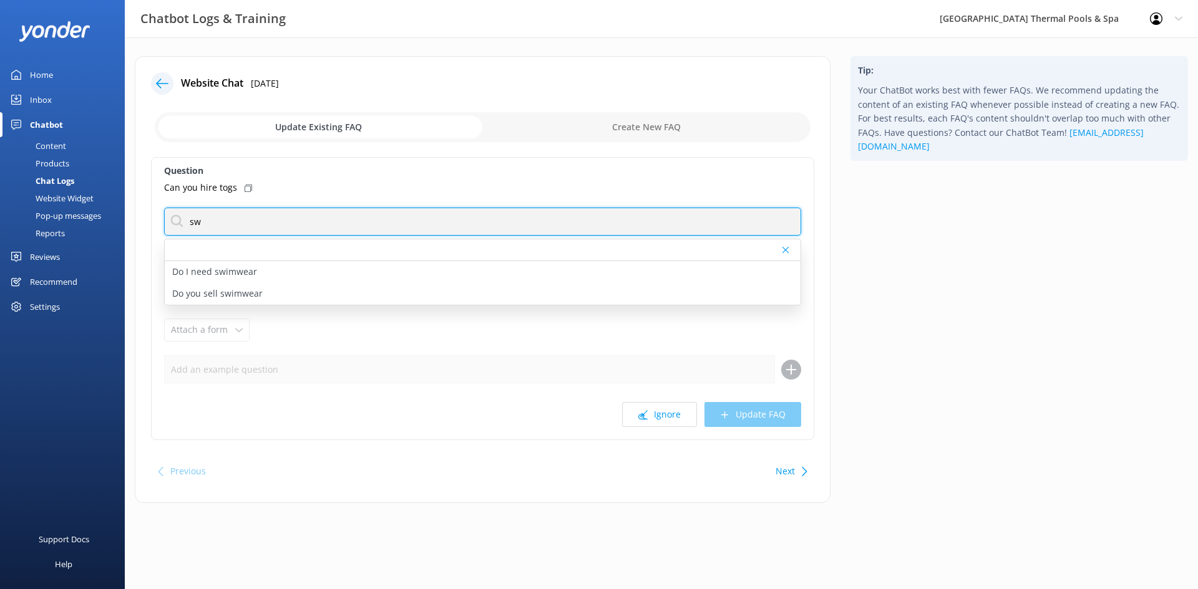
type input "s"
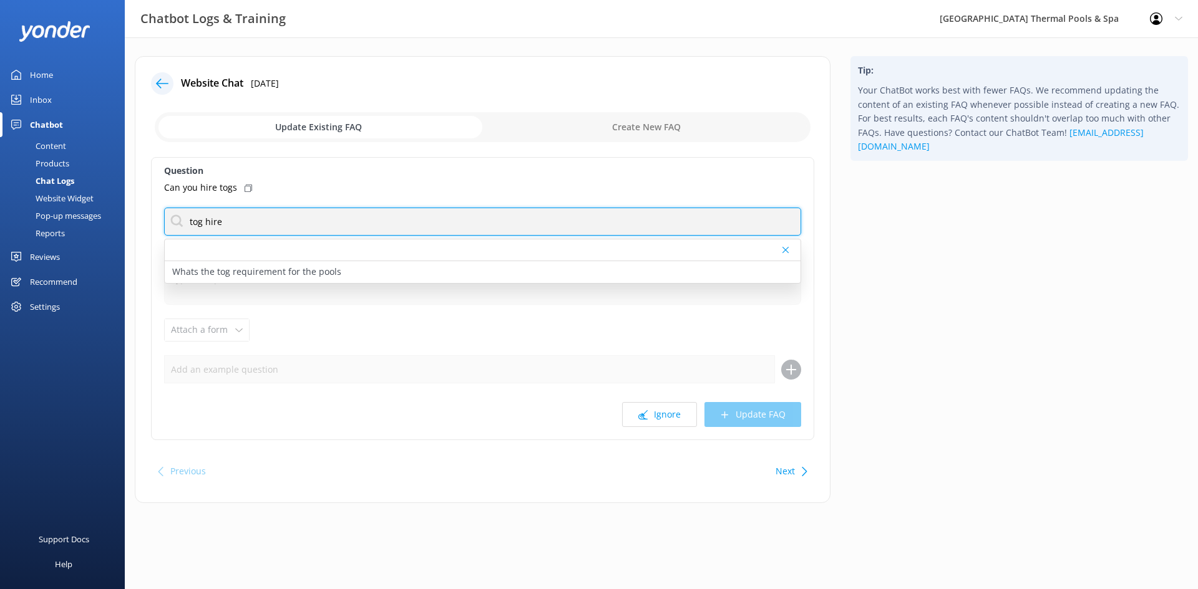
type input "tog hire"
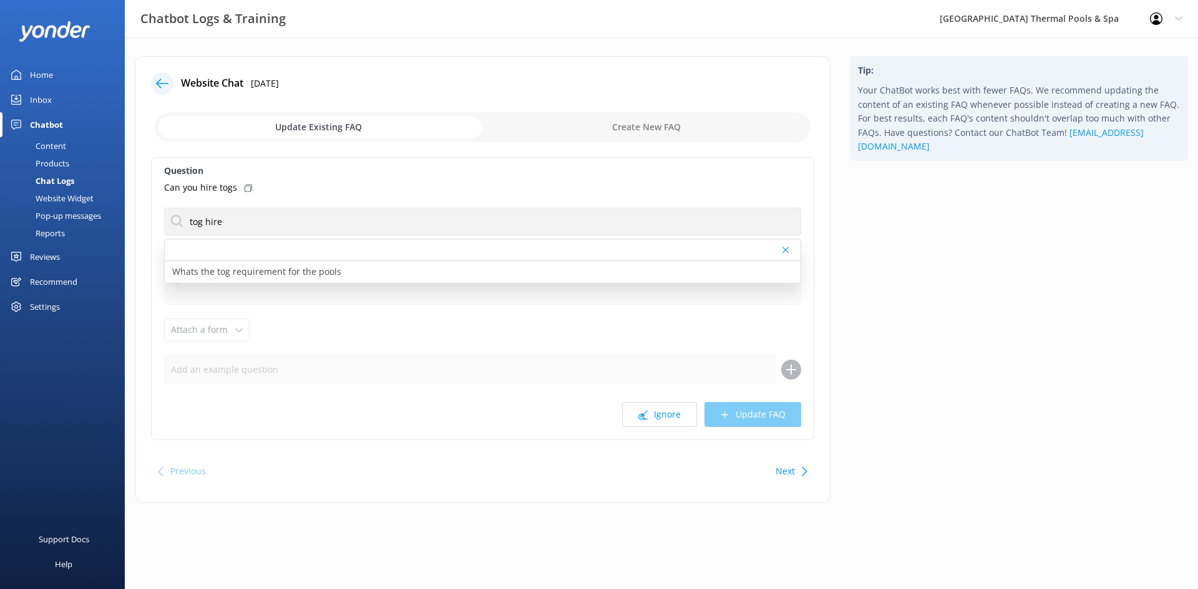
click at [647, 127] on input "checkbox" at bounding box center [483, 127] width 656 height 30
checkbox input "true"
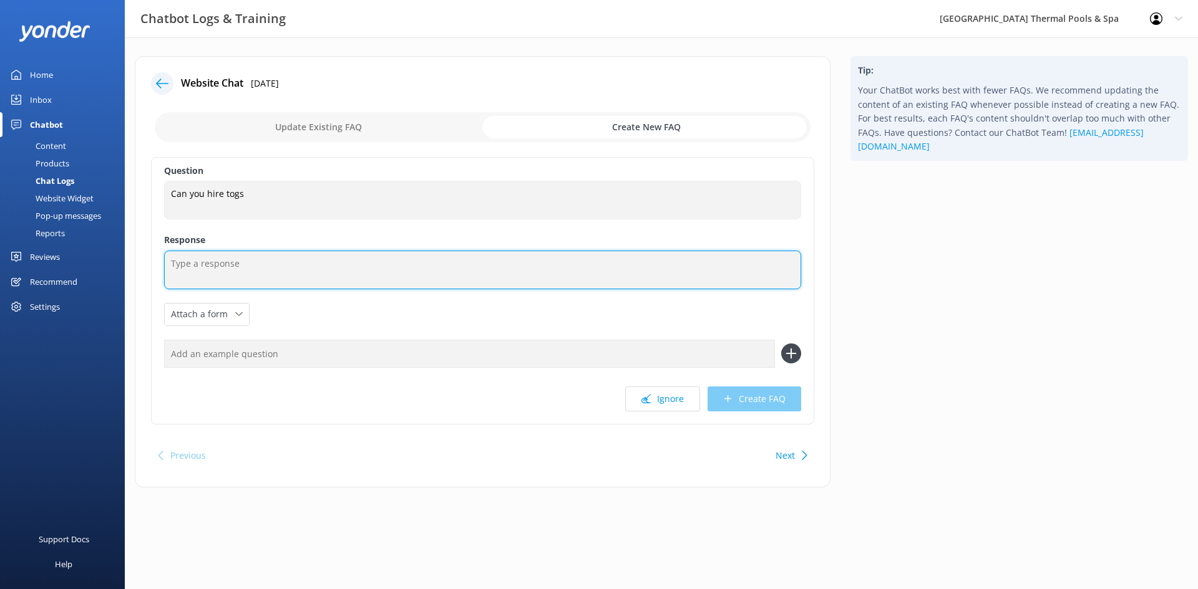
click at [228, 263] on textarea at bounding box center [482, 270] width 637 height 39
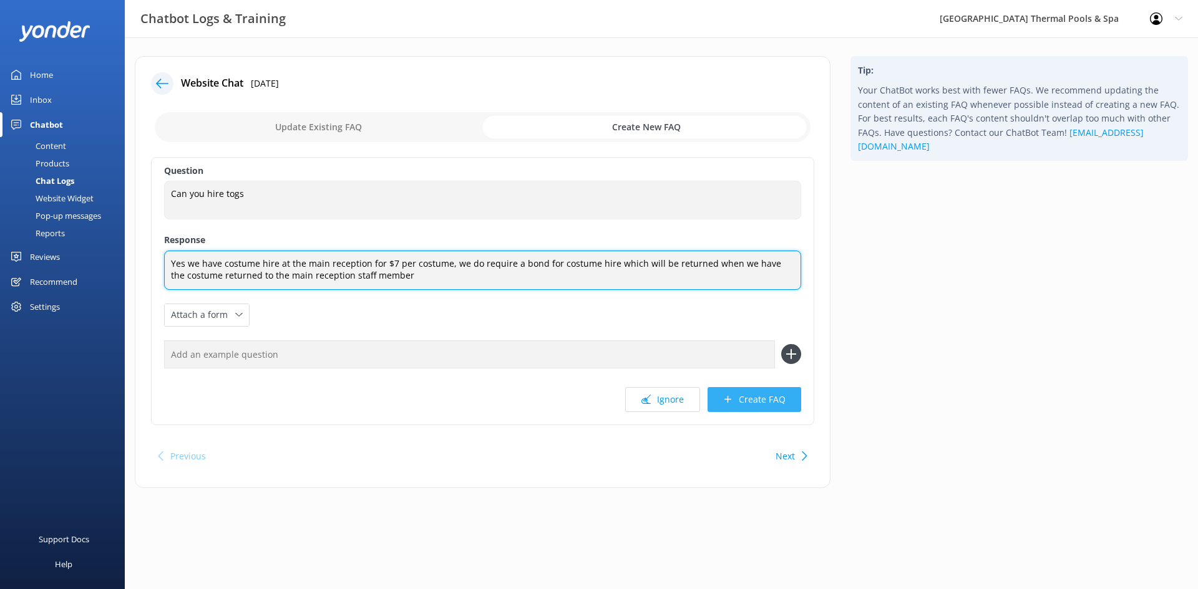
type textarea "Yes we have costume hire at the main reception for $7 per costume, we do requir…"
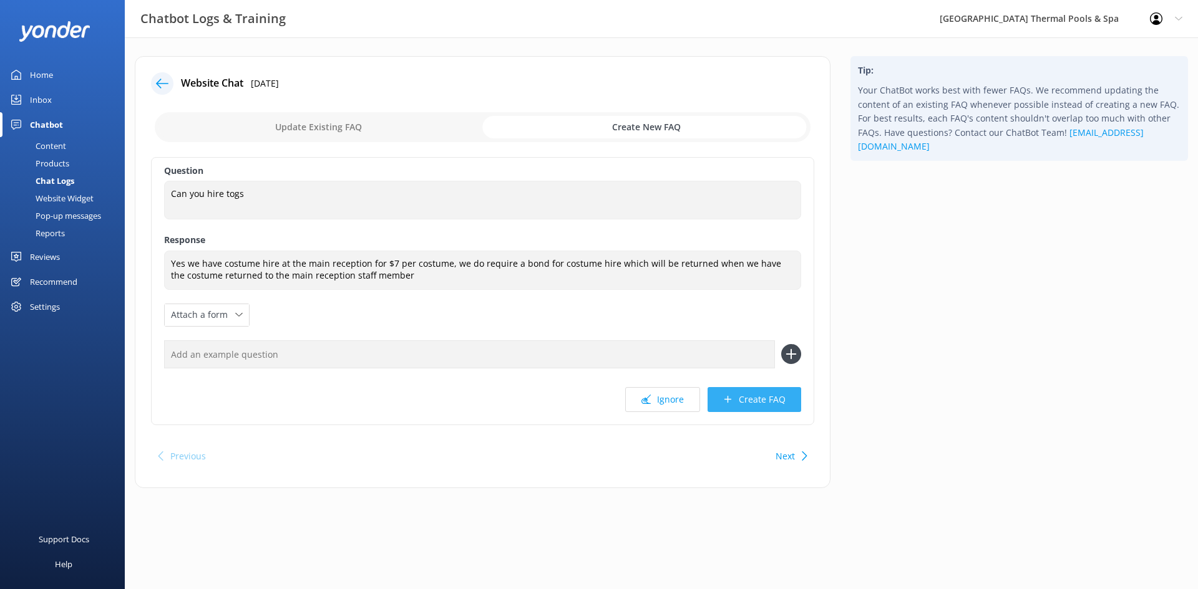
click at [766, 404] on button "Create FAQ" at bounding box center [754, 399] width 94 height 25
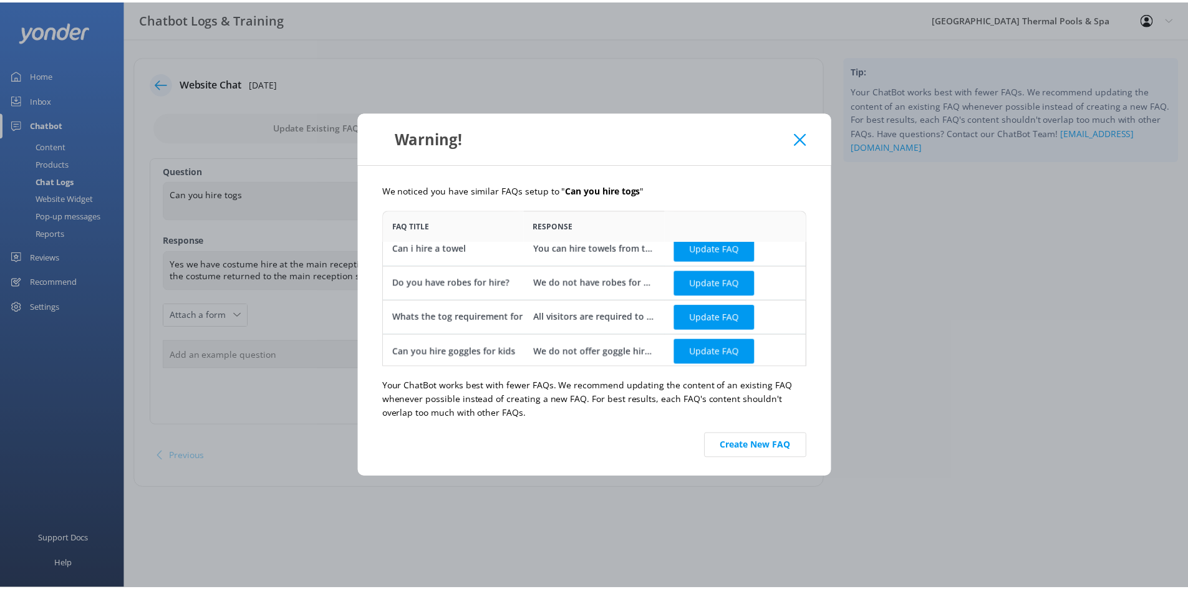
scroll to position [12, 0]
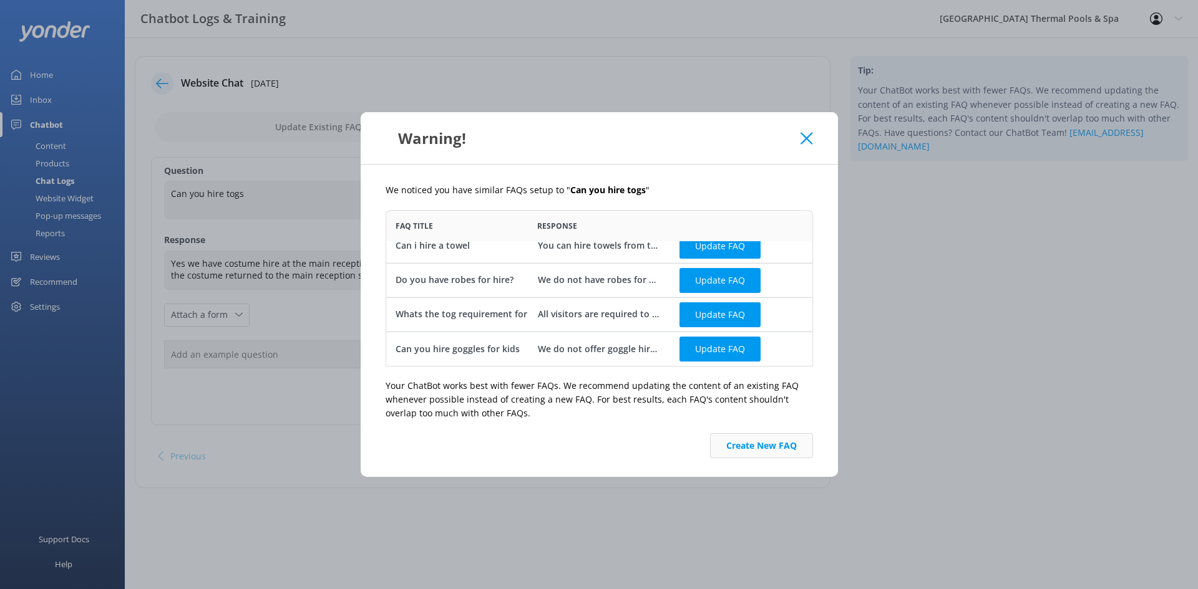
click at [748, 448] on button "Create New FAQ" at bounding box center [761, 445] width 103 height 25
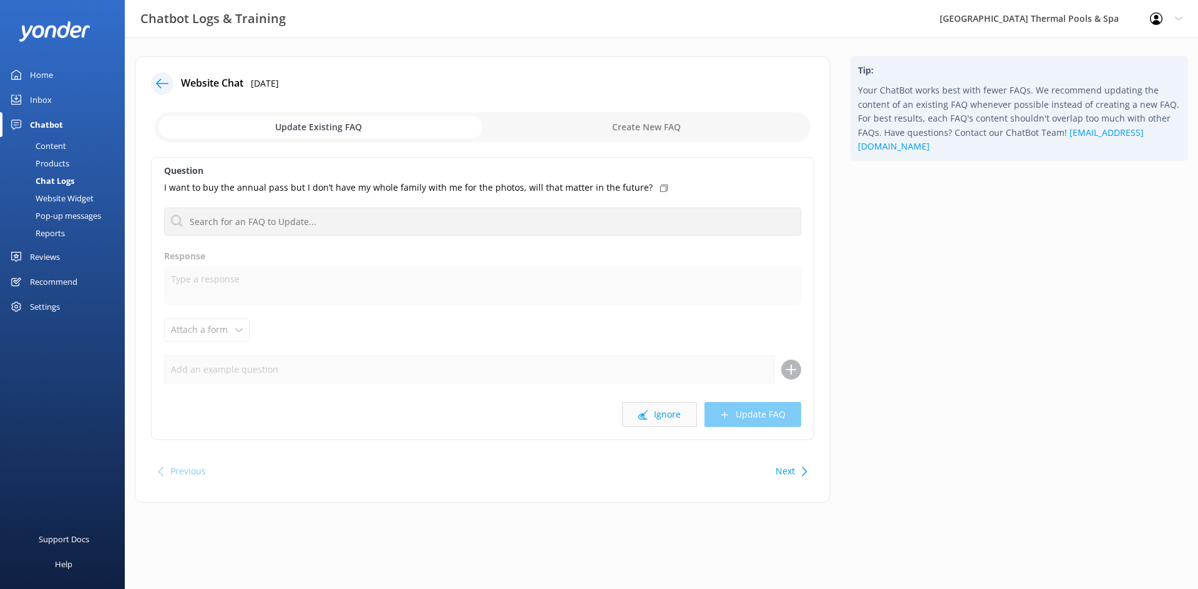
click at [648, 406] on button "Ignore" at bounding box center [659, 414] width 75 height 25
click at [675, 418] on button "Ignore" at bounding box center [659, 414] width 75 height 25
click at [647, 410] on icon at bounding box center [642, 414] width 9 height 9
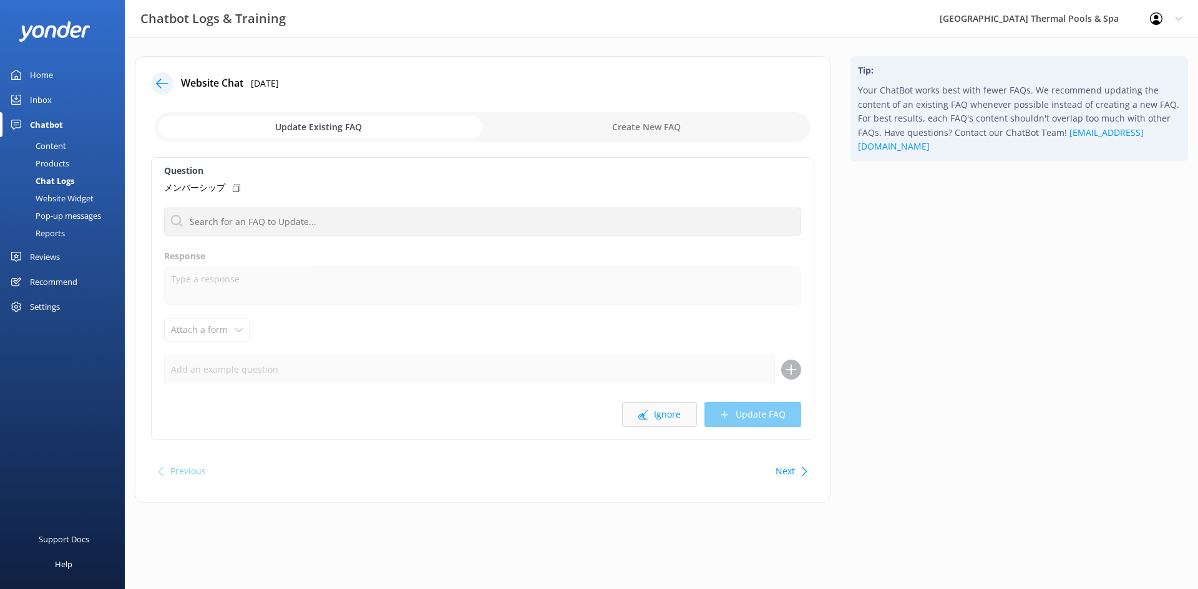
click at [654, 404] on button "Ignore" at bounding box center [659, 414] width 75 height 25
click at [659, 418] on button "Ignore" at bounding box center [659, 414] width 75 height 25
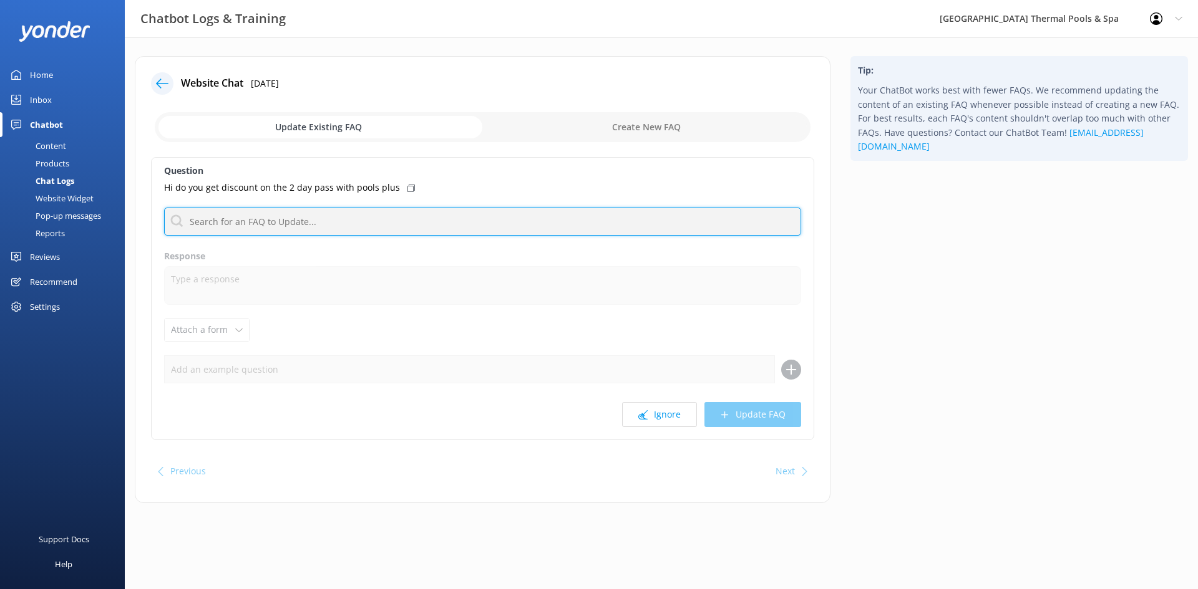
click at [394, 210] on input "text" at bounding box center [482, 222] width 637 height 28
type input "pools pl"
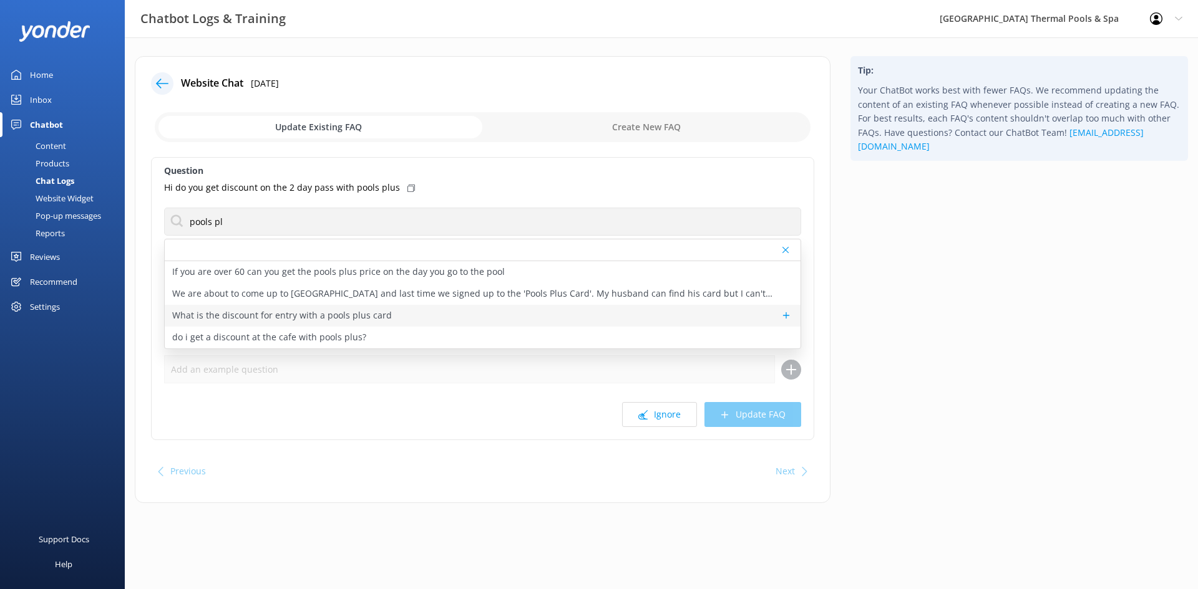
click at [293, 320] on p "What is the discount for entry with a pools plus card" at bounding box center [282, 316] width 220 height 14
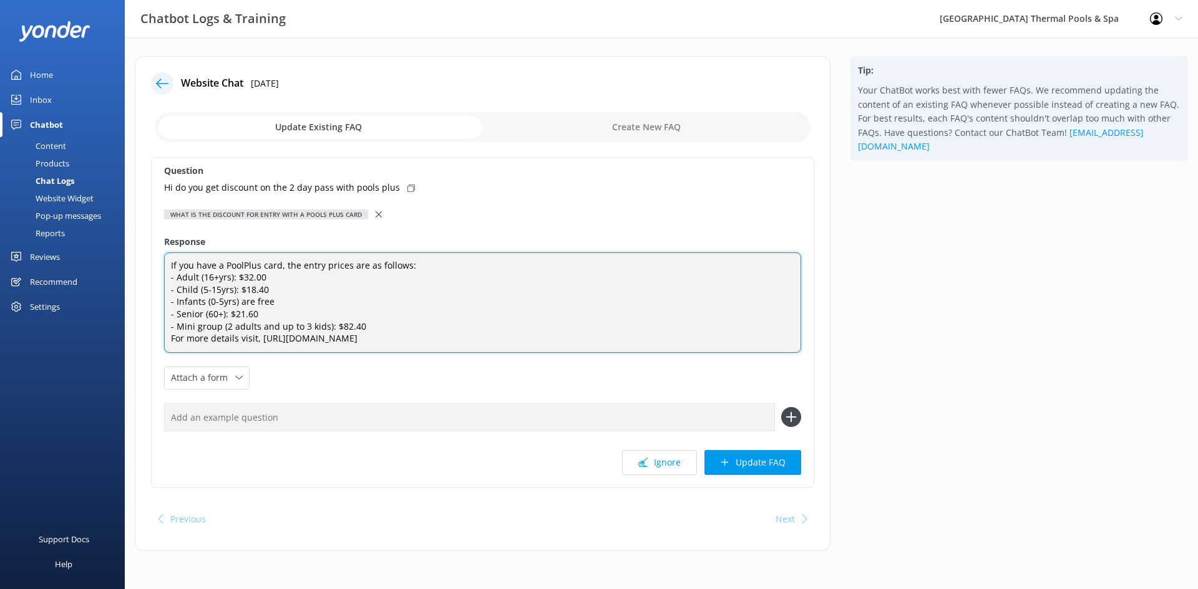
click at [395, 324] on textarea "If you have a PoolPlus card, the entry prices are as follows: - Adult (16+yrs):…" at bounding box center [482, 303] width 637 height 100
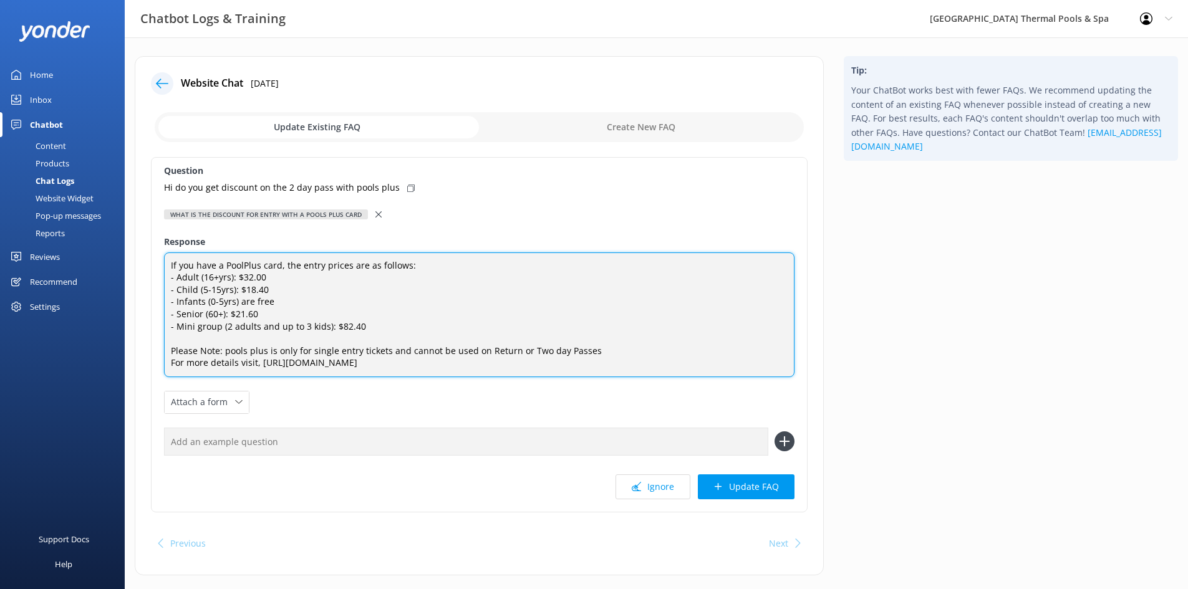
click at [227, 355] on textarea "If you have a PoolPlus card, the entry prices are as follows: - Adult (16+yrs):…" at bounding box center [479, 315] width 631 height 125
click at [249, 353] on textarea "If you have a PoolPlus card, the entry prices are as follows: - Adult (16+yrs):…" at bounding box center [479, 315] width 631 height 125
type textarea "If you have a PoolPlus card, the entry prices are as follows: - Adult (16+yrs):…"
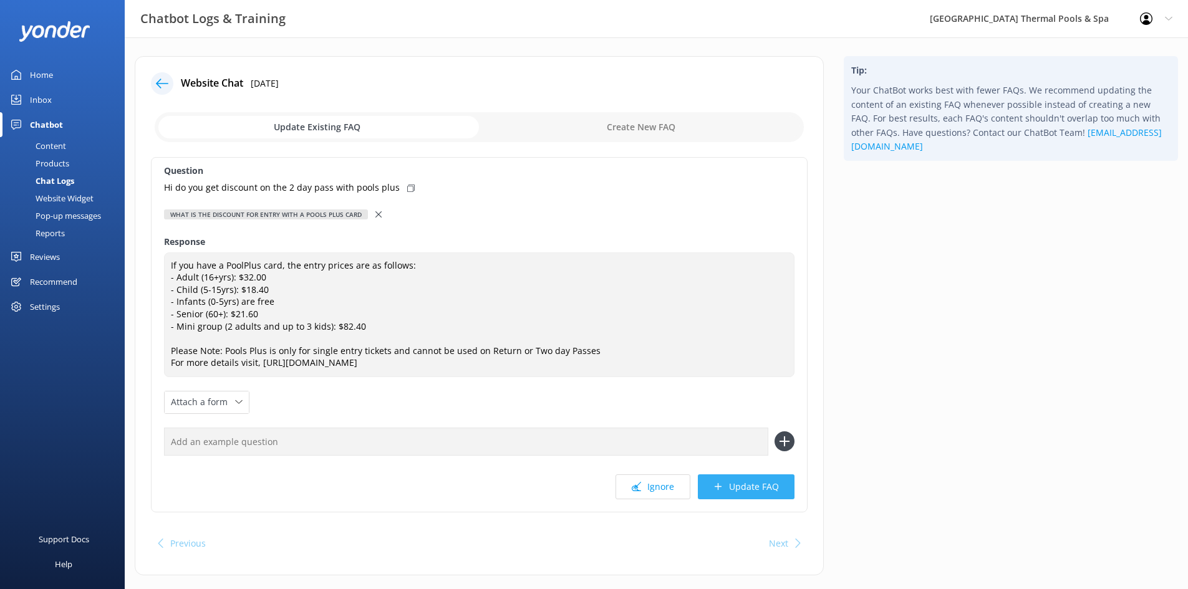
click at [716, 485] on icon at bounding box center [718, 486] width 9 height 9
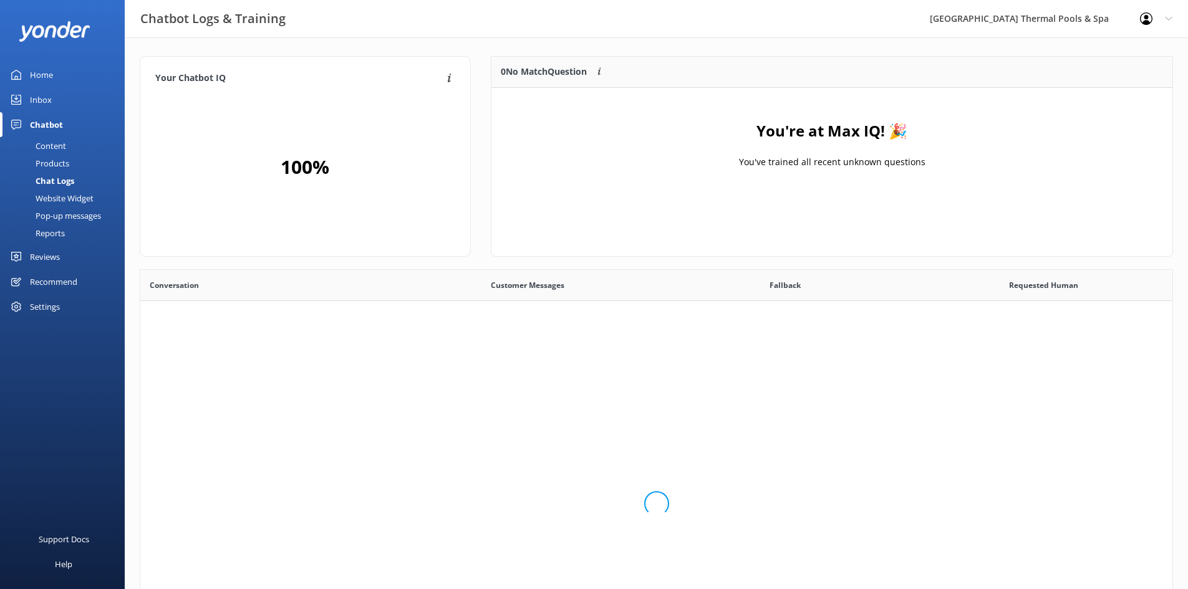
scroll to position [147, 672]
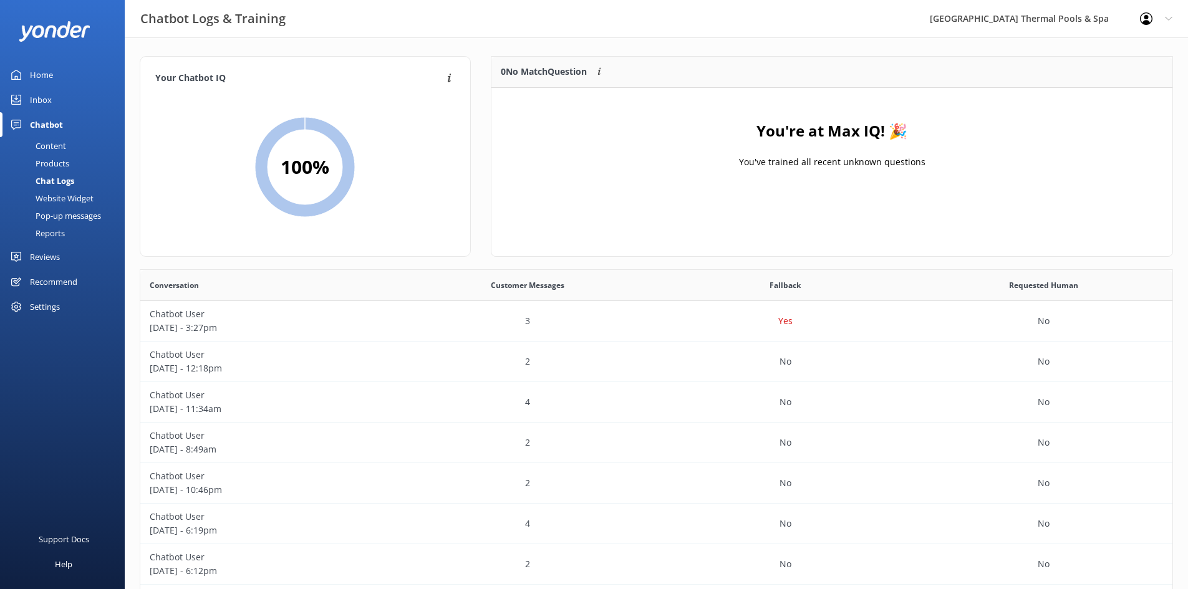
click at [56, 74] on link "Home" at bounding box center [62, 74] width 125 height 25
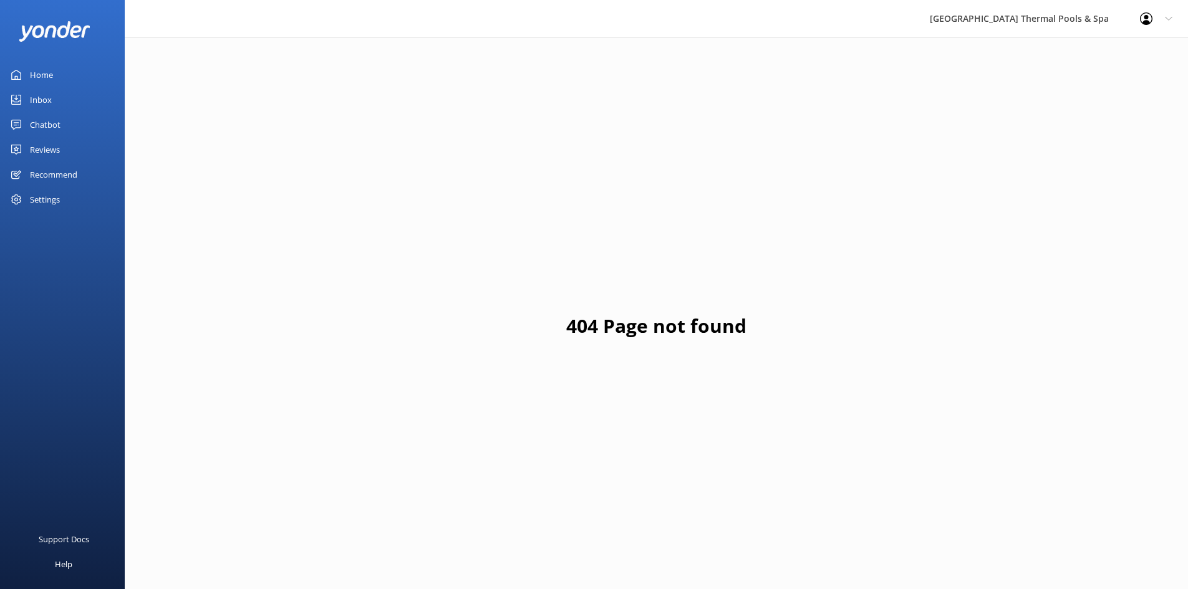
click at [28, 76] on link "Home" at bounding box center [62, 74] width 125 height 25
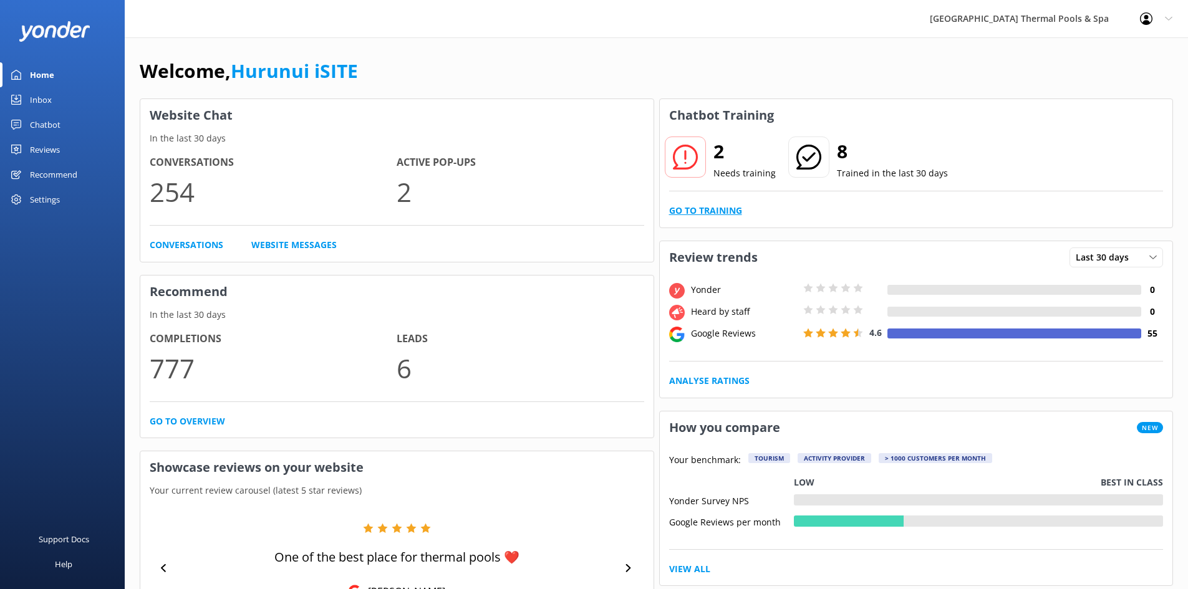
click at [725, 211] on link "Go to Training" at bounding box center [705, 211] width 73 height 14
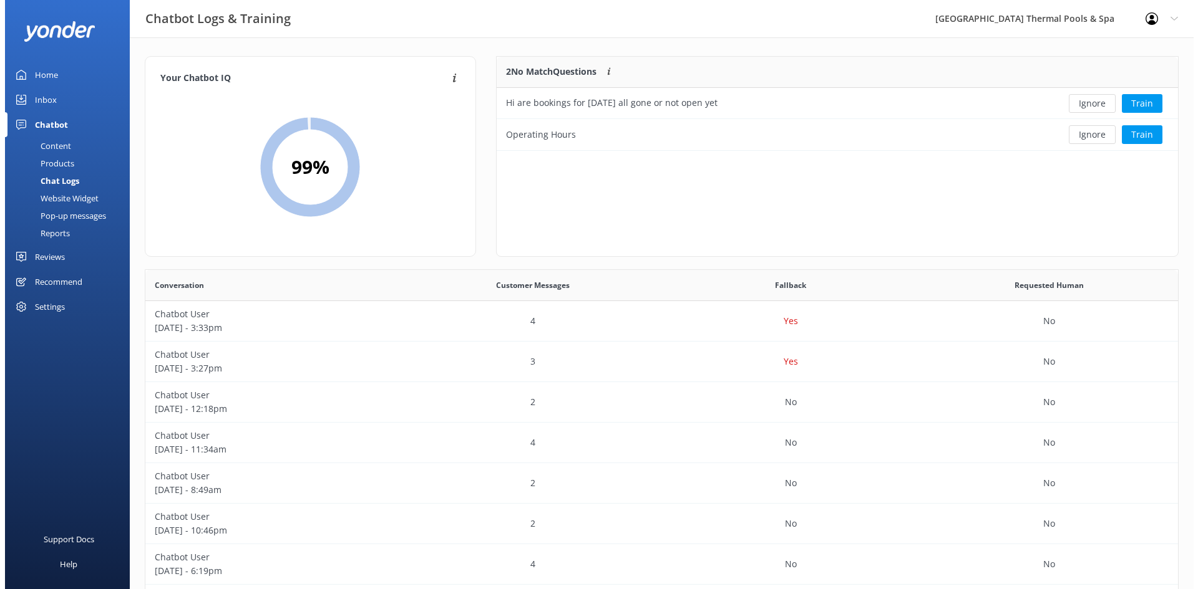
scroll to position [85, 672]
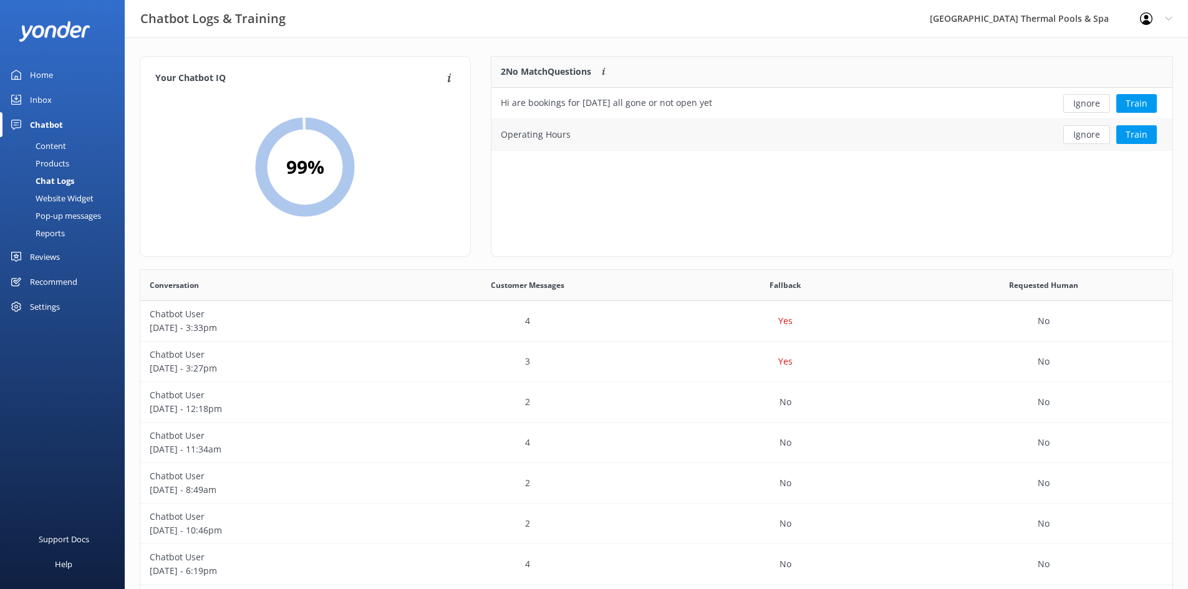
click at [584, 132] on div "Operating Hours" at bounding box center [762, 134] width 543 height 31
click at [56, 80] on link "Home" at bounding box center [62, 74] width 125 height 25
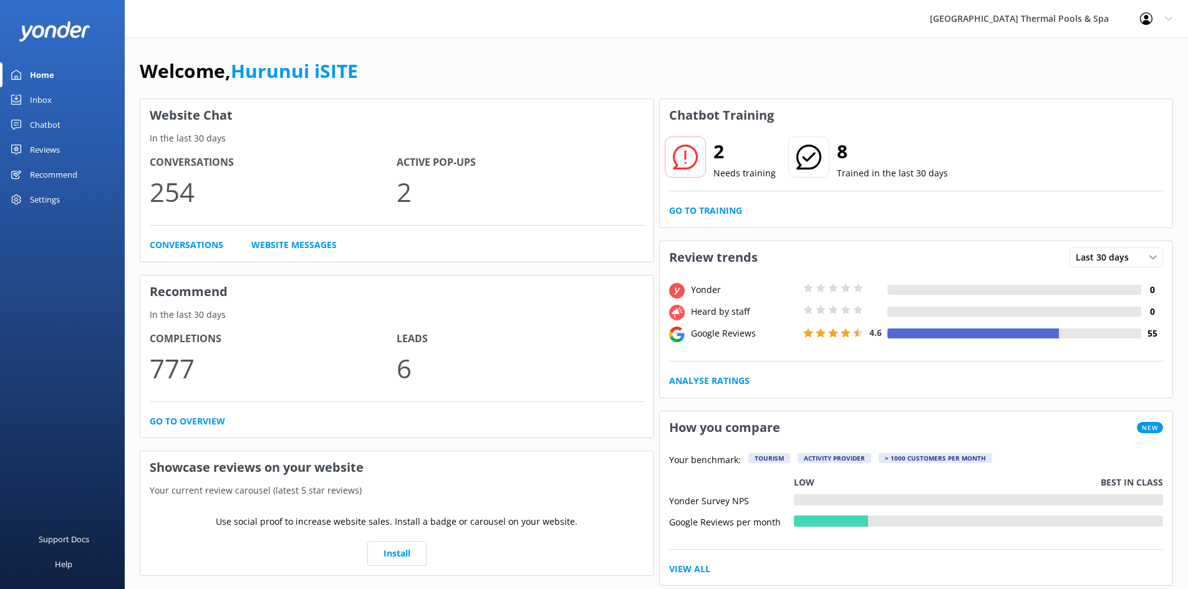
click at [56, 88] on link "Inbox" at bounding box center [62, 99] width 125 height 25
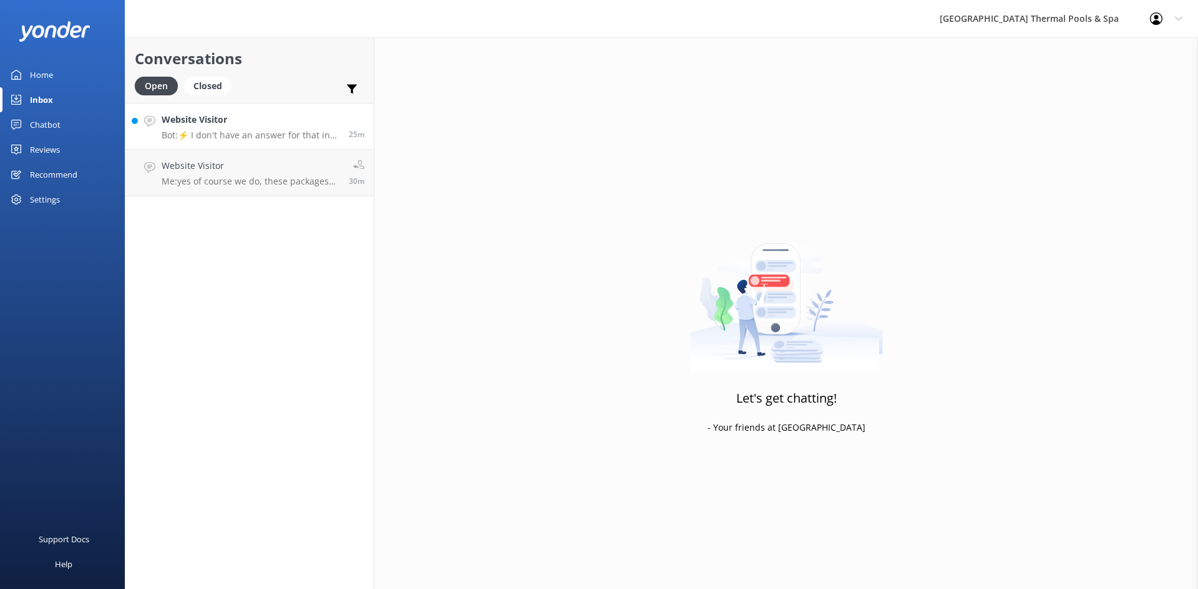
click at [238, 125] on h4 "Website Visitor" at bounding box center [251, 120] width 178 height 14
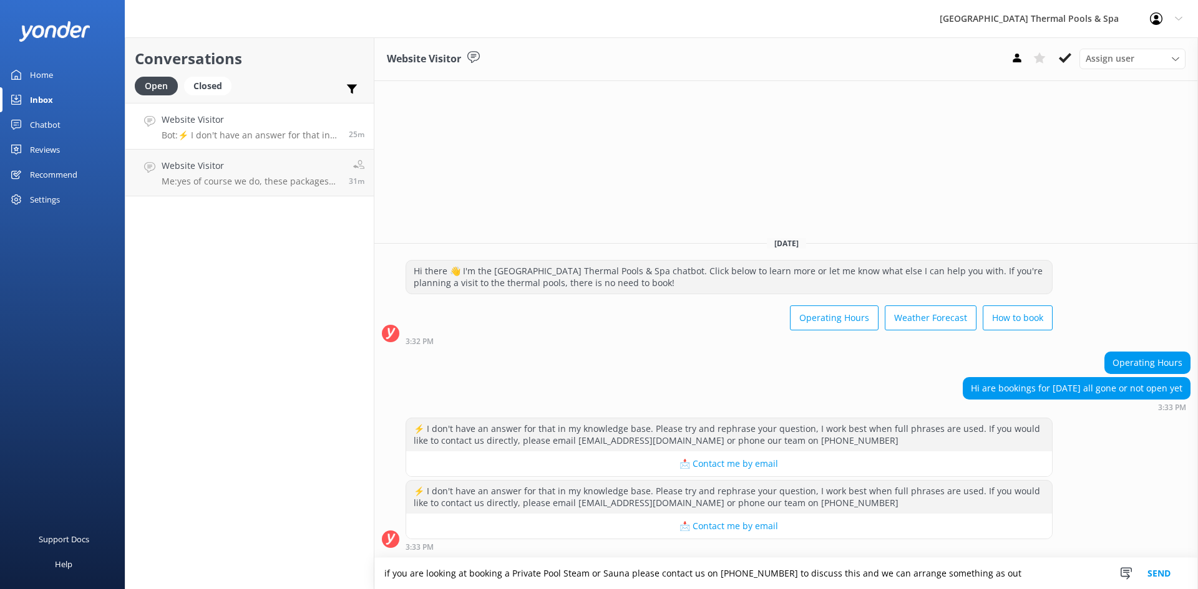
click at [907, 580] on textarea "if you are looking at booking a Private Pool Steam or Sauna please contact us o…" at bounding box center [785, 573] width 823 height 31
drag, startPoint x: 922, startPoint y: 577, endPoint x: 1071, endPoint y: 577, distance: 148.4
click at [1071, 577] on textarea "if you are looking at booking a Private Pool Steam or Sauna please contact us o…" at bounding box center [785, 573] width 823 height 31
click at [956, 571] on textarea "if you are looking at booking a Private Pool Steam or Sauna please contact us o…" at bounding box center [785, 573] width 823 height 31
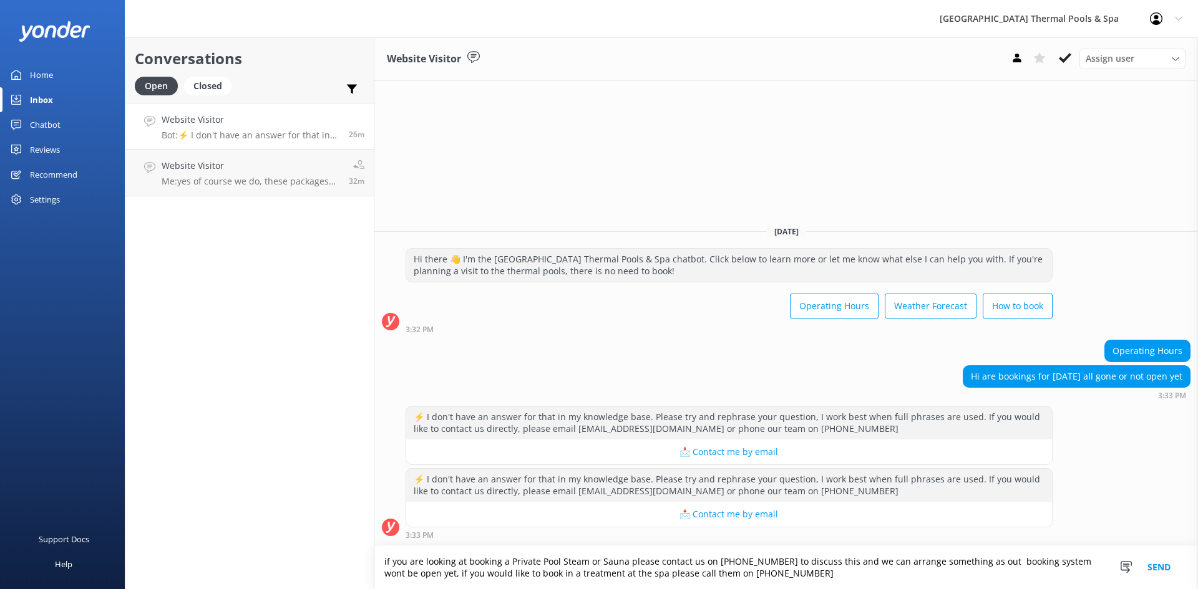
click at [1160, 569] on button "Send" at bounding box center [1158, 567] width 47 height 43
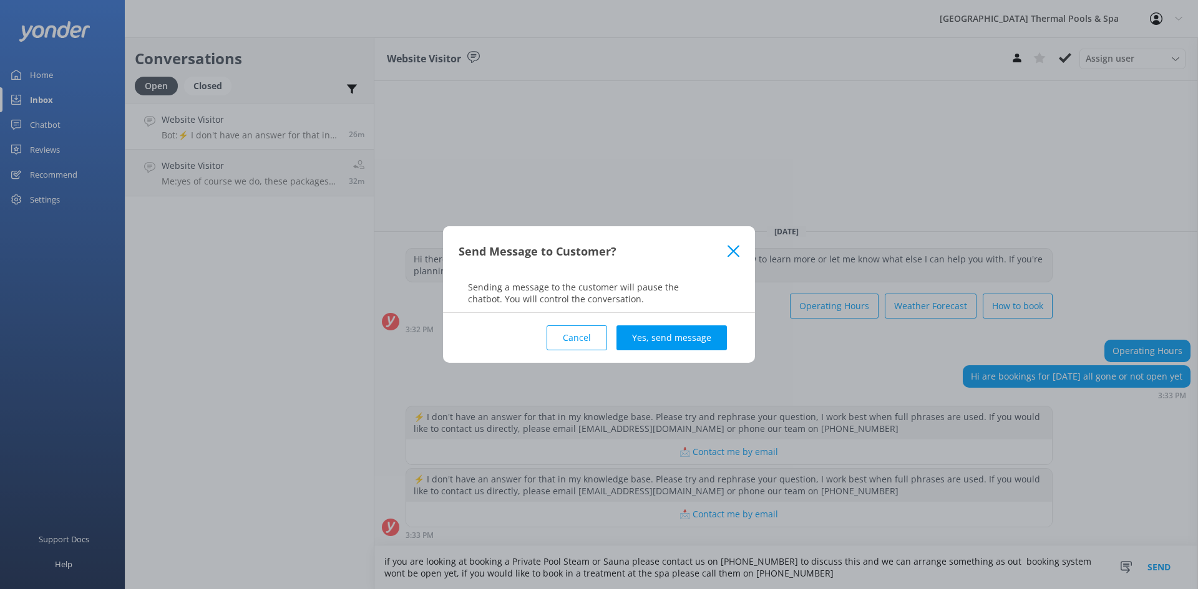
click at [593, 338] on button "Cancel" at bounding box center [576, 338] width 60 height 25
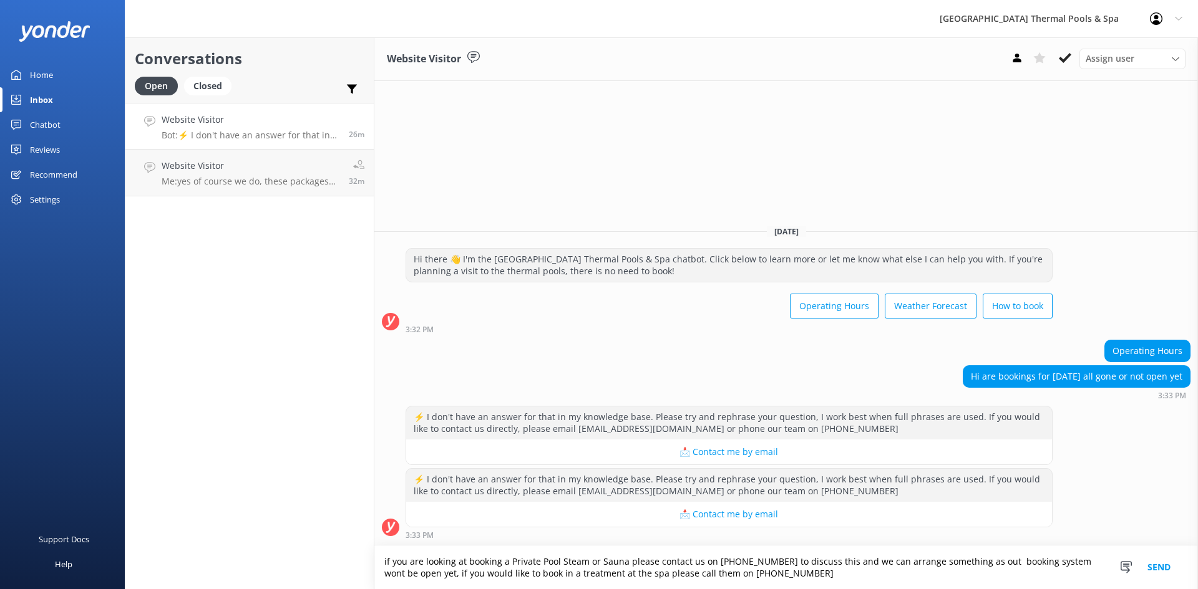
click at [973, 562] on textarea "if you are looking at booking a Private Pool Steam or Sauna please contact us o…" at bounding box center [785, 567] width 823 height 43
type textarea "if you are looking at booking a Private Pool Steam or Sauna please contact us o…"
click at [1164, 568] on button "Send" at bounding box center [1158, 567] width 47 height 43
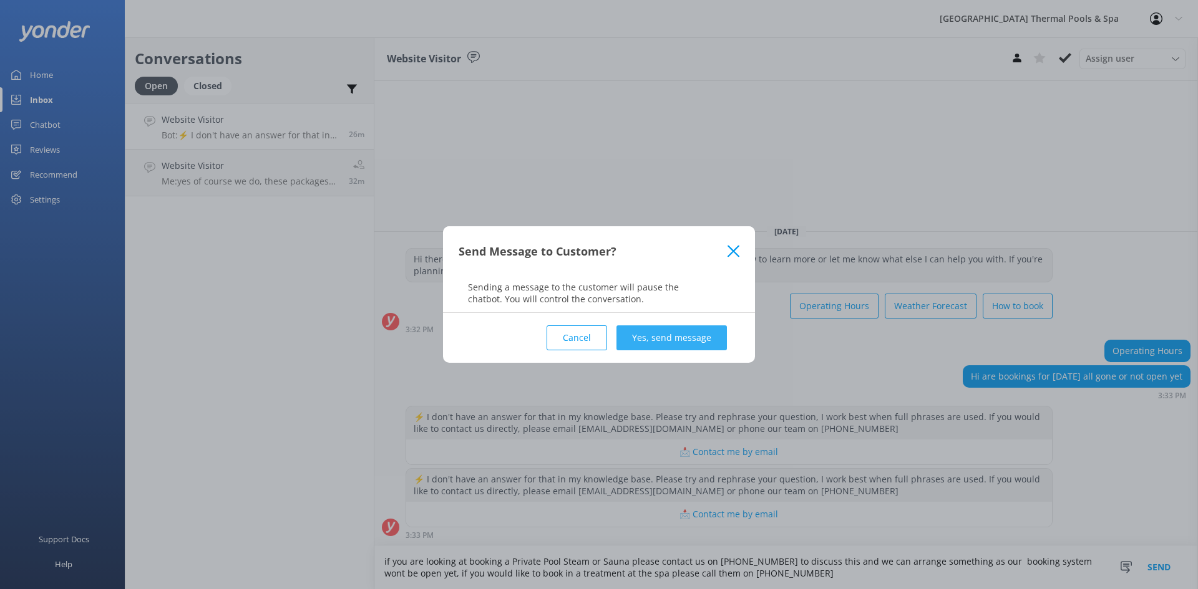
click at [682, 334] on button "Yes, send message" at bounding box center [671, 338] width 110 height 25
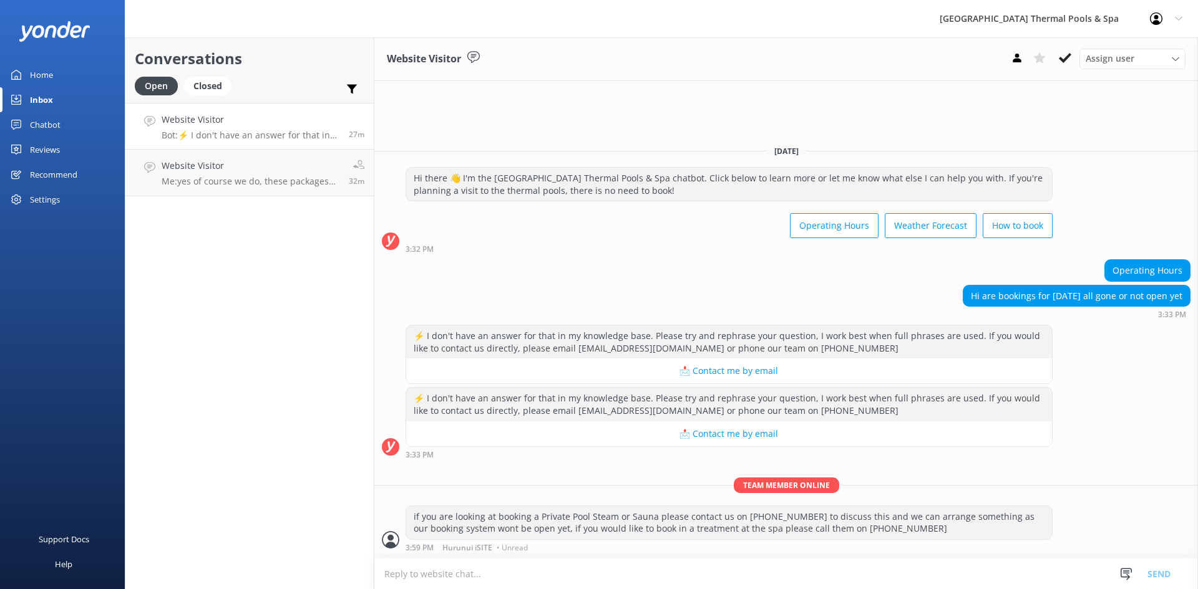
click at [249, 128] on div "Website Visitor Bot: ⚡ I don't have an answer for that in my knowledge base. Pl…" at bounding box center [251, 126] width 178 height 27
click at [244, 160] on h4 "Website Visitor" at bounding box center [251, 166] width 178 height 14
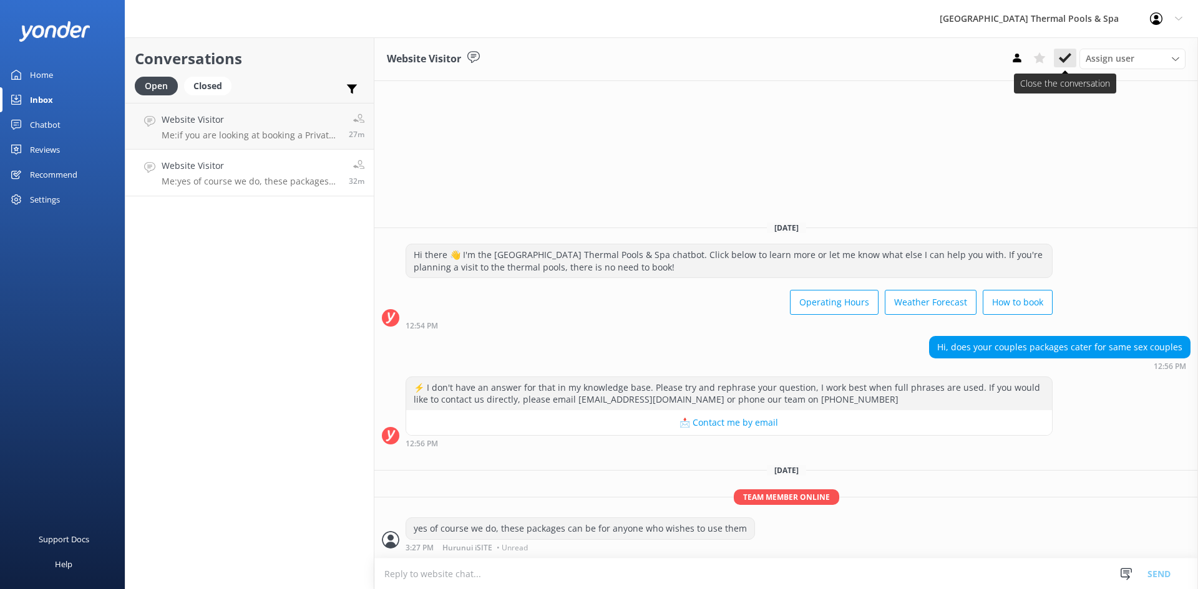
click at [1068, 60] on icon at bounding box center [1064, 58] width 12 height 12
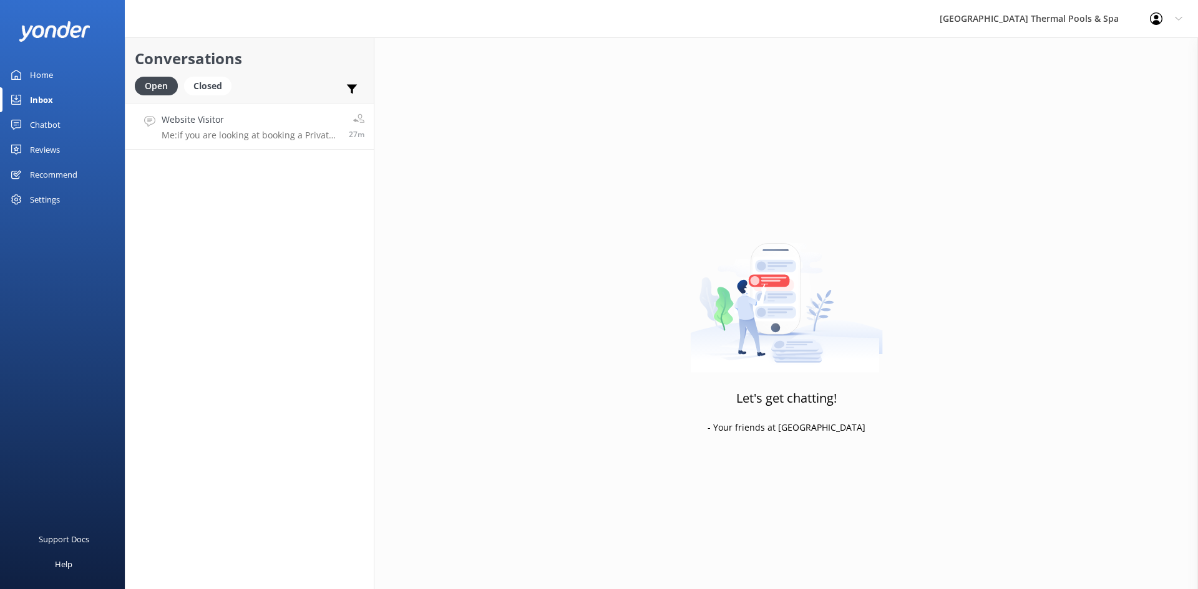
click at [246, 140] on p "Me: if you are looking at booking a Private Pool Steam or Sauna please contact …" at bounding box center [251, 135] width 178 height 11
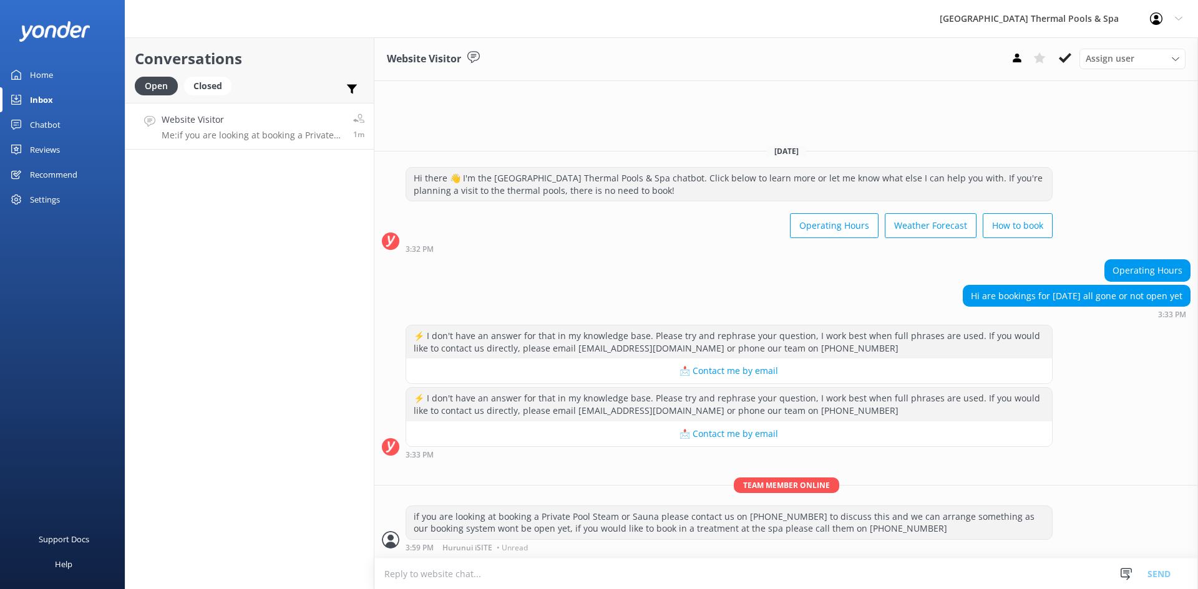
click at [822, 276] on div "Operating Hours" at bounding box center [785, 272] width 823 height 26
drag, startPoint x: 1069, startPoint y: 59, endPoint x: 1065, endPoint y: 49, distance: 10.3
click at [1065, 52] on icon at bounding box center [1064, 58] width 12 height 12
